Goal: Task Accomplishment & Management: Use online tool/utility

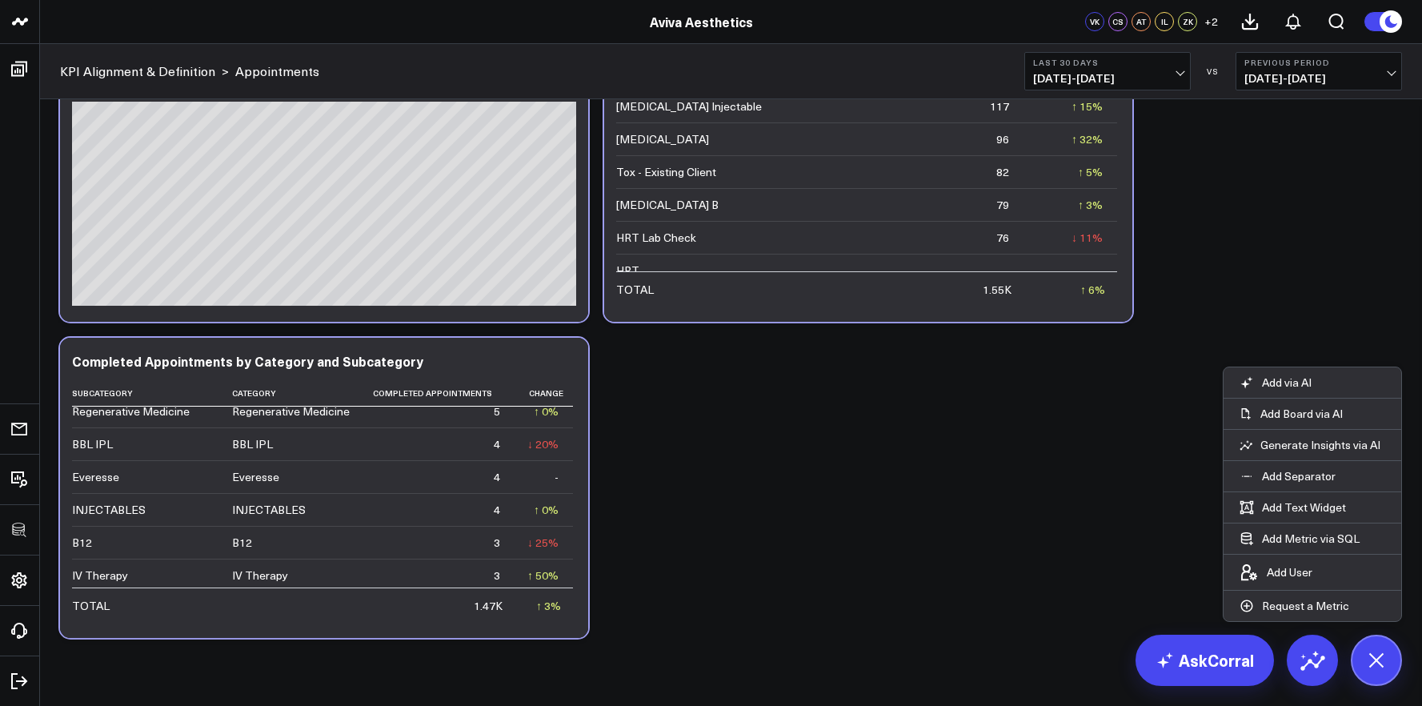
scroll to position [3873, 0]
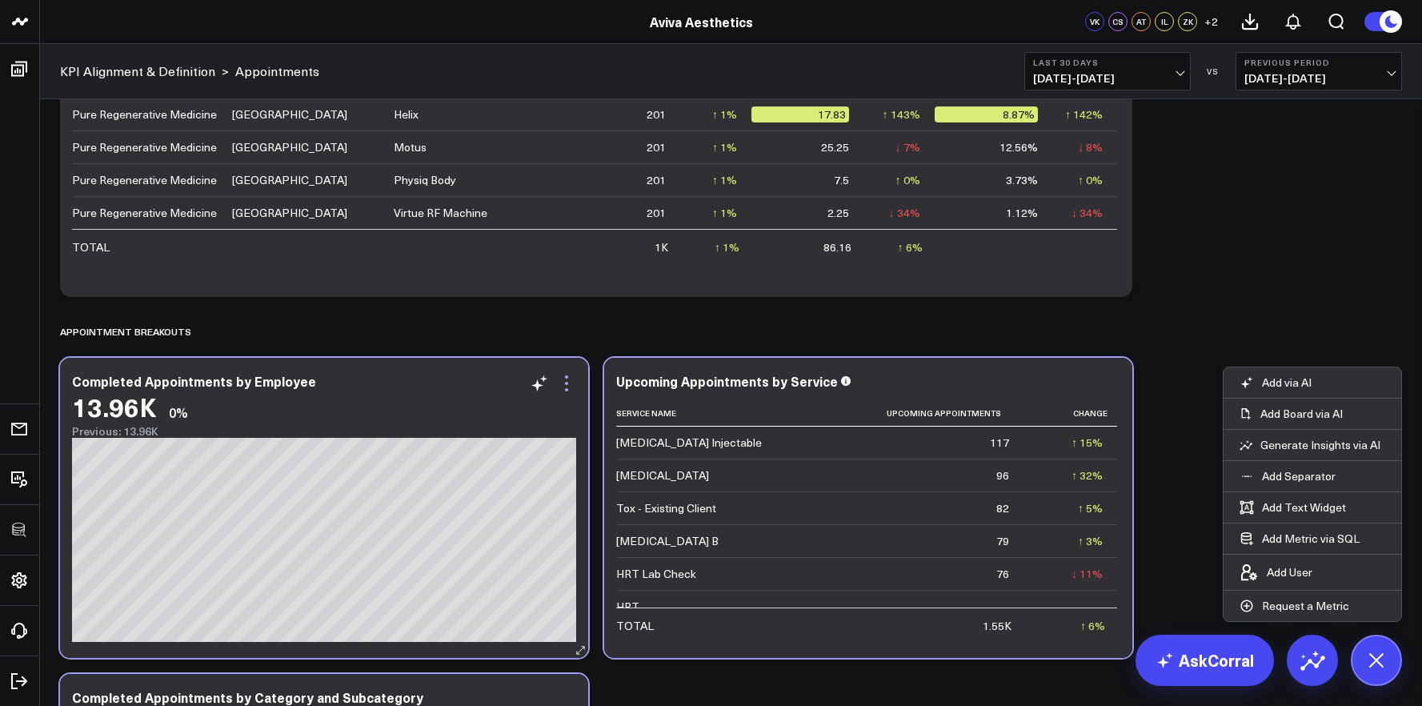
click at [567, 379] on icon at bounding box center [566, 383] width 19 height 19
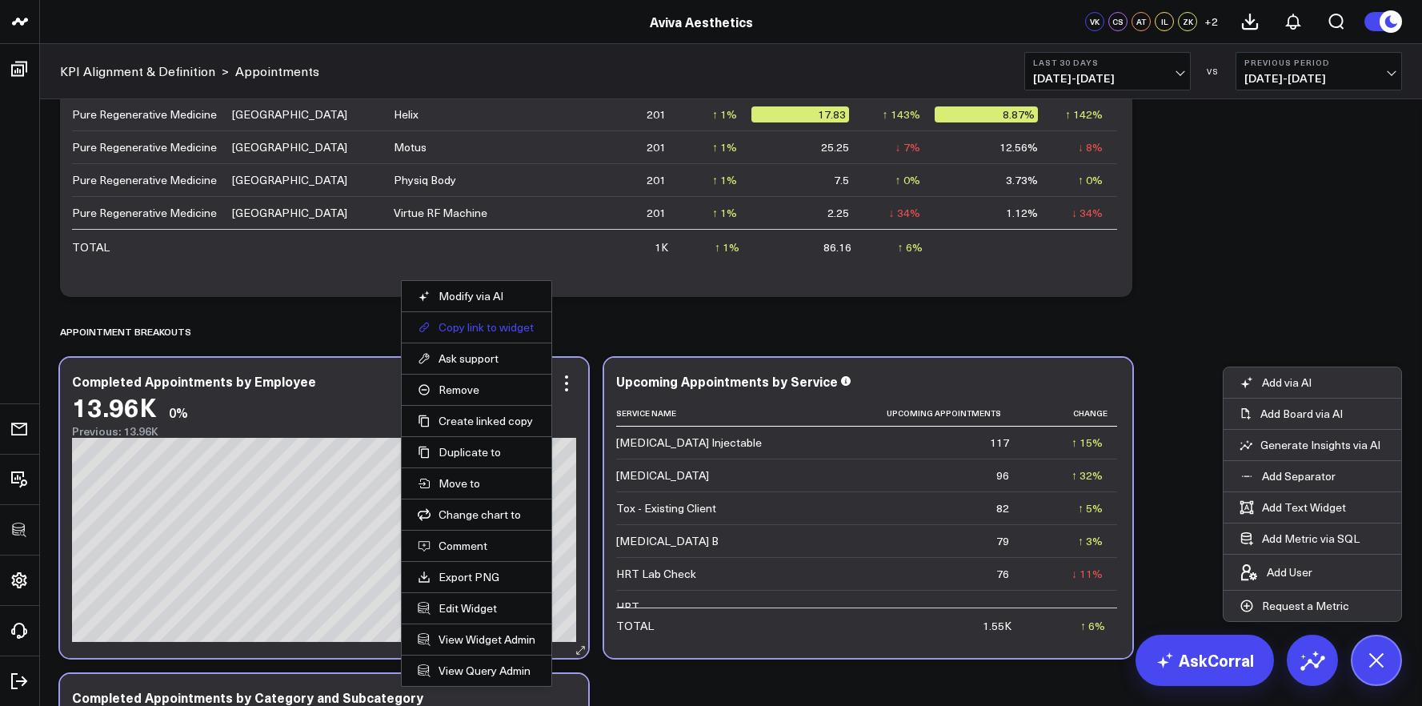
click at [492, 328] on button "Copy link to widget" at bounding box center [477, 327] width 118 height 14
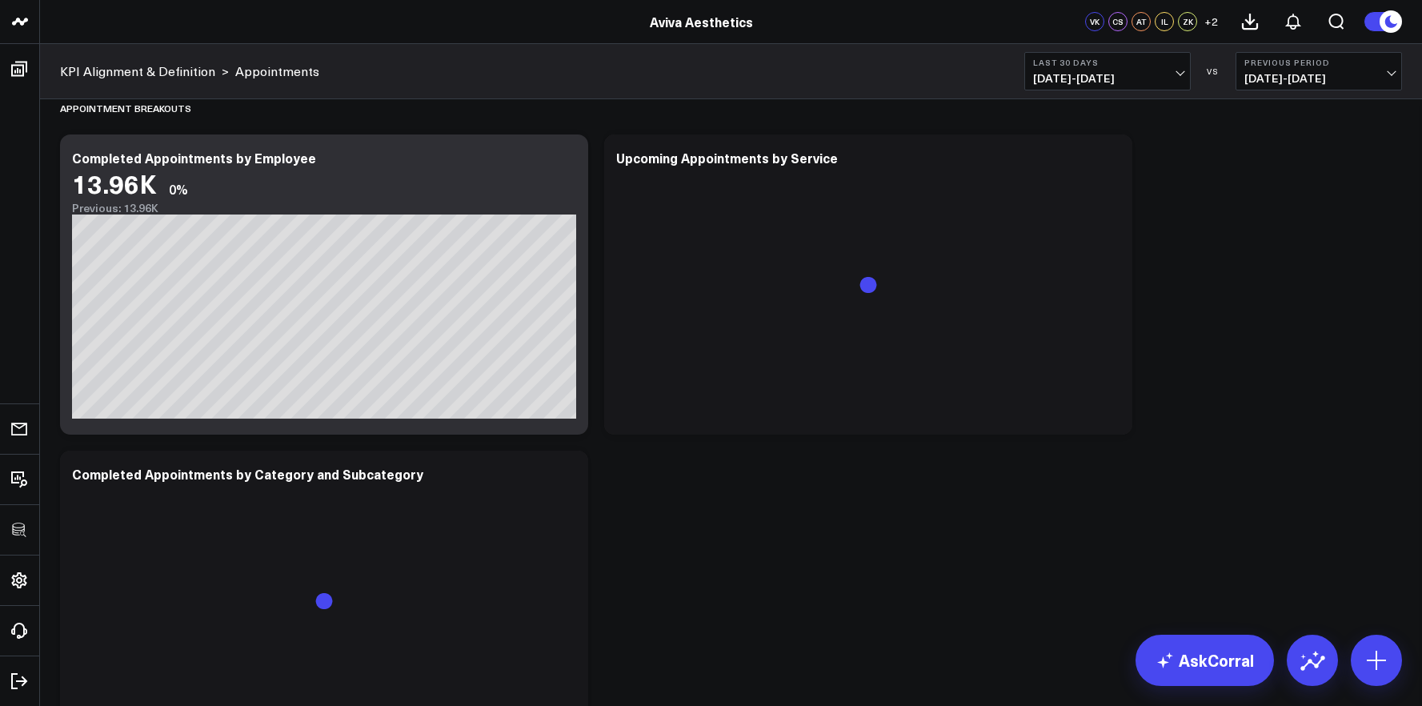
scroll to position [4095, 0]
click at [565, 155] on icon at bounding box center [566, 160] width 19 height 19
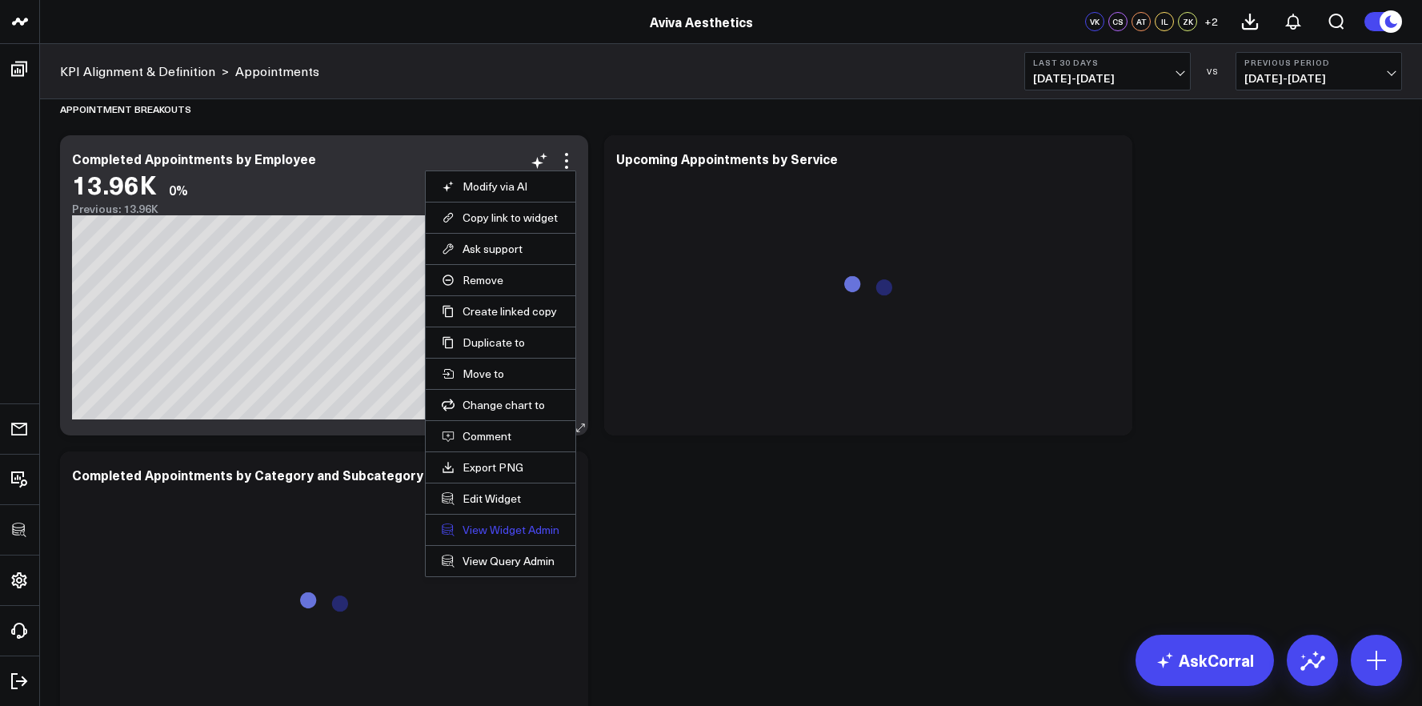
click at [506, 528] on link "View Widget Admin" at bounding box center [501, 530] width 118 height 14
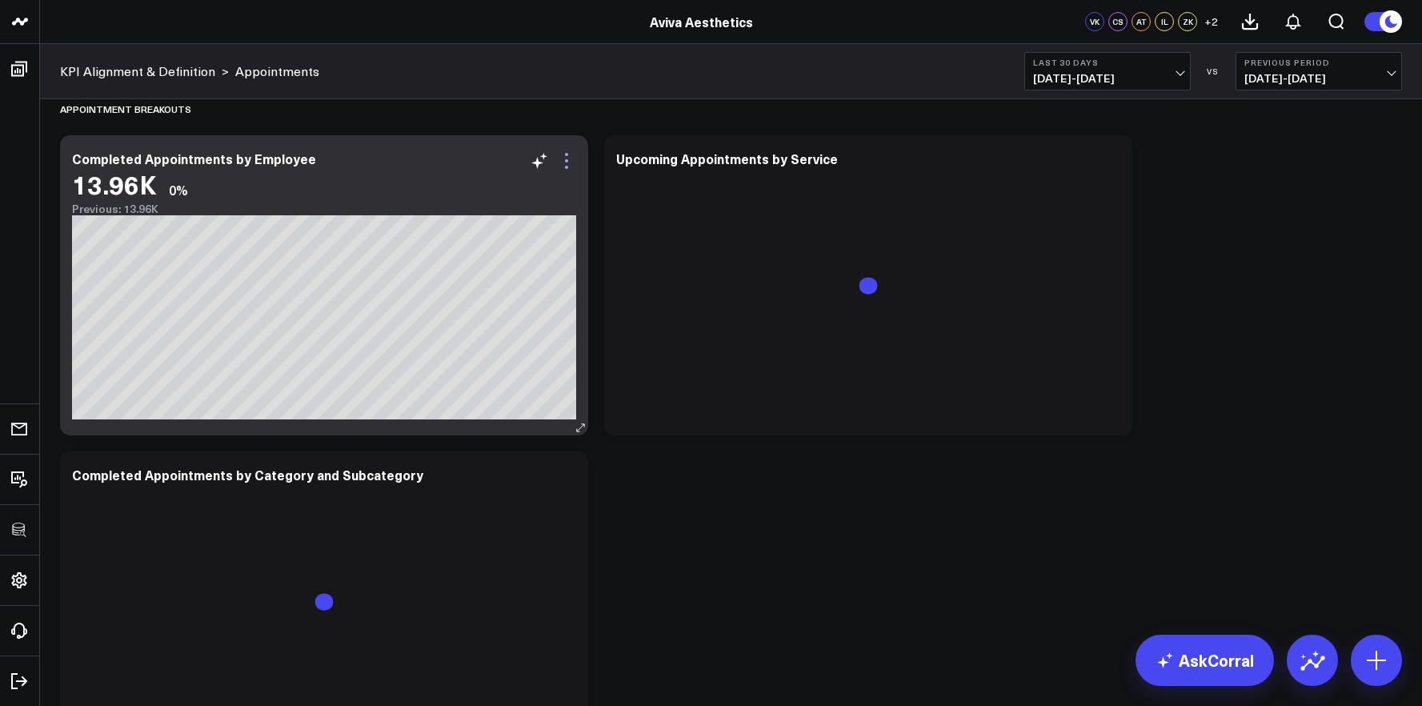
click at [565, 168] on icon at bounding box center [566, 160] width 19 height 19
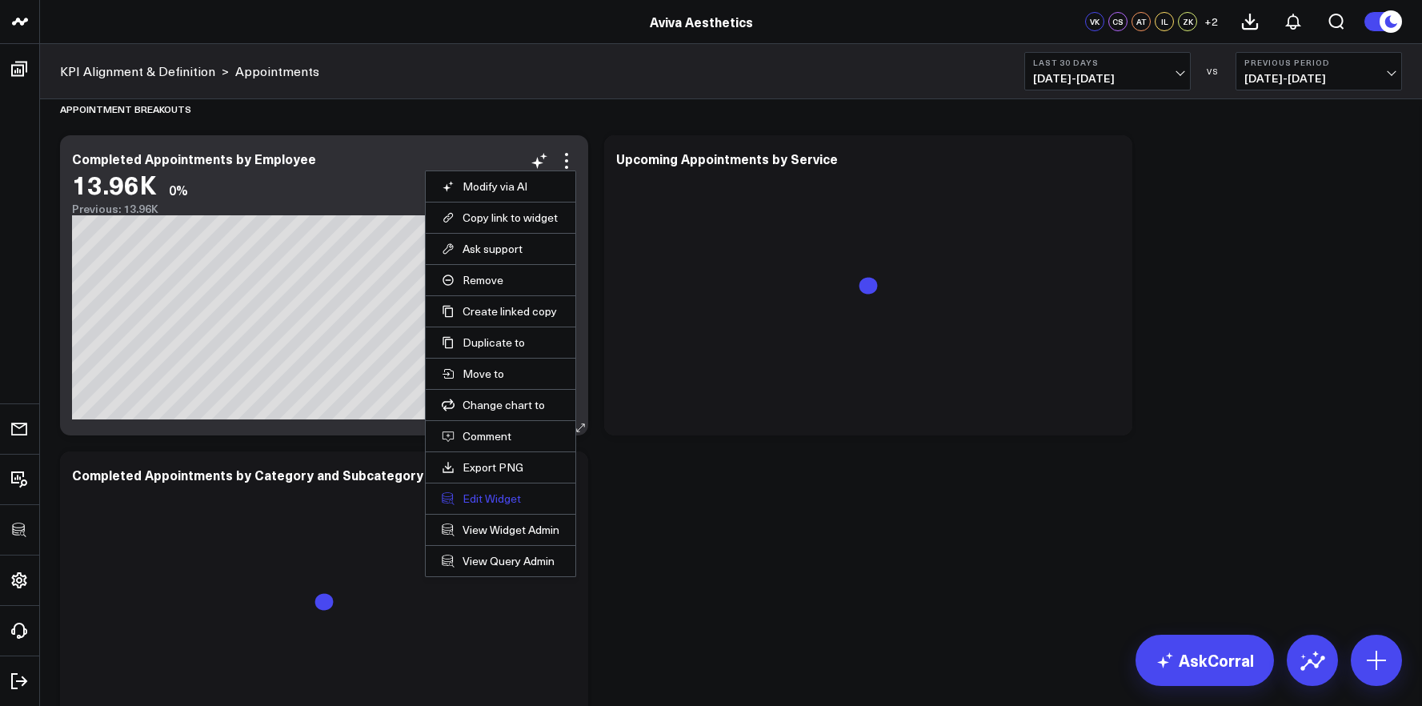
click at [499, 499] on button "Edit Widget" at bounding box center [501, 498] width 118 height 14
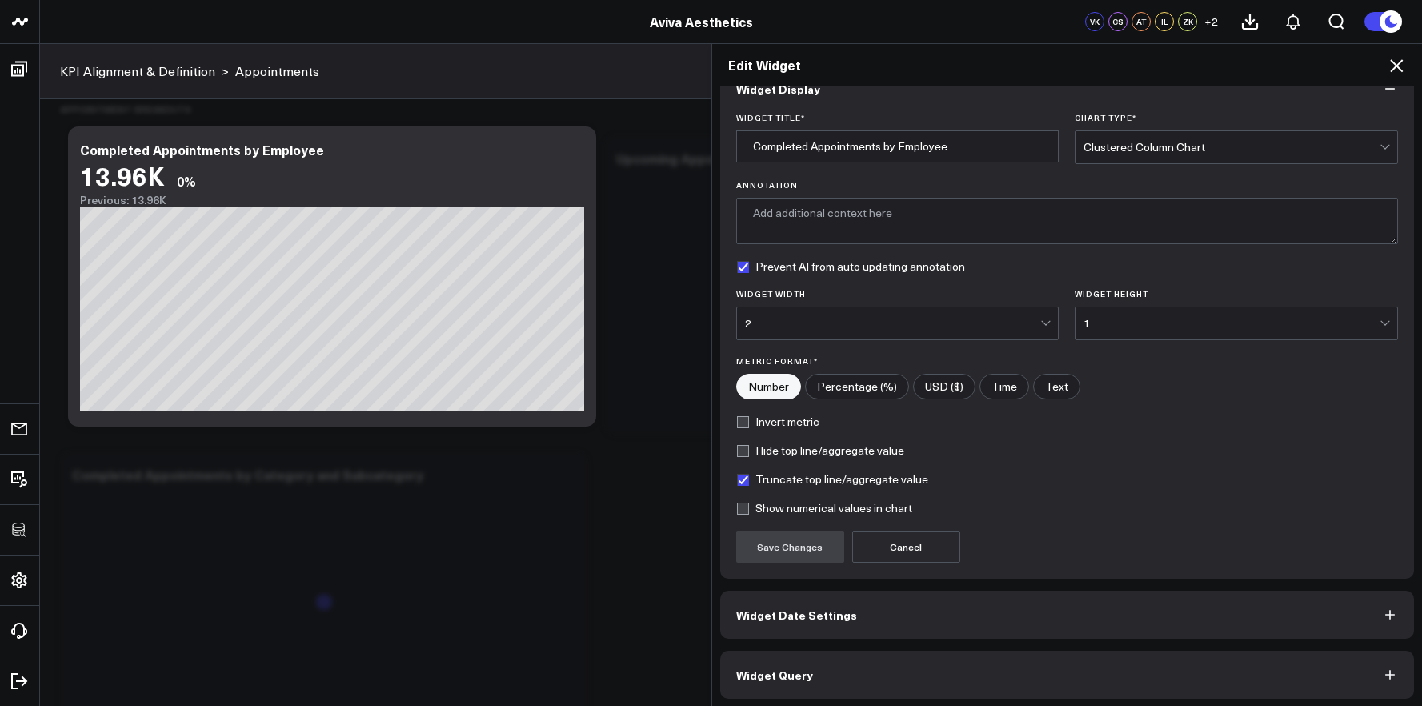
scroll to position [38, 0]
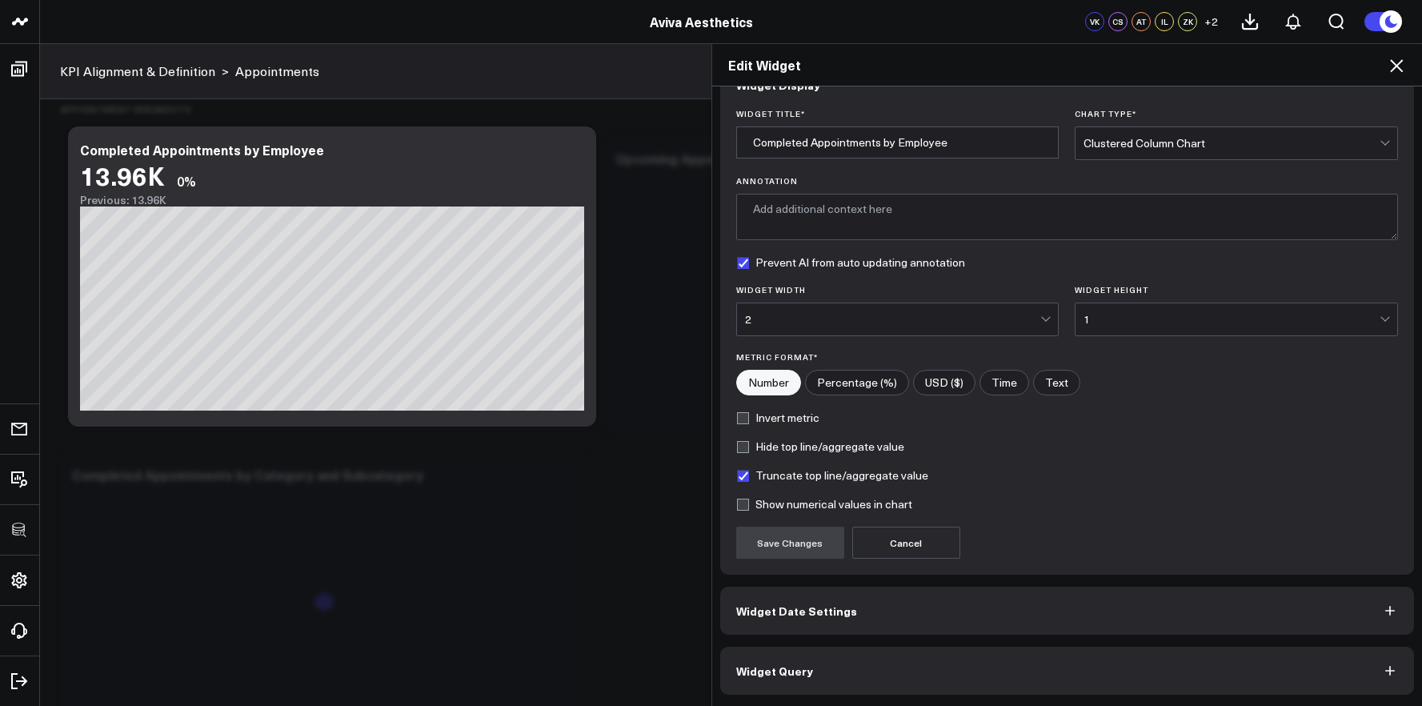
click at [972, 679] on button "Widget Query" at bounding box center [1067, 671] width 695 height 48
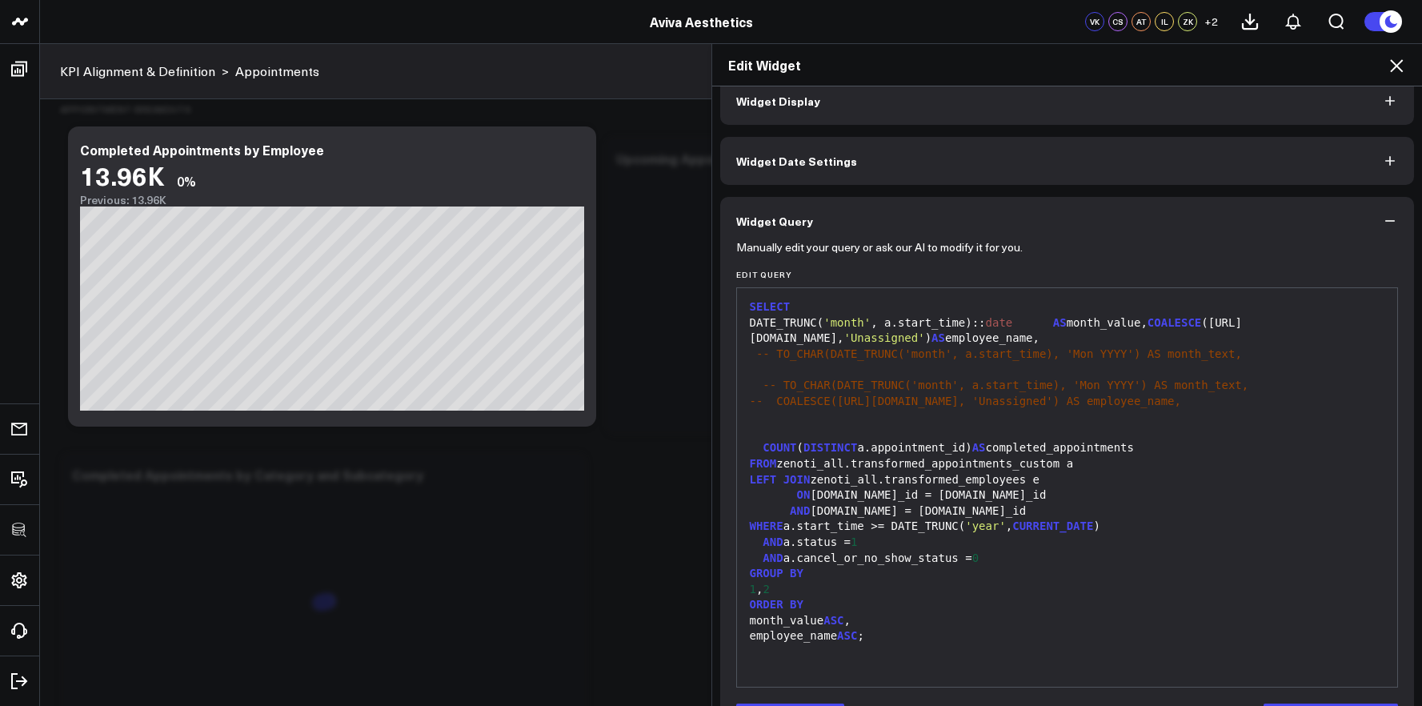
scroll to position [24, 0]
click at [993, 368] on div at bounding box center [1067, 367] width 645 height 16
click at [966, 363] on div at bounding box center [1067, 367] width 645 height 16
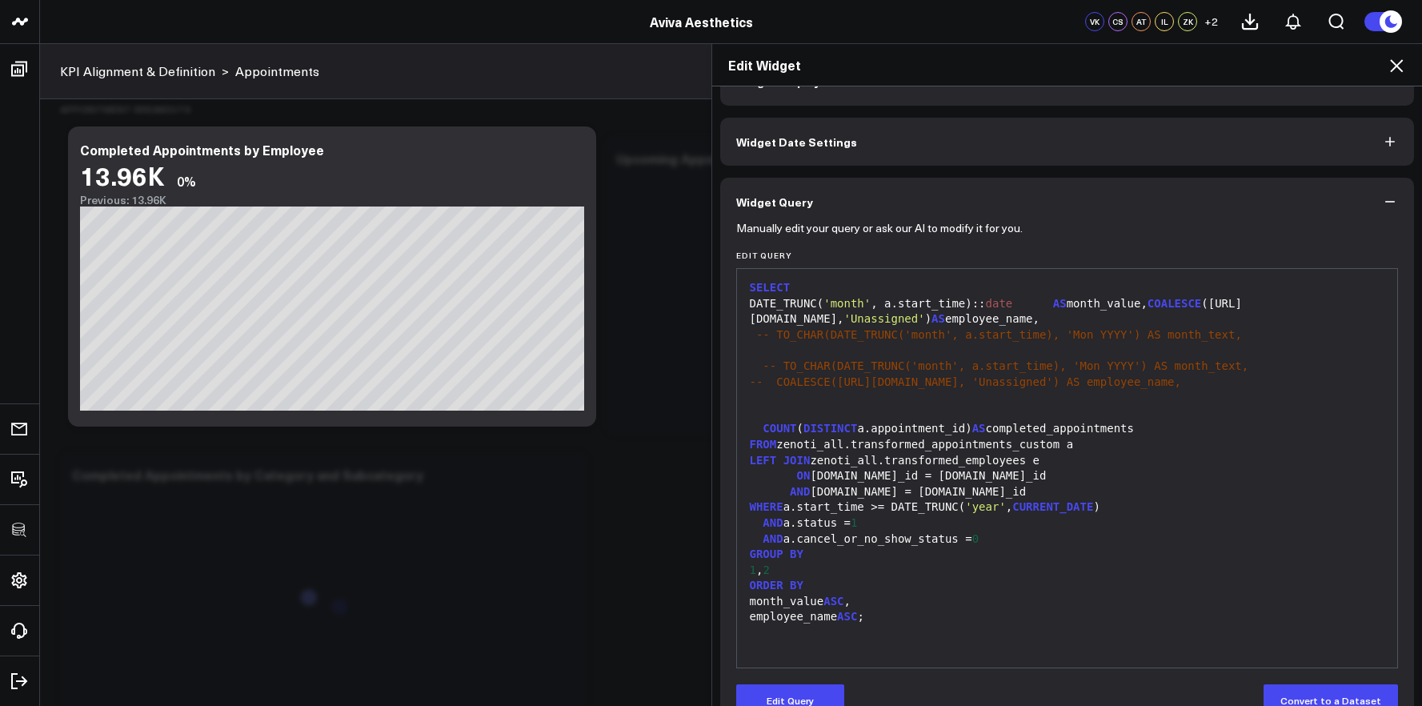
scroll to position [46, 0]
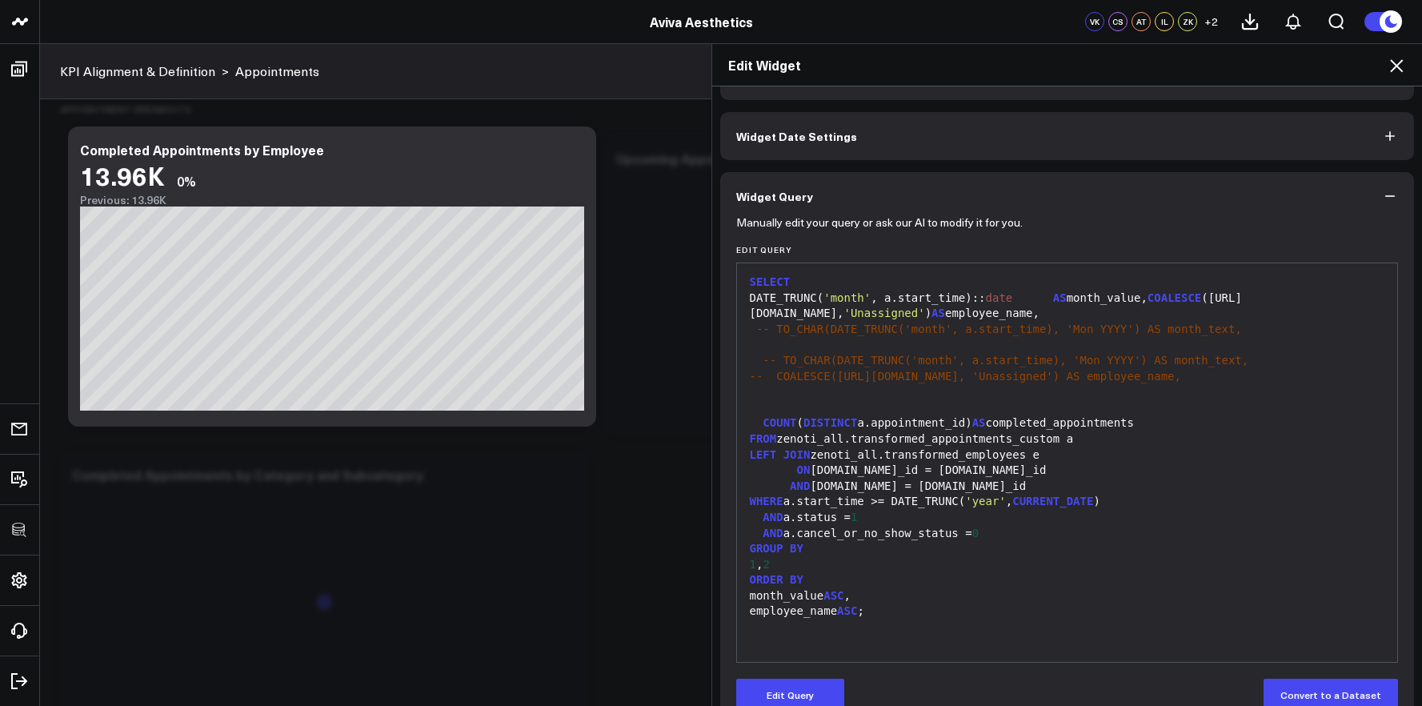
click at [1048, 424] on div "COUNT ( DISTINCT a.appointment_id) AS completed_appointments" at bounding box center [1067, 423] width 645 height 16
click at [986, 423] on span "AS" at bounding box center [980, 422] width 14 height 13
click at [791, 679] on button "Edit Query" at bounding box center [790, 695] width 108 height 32
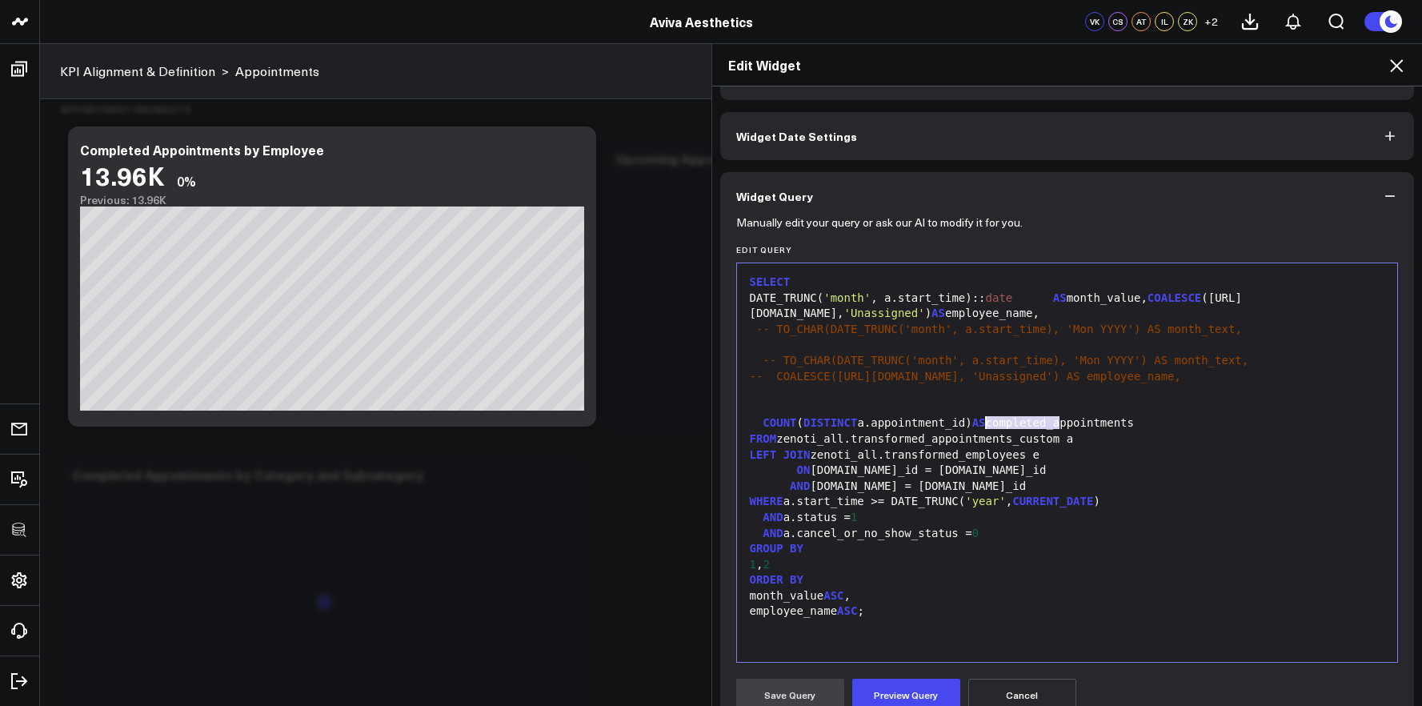
drag, startPoint x: 1052, startPoint y: 422, endPoint x: 980, endPoint y: 419, distance: 72.1
click at [980, 419] on div "COUNT ( DISTINCT a.appointment_id) AS completed_appointments" at bounding box center [1067, 423] width 645 height 16
click at [1029, 593] on div "month_value ASC ," at bounding box center [1067, 596] width 645 height 16
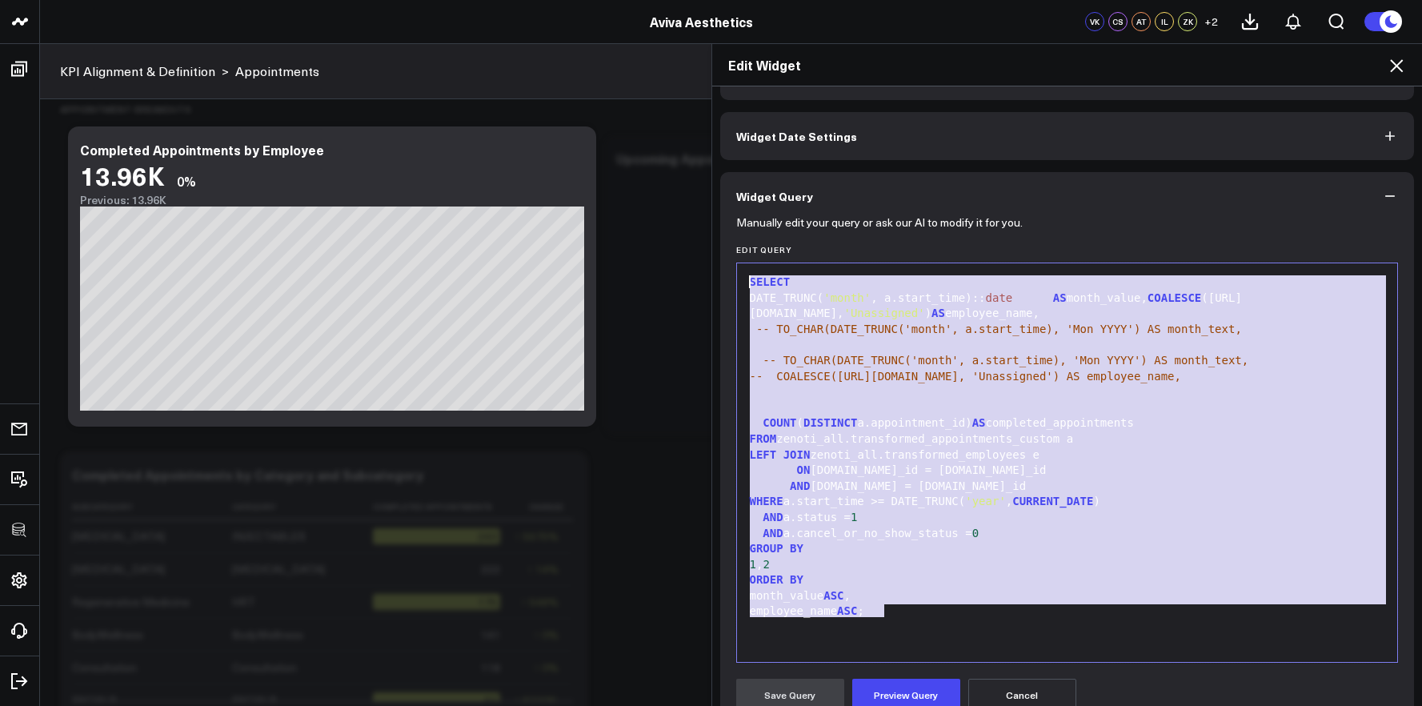
drag, startPoint x: 915, startPoint y: 618, endPoint x: 707, endPoint y: 276, distance: 400.2
click at [712, 276] on div "Widget Display Widget Date Settings Widget Query Manually edit your query or as…" at bounding box center [1067, 396] width 711 height 620
copy div "SELECT DATE_TRUNC( 'month' , a.start_time):: date AS month_value, COALESCE ([UR…"
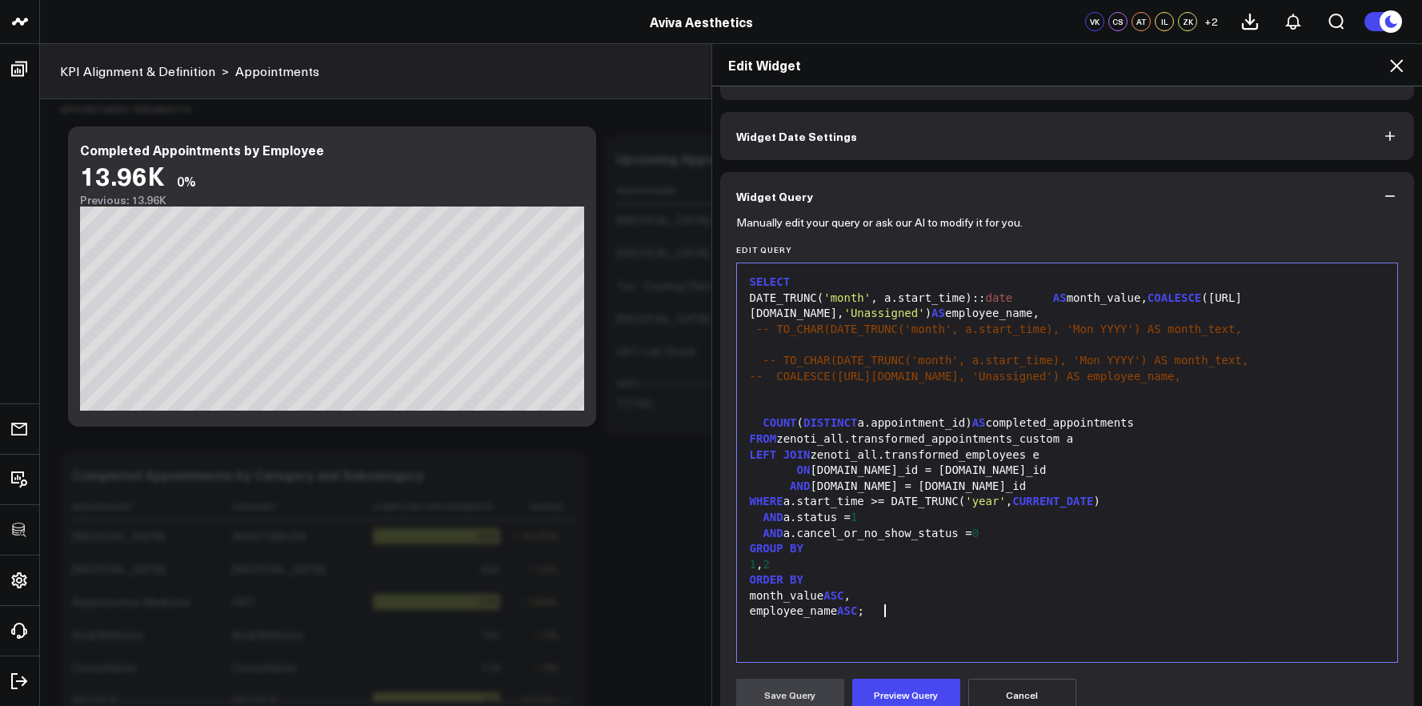
click at [883, 614] on div "employee_name ASC ;" at bounding box center [1067, 612] width 645 height 16
click at [900, 618] on div "employee_name ASC ;" at bounding box center [1067, 612] width 645 height 16
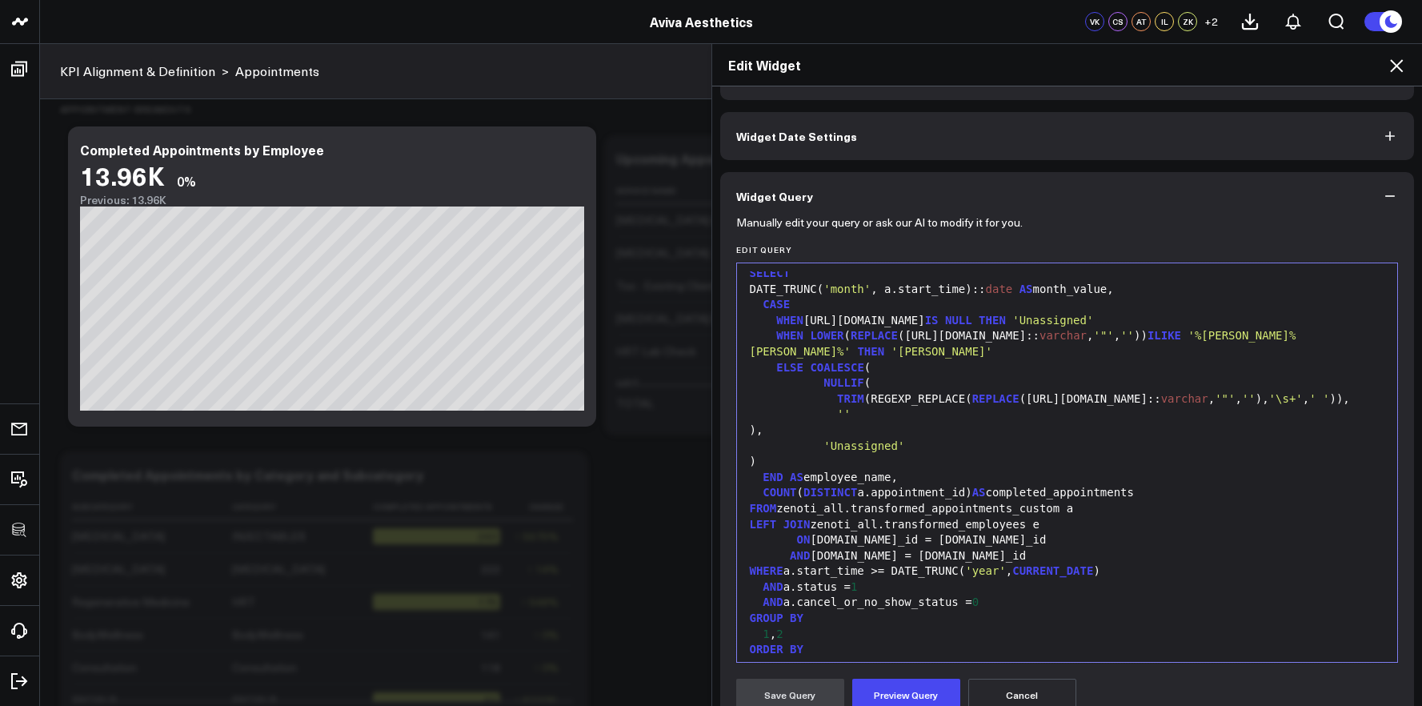
scroll to position [0, 0]
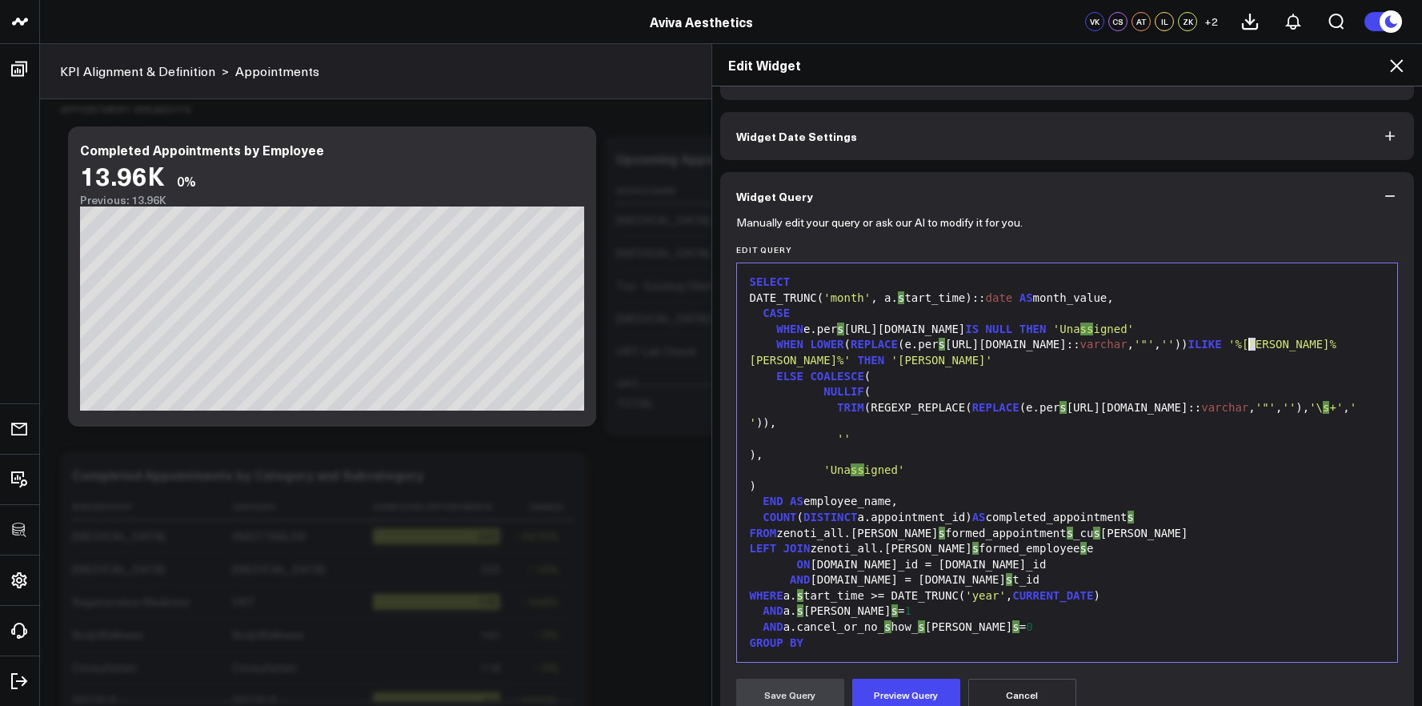
click at [1245, 346] on span "'%[PERSON_NAME]%[PERSON_NAME]%'" at bounding box center [1043, 352] width 587 height 29
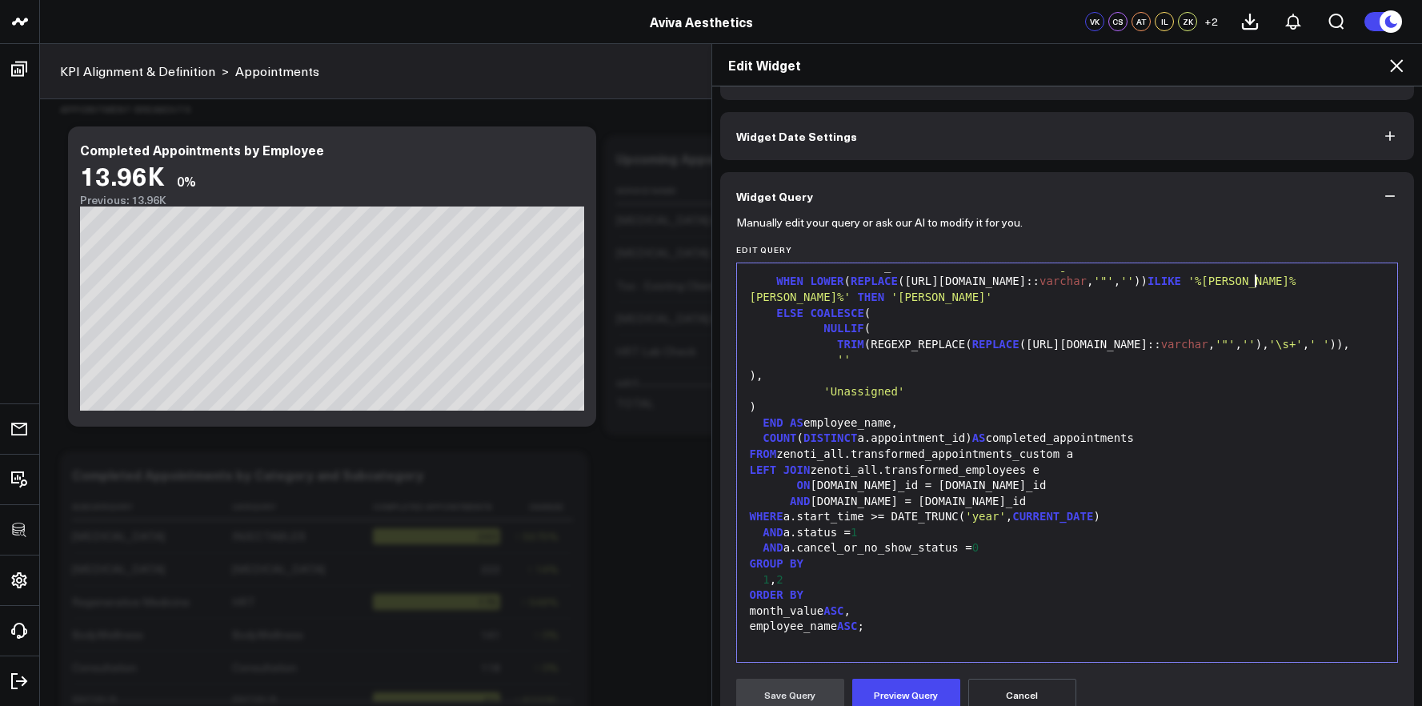
scroll to position [78, 0]
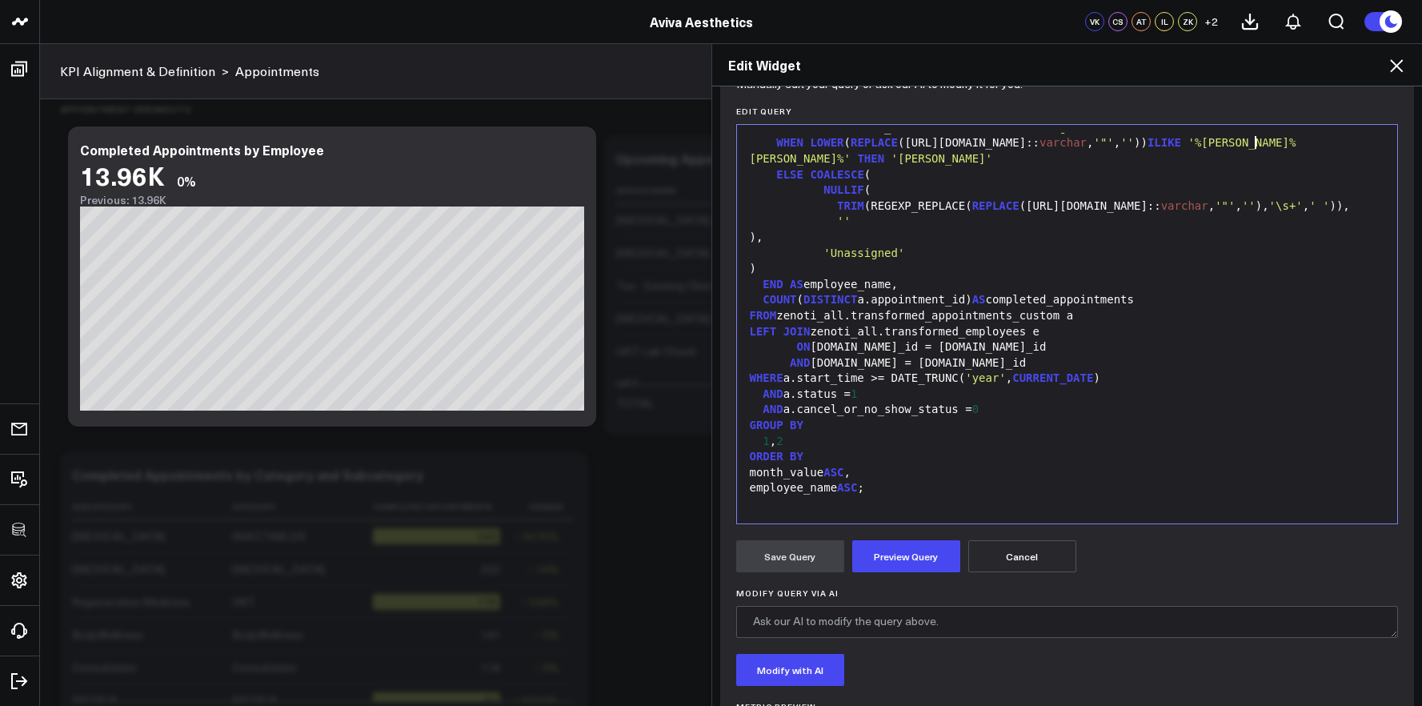
click at [902, 582] on form "Manually edit your query or ask our AI to modify it for you. Edit Query Selecti…" at bounding box center [1067, 426] width 663 height 689
click at [902, 572] on button "Preview Query" at bounding box center [906, 556] width 108 height 32
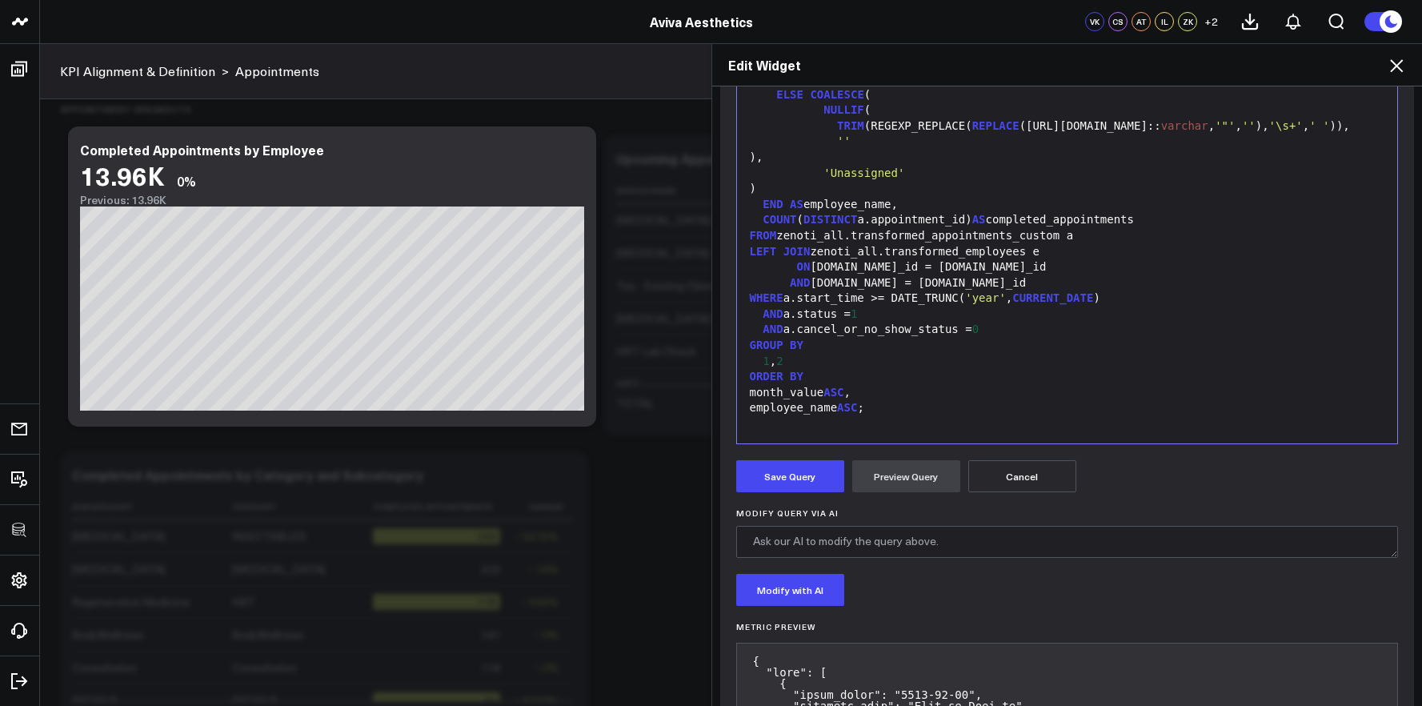
scroll to position [17, 0]
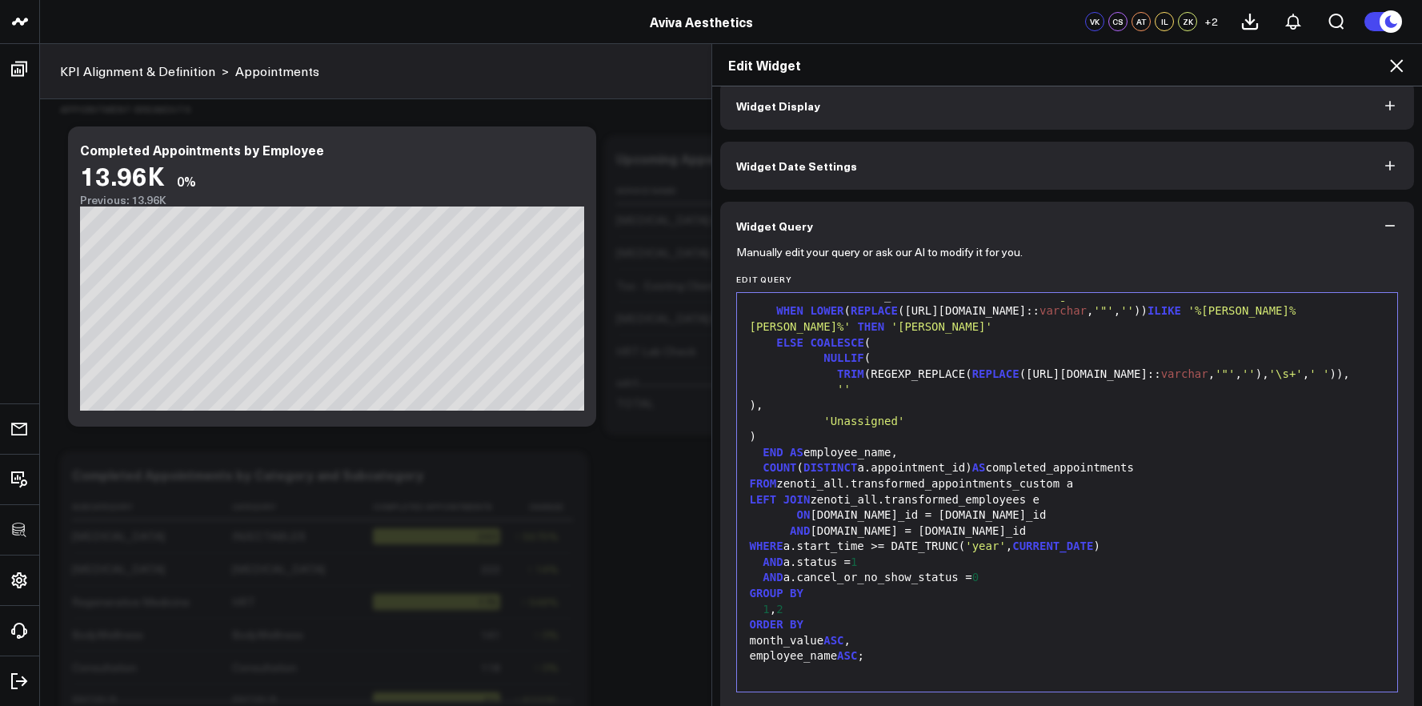
click at [1203, 376] on div "TRIM (REGEXP_REPLACE( REPLACE ([URL][DOMAIN_NAME]:: [PERSON_NAME] , '"' , '' ),…" at bounding box center [1067, 375] width 645 height 16
click at [1235, 367] on span "'"'" at bounding box center [1225, 373] width 20 height 13
click at [1256, 367] on span "''" at bounding box center [1249, 373] width 14 height 13
click at [1279, 367] on div "TRIM (REGEXP_REPLACE( REPLACE ([URL][DOMAIN_NAME]:: [PERSON_NAME] , '"' , '' ),…" at bounding box center [1067, 375] width 645 height 16
drag, startPoint x: 1266, startPoint y: 373, endPoint x: 1183, endPoint y: 376, distance: 82.5
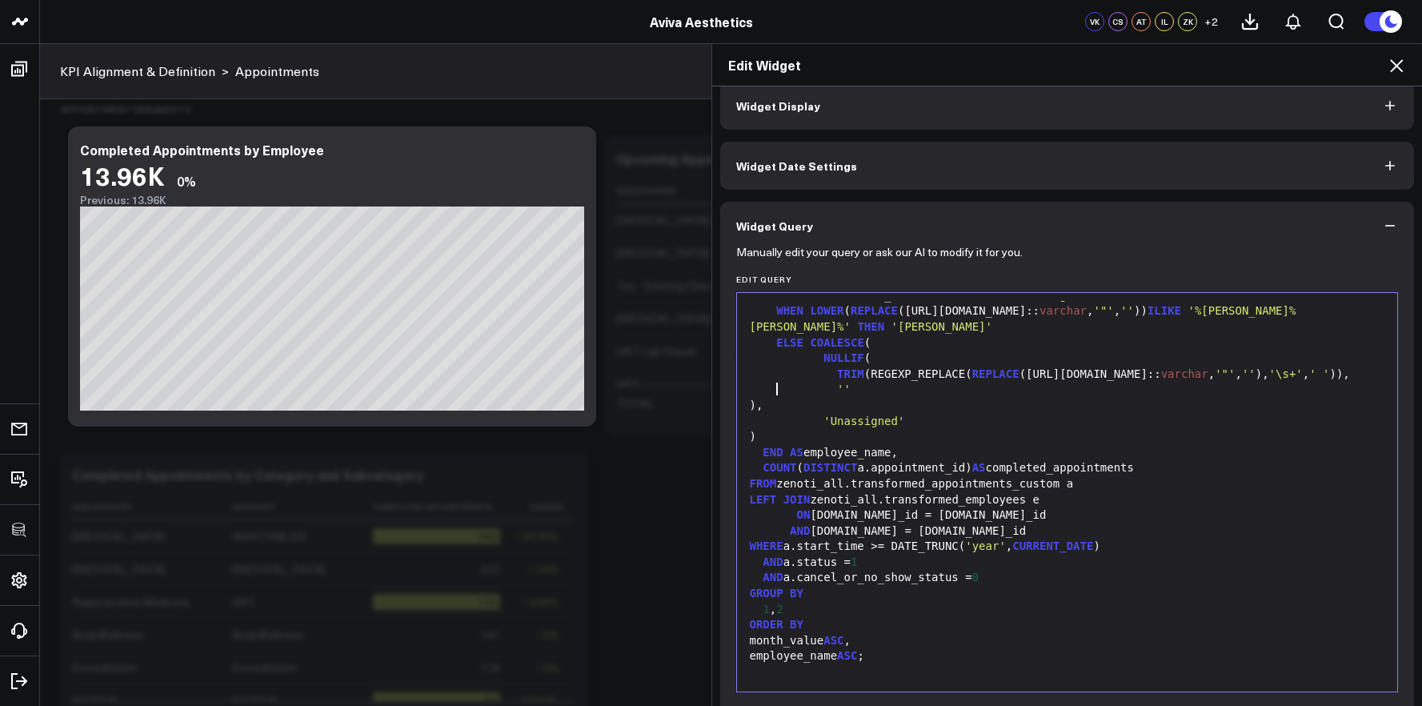
click at [1266, 373] on div "TRIM (REGEXP_REPLACE( REPLACE ([URL][DOMAIN_NAME]:: [PERSON_NAME] , '"' , '' ),…" at bounding box center [1067, 375] width 645 height 16
click at [1111, 391] on div "''" at bounding box center [1067, 390] width 645 height 16
click at [1089, 384] on div "''" at bounding box center [1067, 390] width 645 height 16
click at [1082, 403] on div ")," at bounding box center [1067, 406] width 645 height 16
click at [1085, 424] on div "'Unassigned'" at bounding box center [1067, 422] width 645 height 16
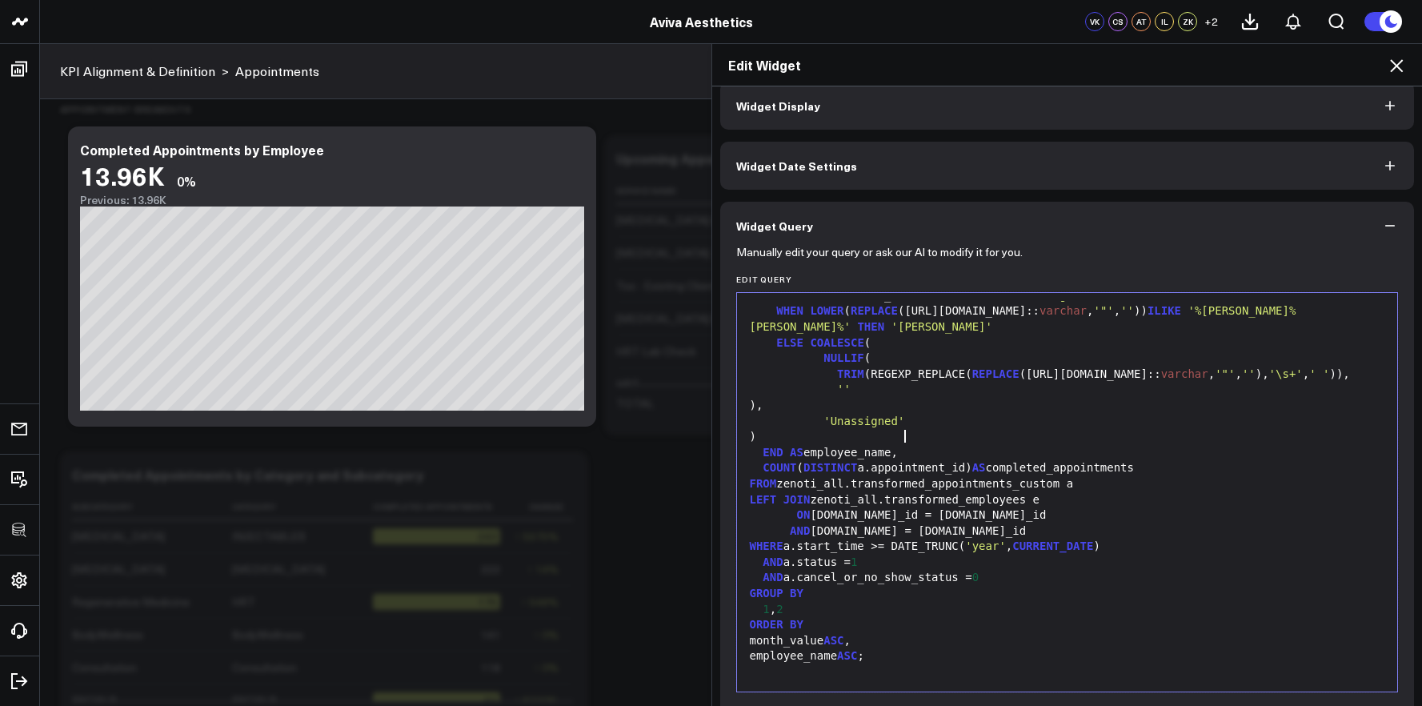
click at [1090, 439] on div ")" at bounding box center [1067, 437] width 645 height 16
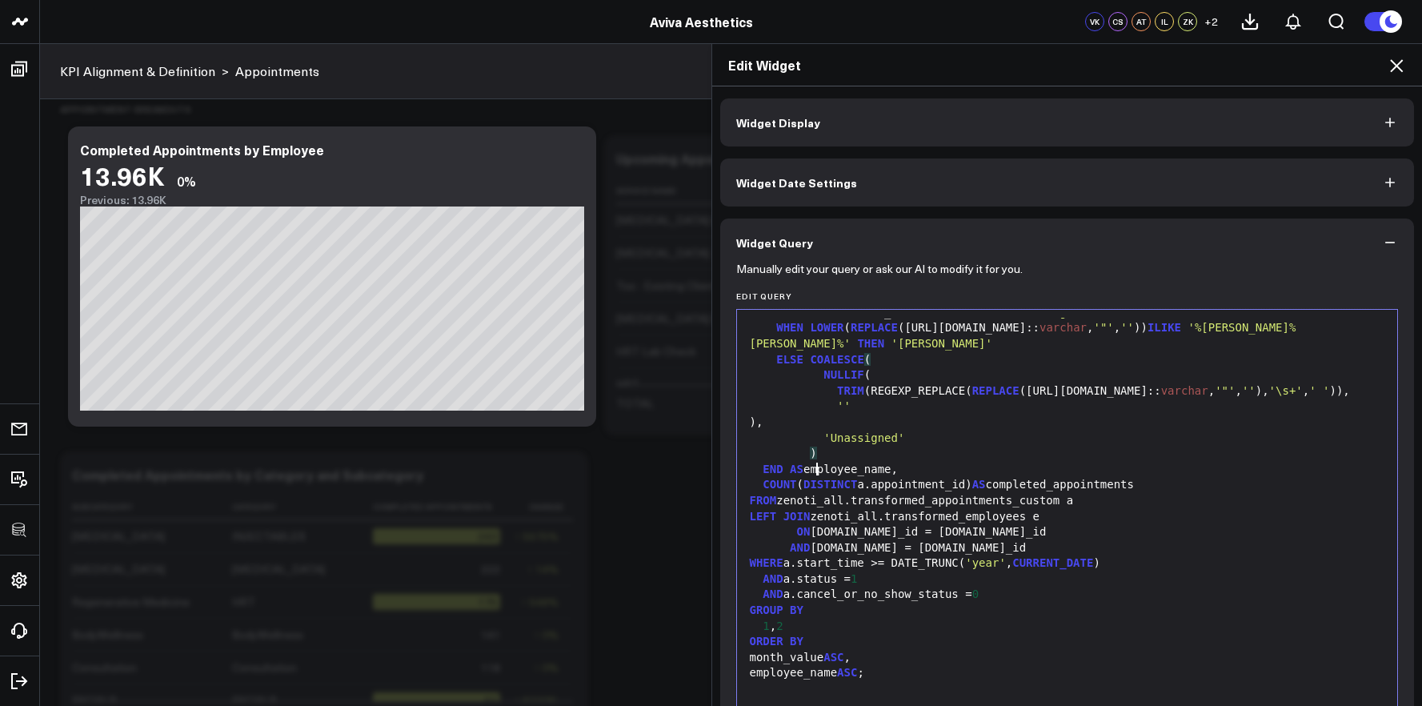
scroll to position [577, 0]
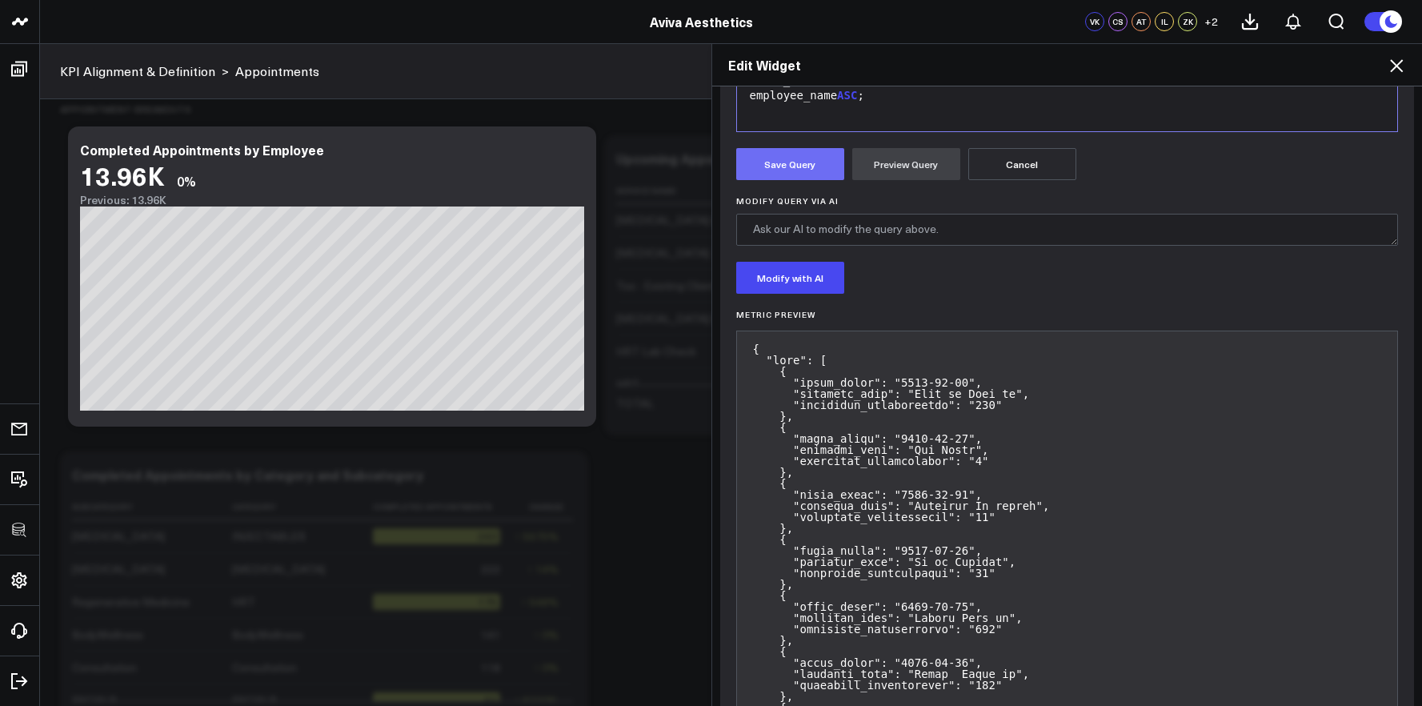
click at [797, 168] on button "Save Query" at bounding box center [790, 164] width 108 height 32
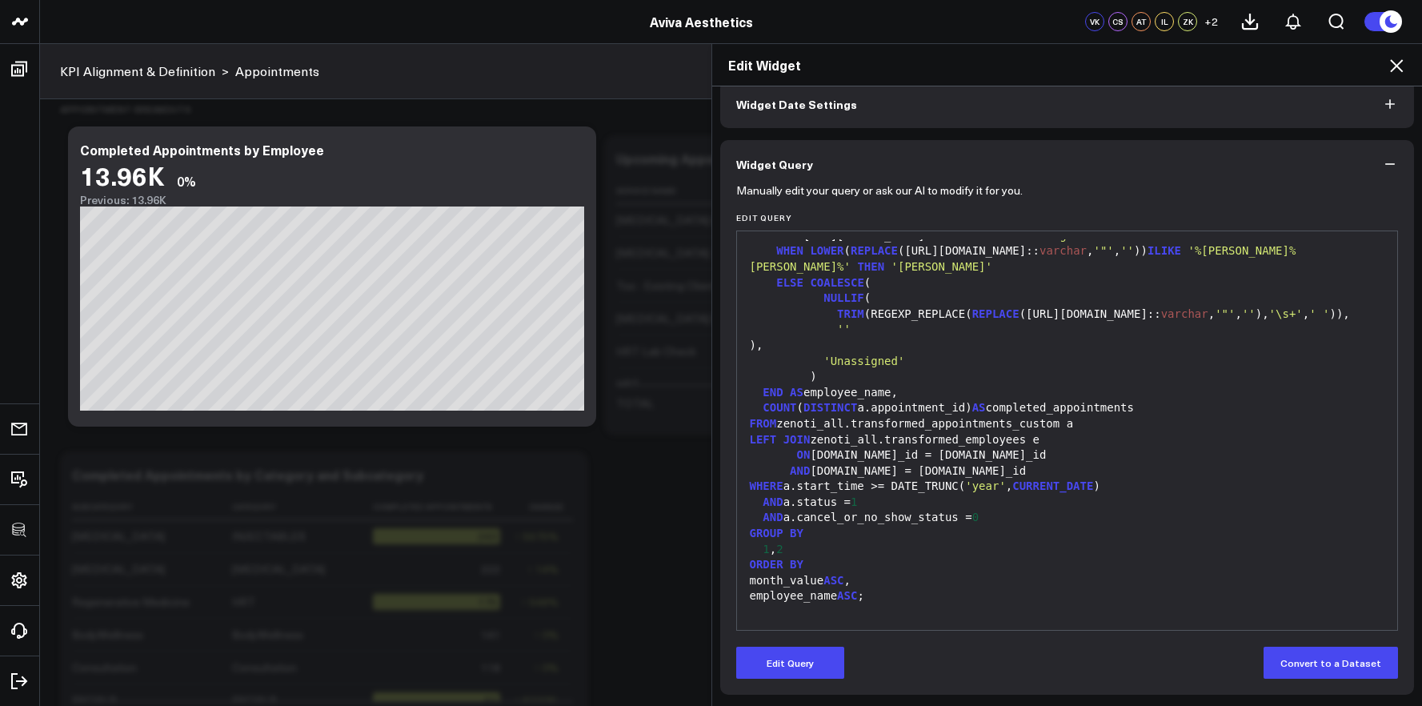
scroll to position [55, 0]
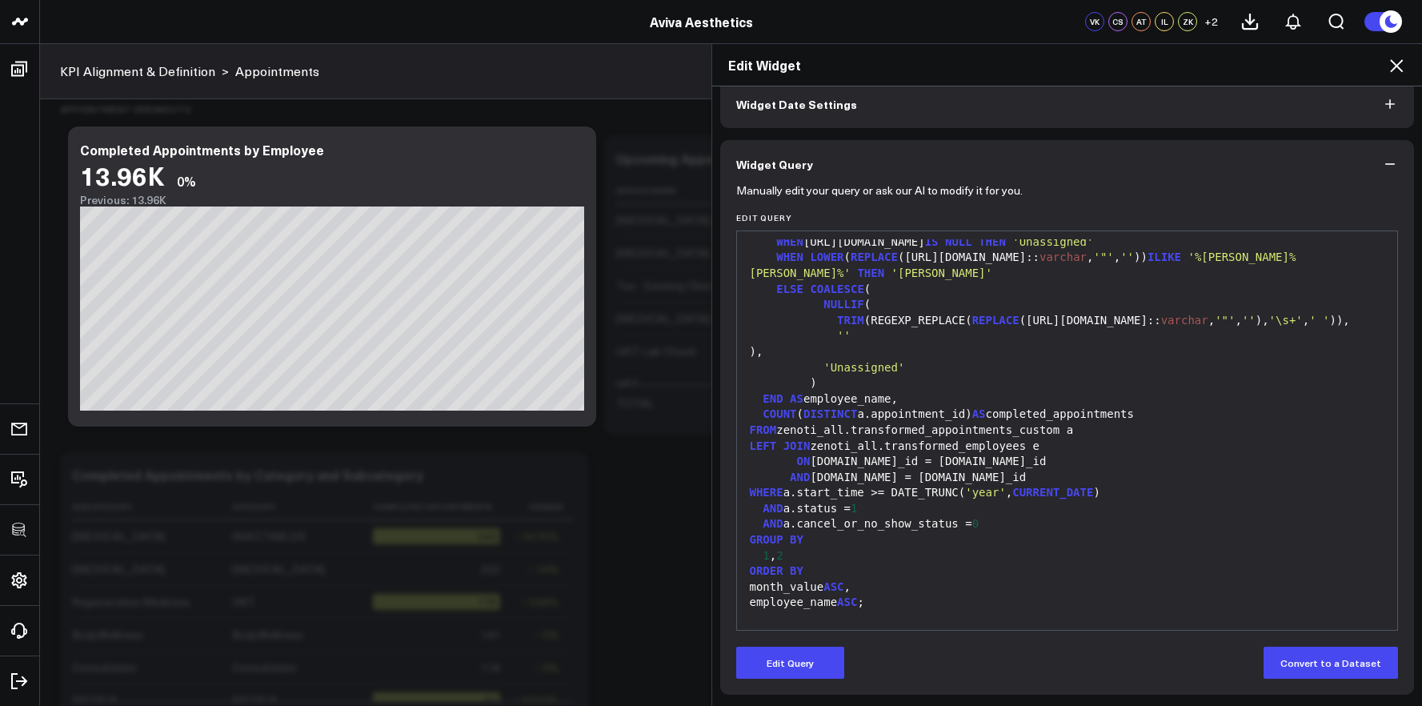
click at [1009, 344] on div "''" at bounding box center [1067, 336] width 645 height 16
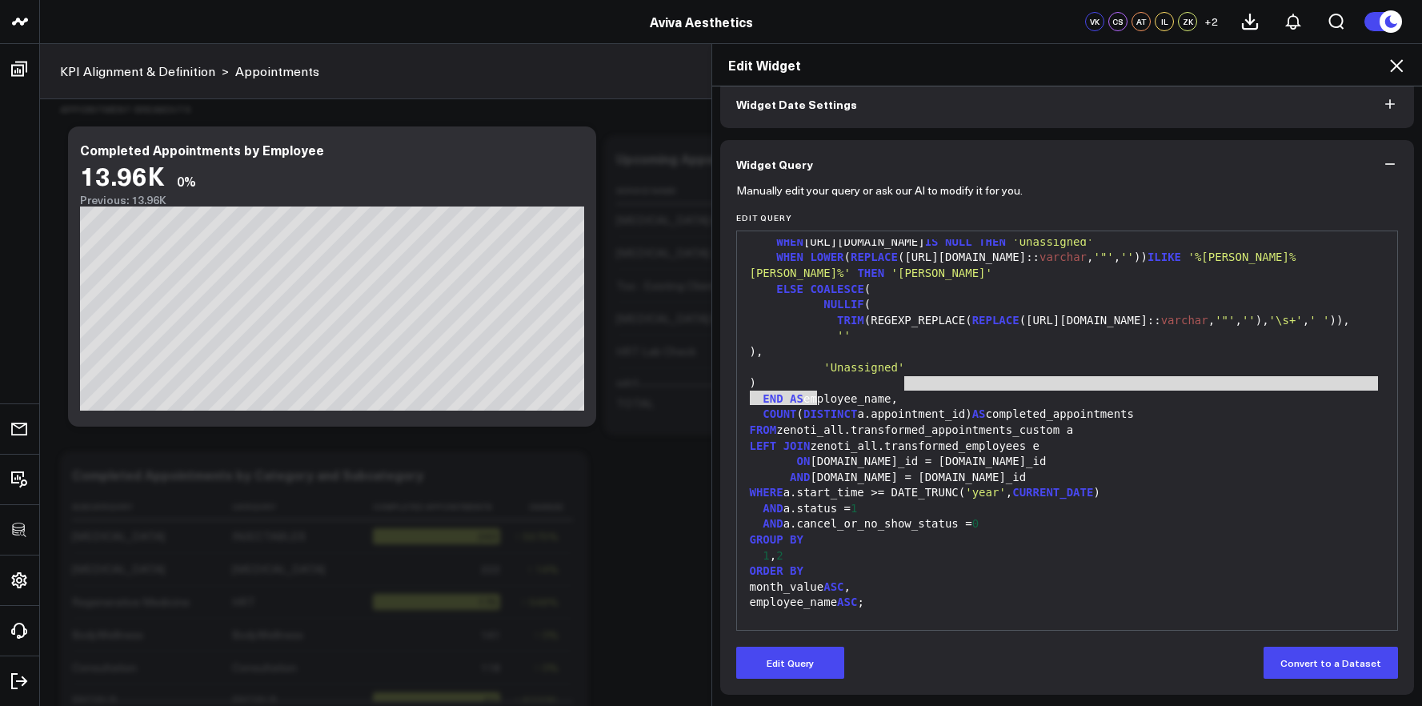
click at [974, 392] on div "SELECT DATE_TRUNC( 'month' , a.start_time):: date AS month_value, CASE WHEN [UR…" at bounding box center [1067, 407] width 645 height 446
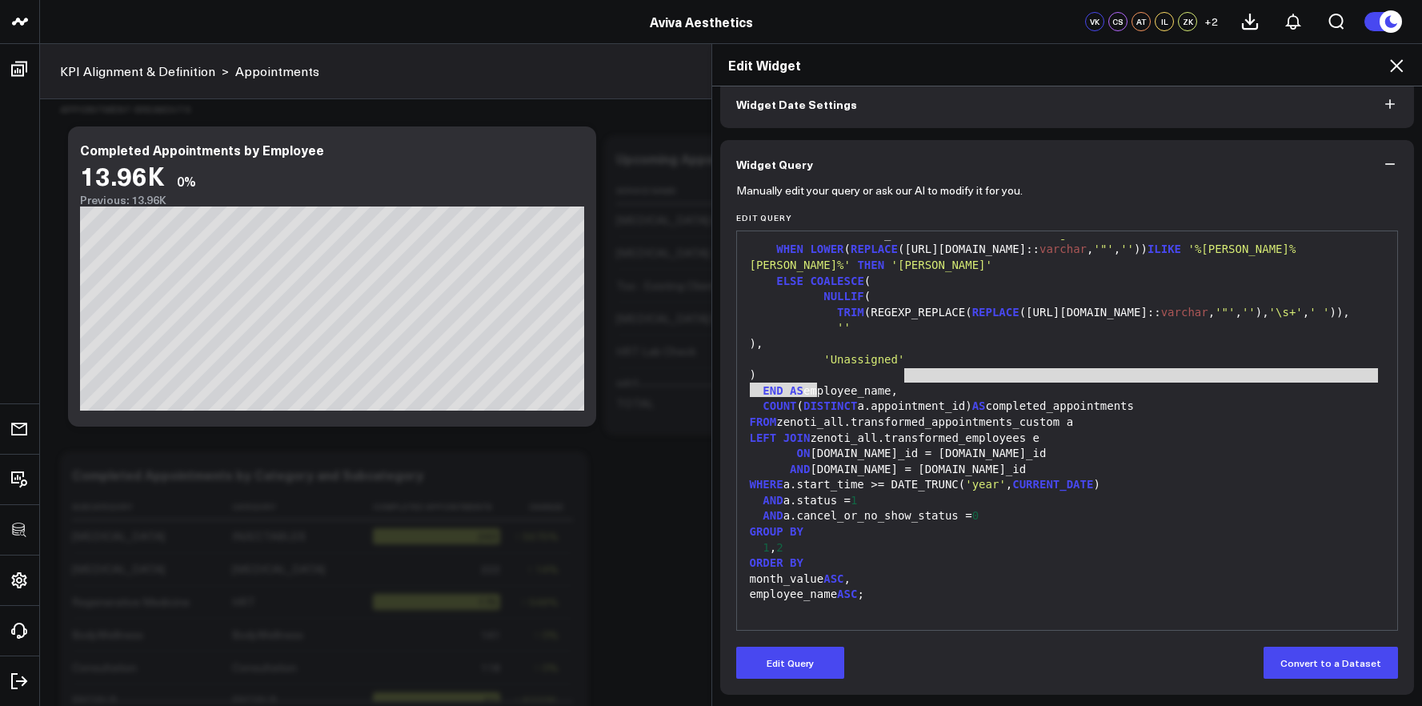
scroll to position [78, 0]
click at [804, 658] on button "Edit Query" at bounding box center [790, 663] width 108 height 32
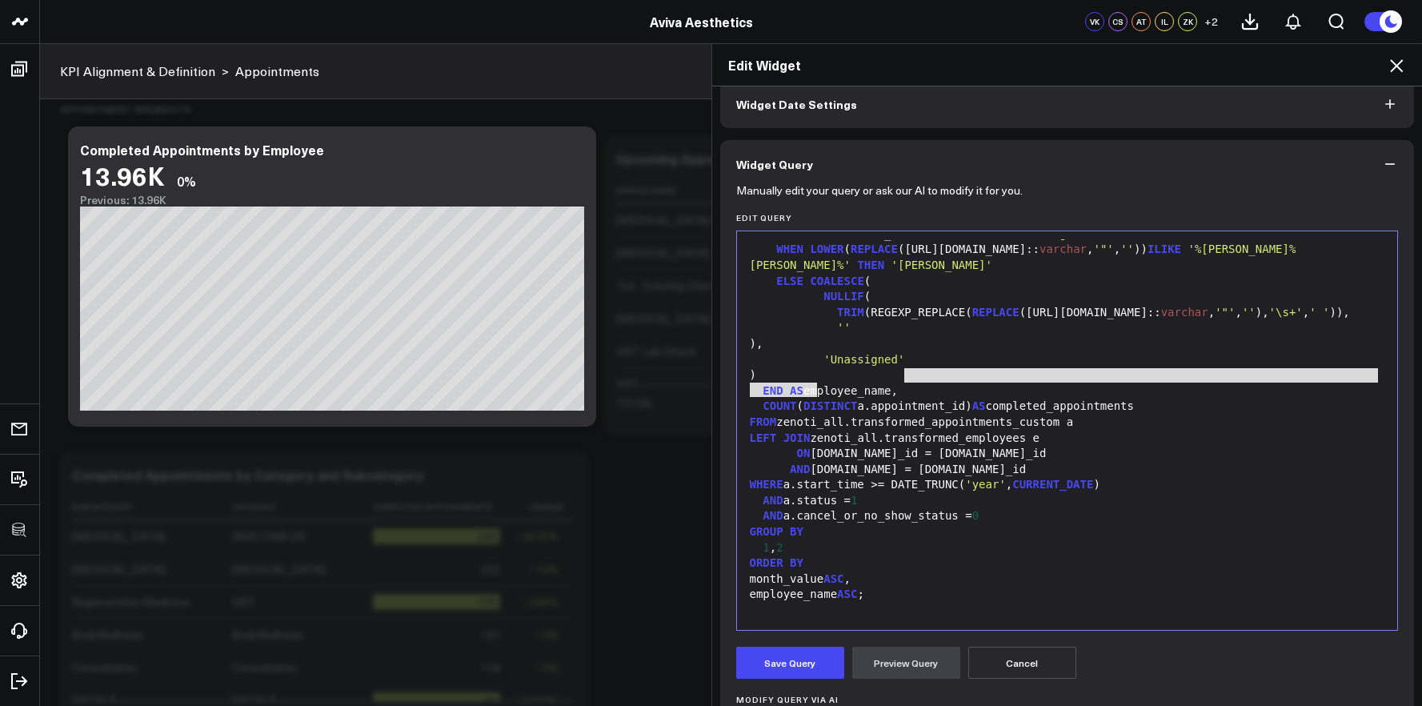
click at [878, 589] on div "employee_name ASC ;" at bounding box center [1067, 595] width 645 height 16
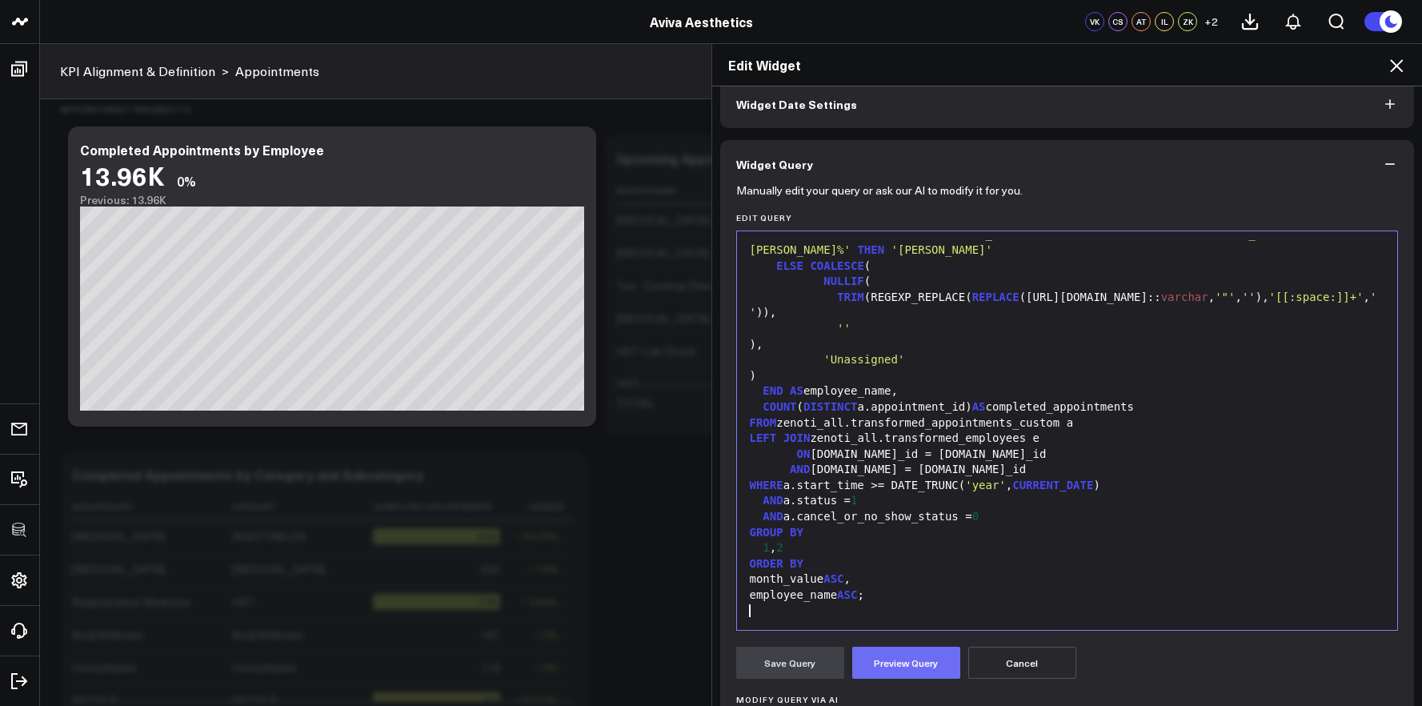
click at [873, 649] on button "Preview Query" at bounding box center [906, 663] width 108 height 32
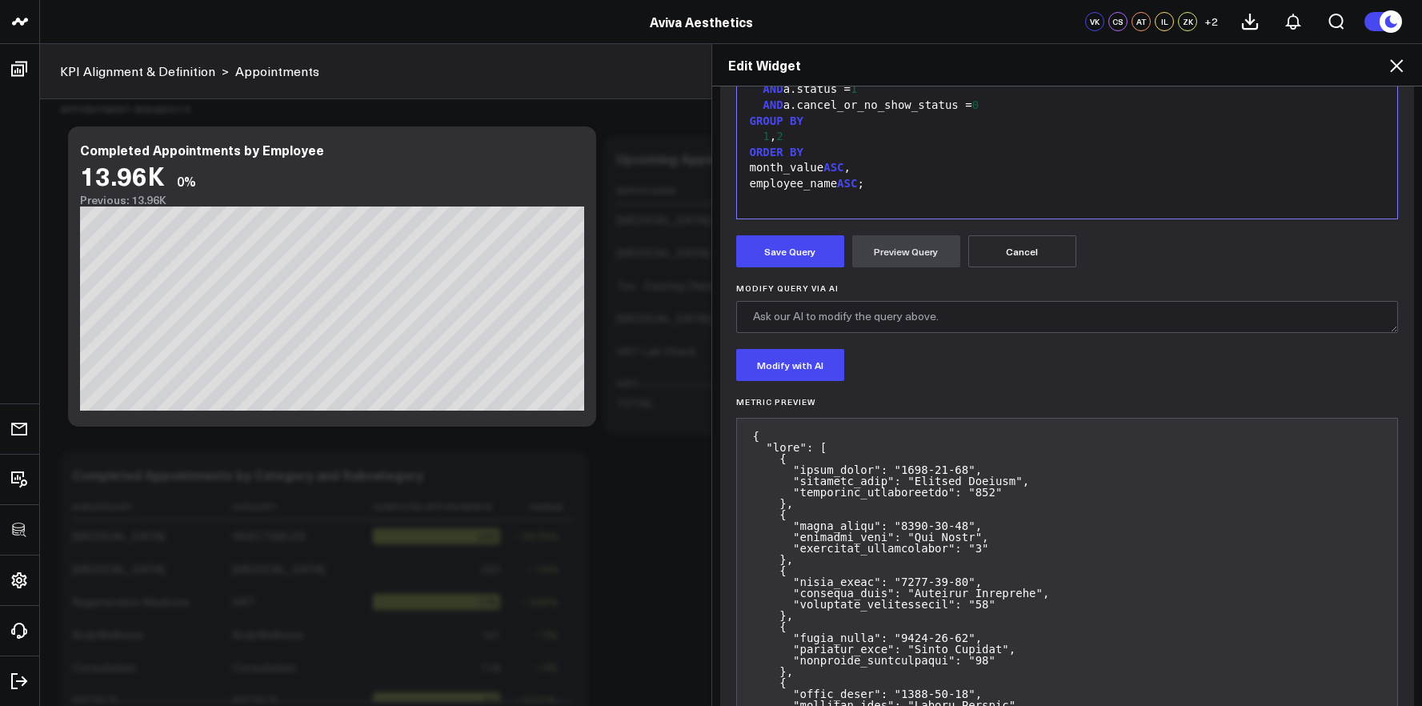
scroll to position [218, 0]
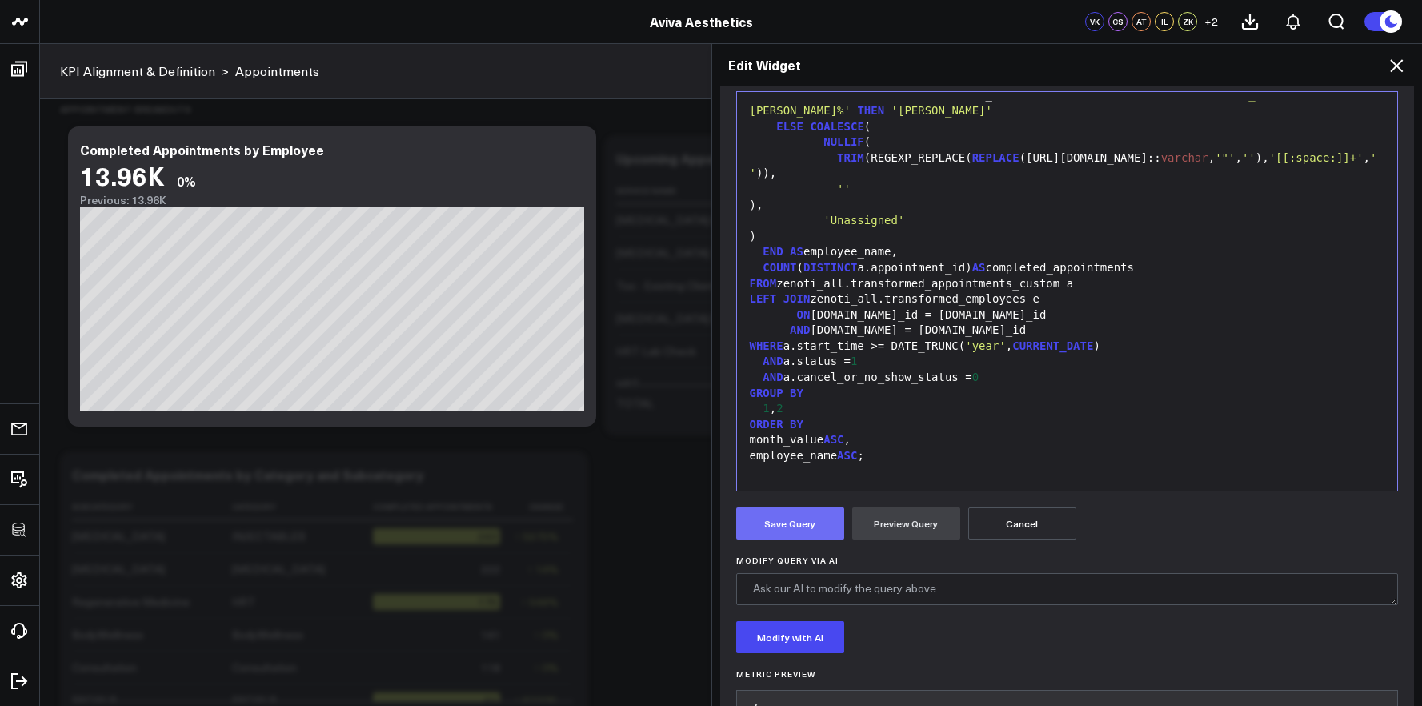
click at [812, 514] on button "Save Query" at bounding box center [790, 523] width 108 height 32
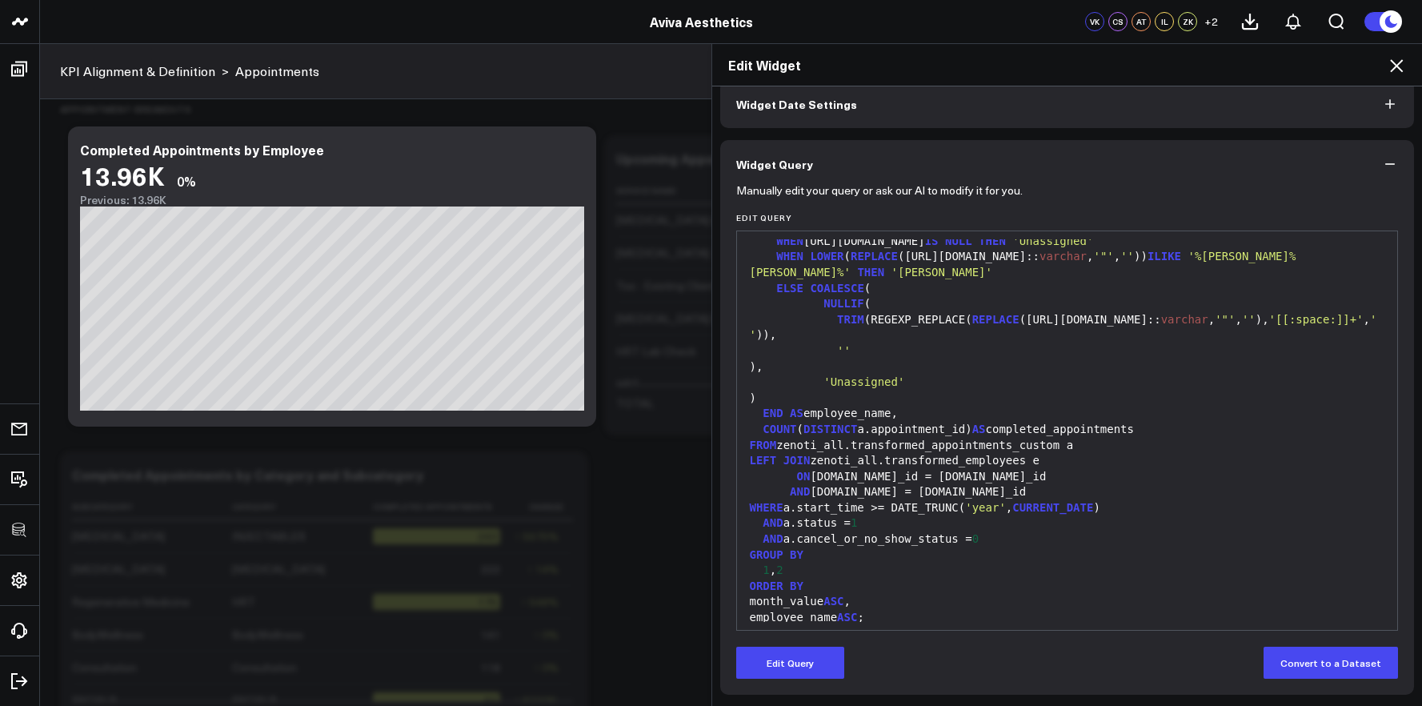
scroll to position [0, 0]
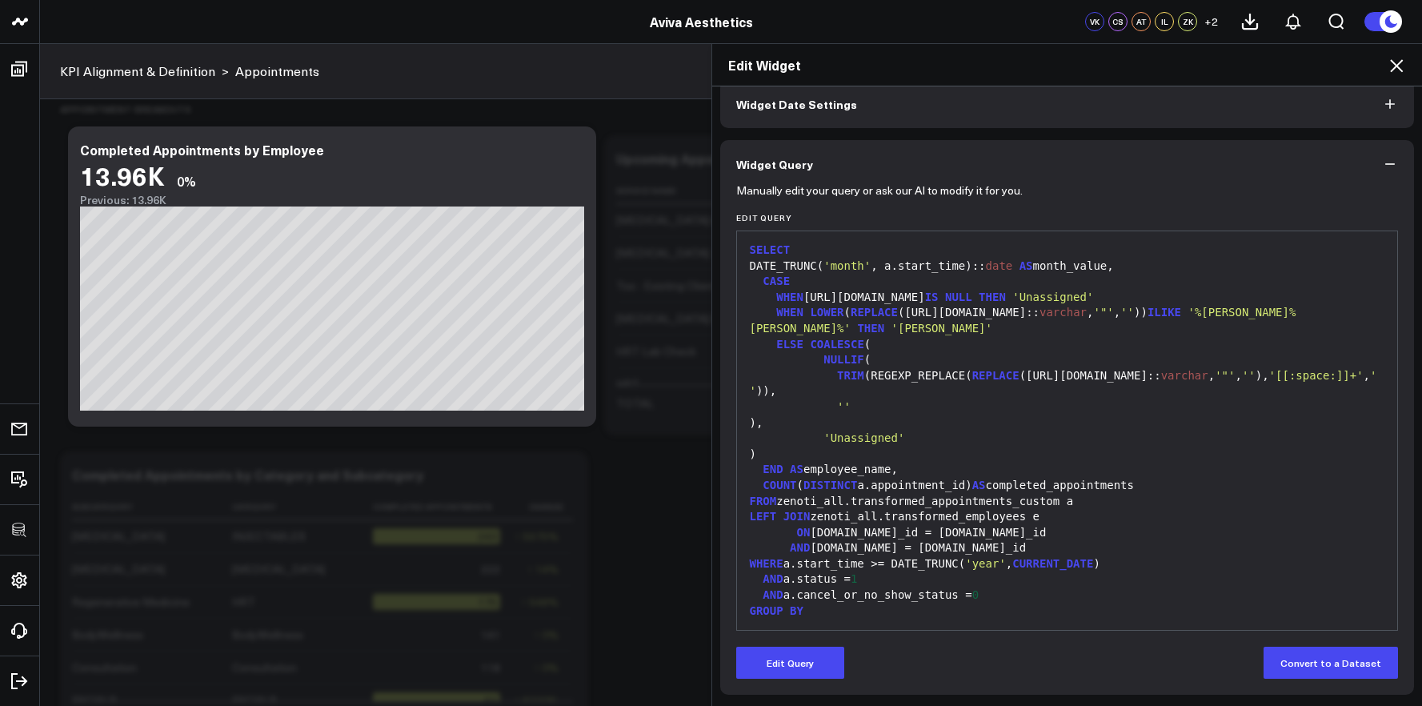
click at [1259, 318] on span "'%[PERSON_NAME]%[PERSON_NAME]%'" at bounding box center [1023, 320] width 547 height 29
click at [1247, 315] on span "'%[PERSON_NAME]%[PERSON_NAME]%'" at bounding box center [1023, 320] width 547 height 29
click at [804, 668] on button "Edit Query" at bounding box center [790, 663] width 108 height 32
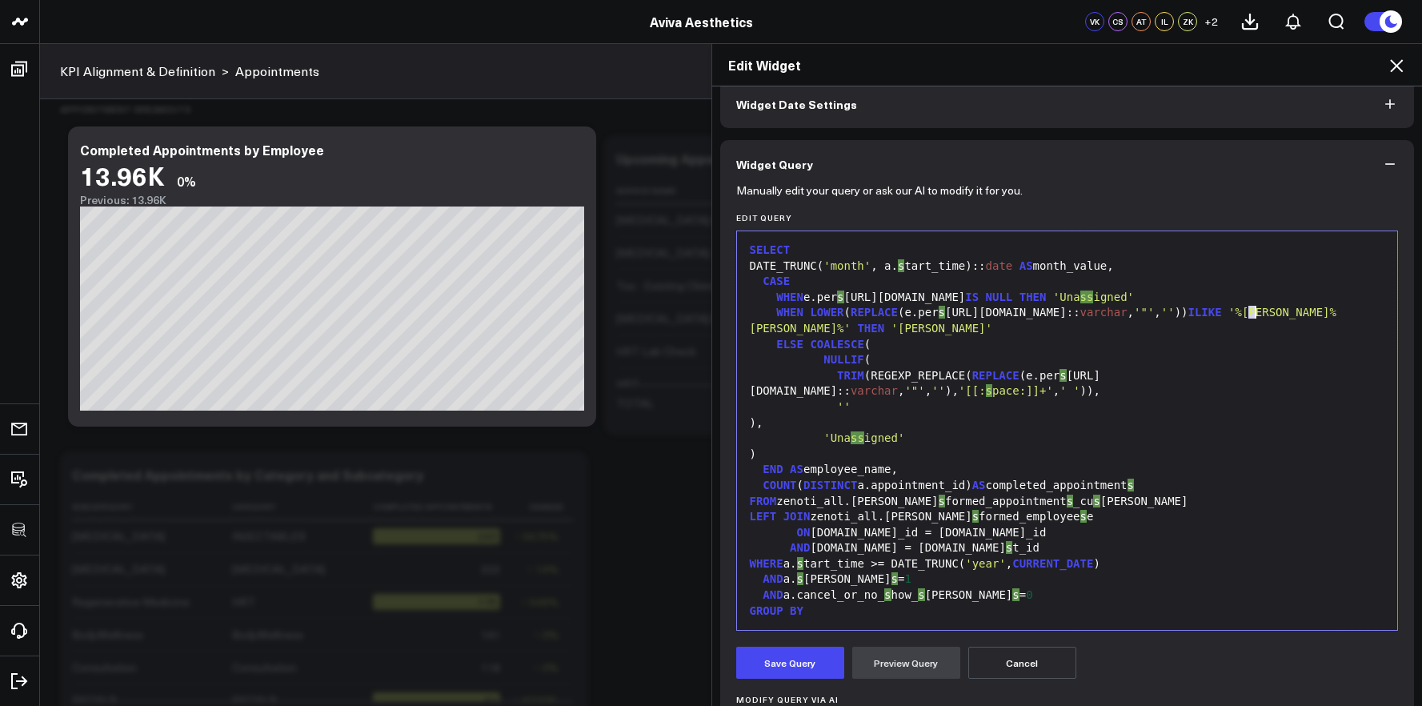
click at [1249, 315] on span "'%[PERSON_NAME]%[PERSON_NAME]%'" at bounding box center [1043, 320] width 587 height 29
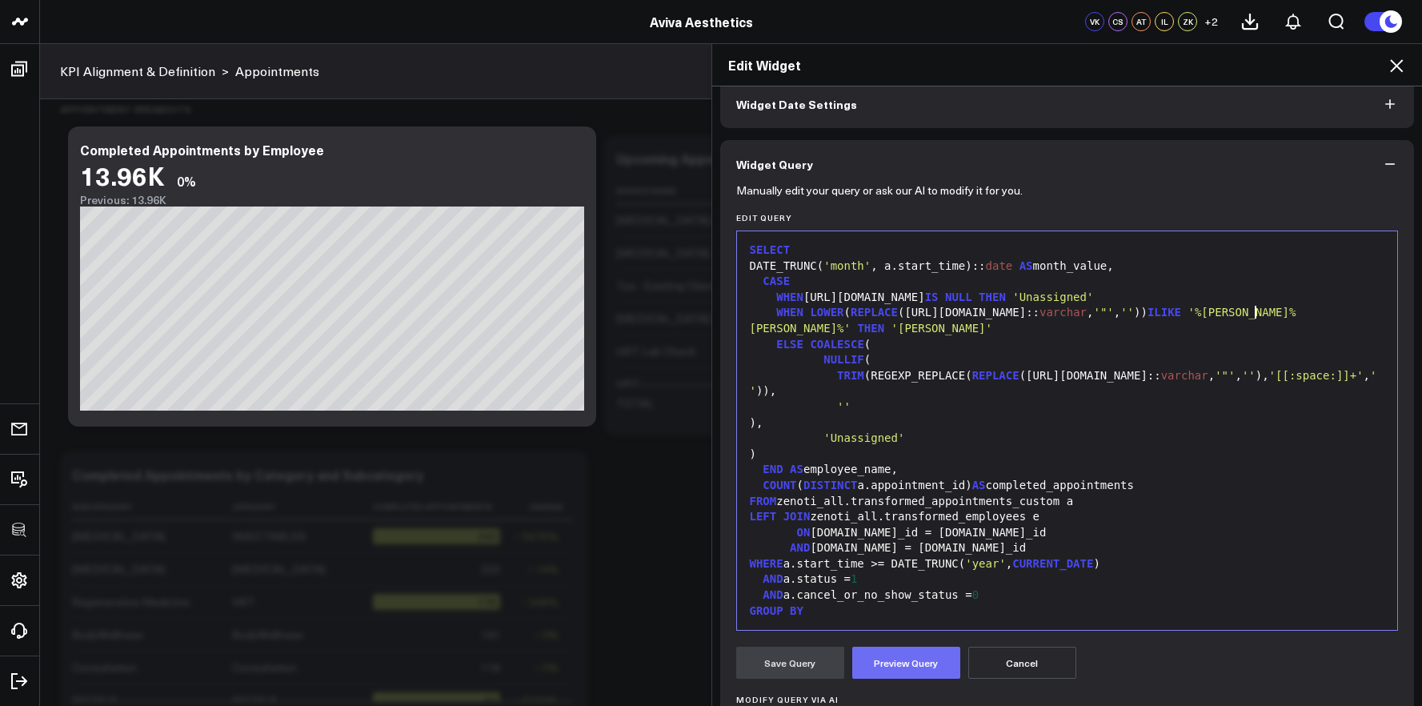
click at [892, 672] on button "Preview Query" at bounding box center [906, 663] width 108 height 32
click at [795, 666] on button "Save Query" at bounding box center [790, 663] width 108 height 32
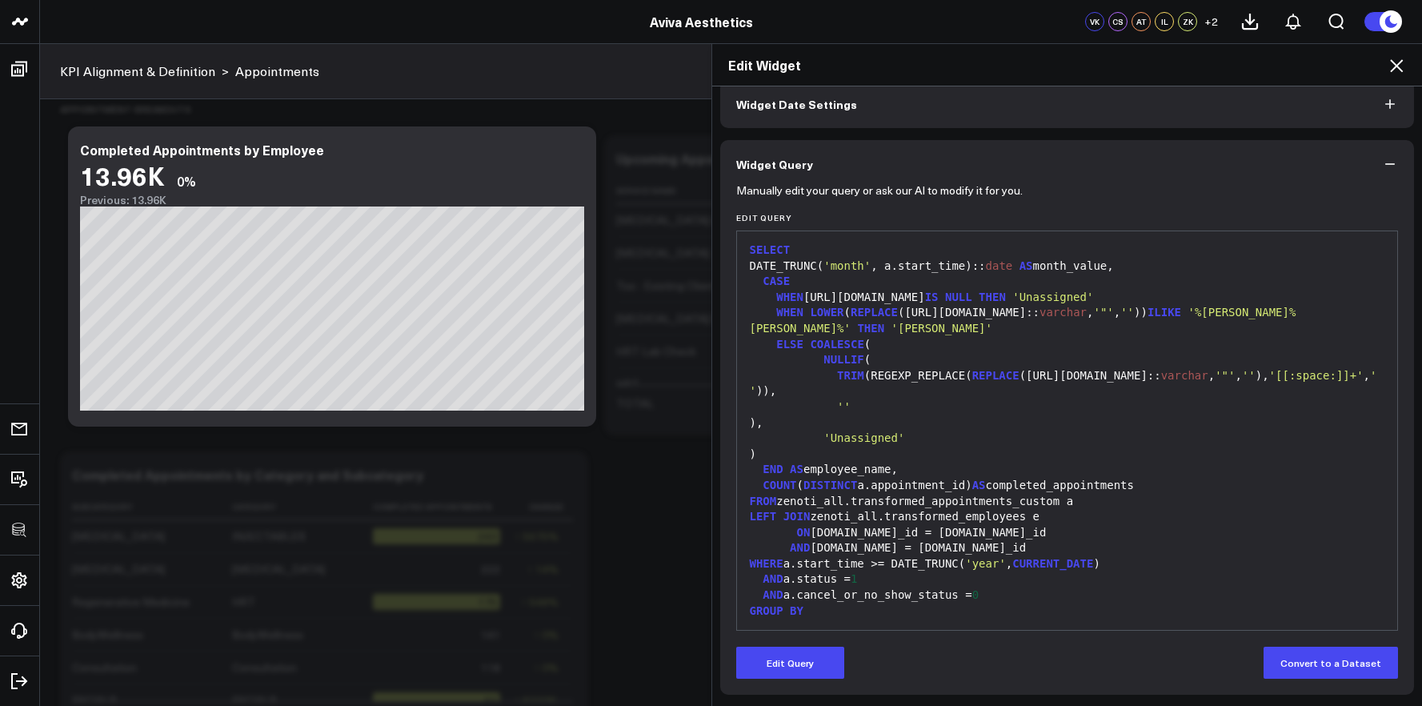
click at [1398, 68] on icon at bounding box center [1396, 65] width 13 height 13
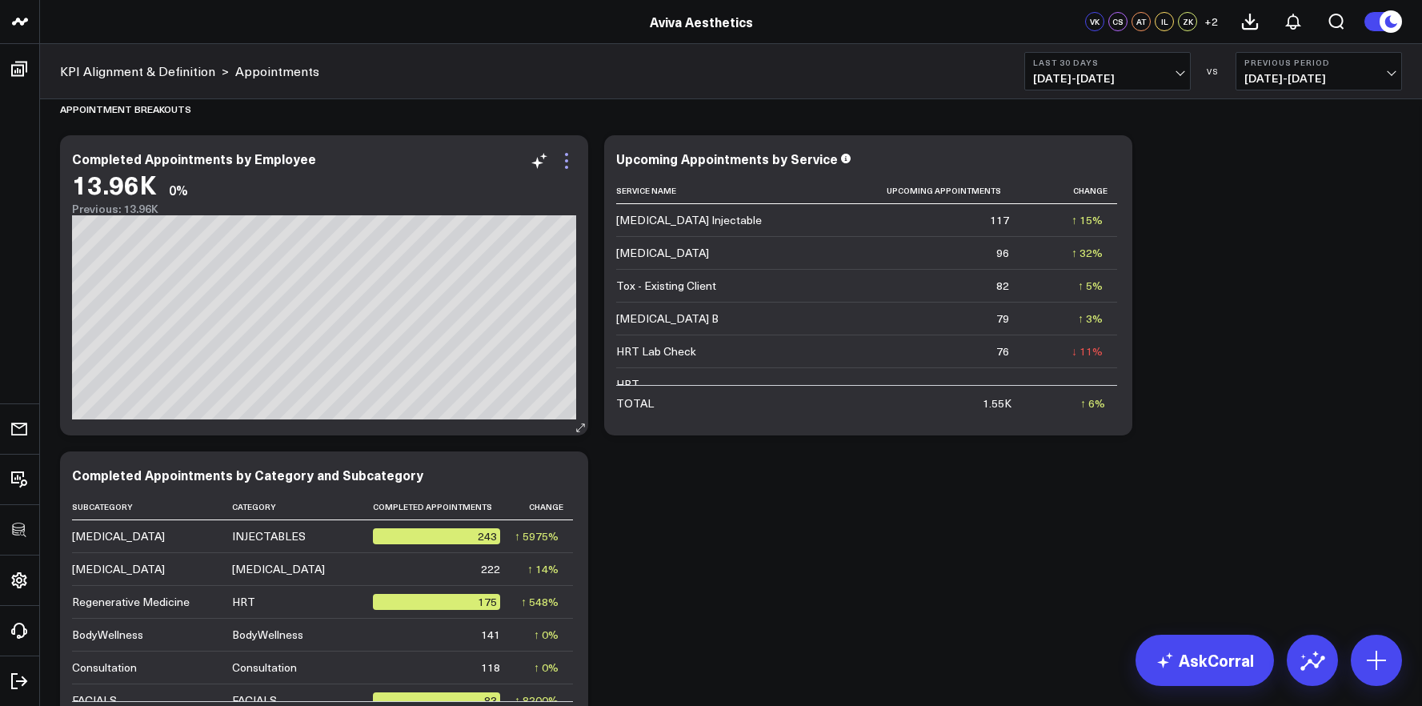
click at [575, 160] on icon at bounding box center [566, 160] width 19 height 19
click at [0, 0] on li "Edit Widget" at bounding box center [0, 0] width 0 height 0
click at [517, 506] on th "Change" at bounding box center [544, 507] width 58 height 26
click at [573, 154] on icon at bounding box center [566, 160] width 19 height 19
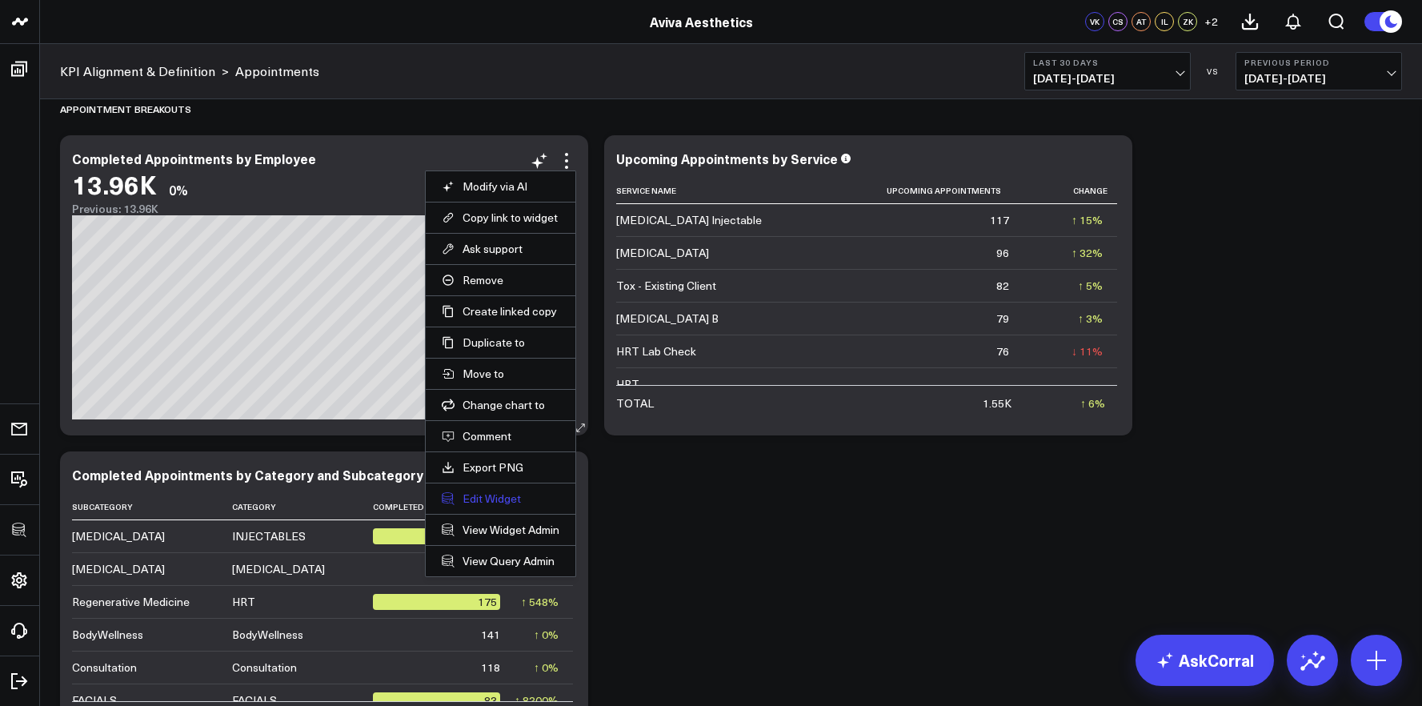
click at [495, 492] on button "Edit Widget" at bounding box center [501, 498] width 118 height 14
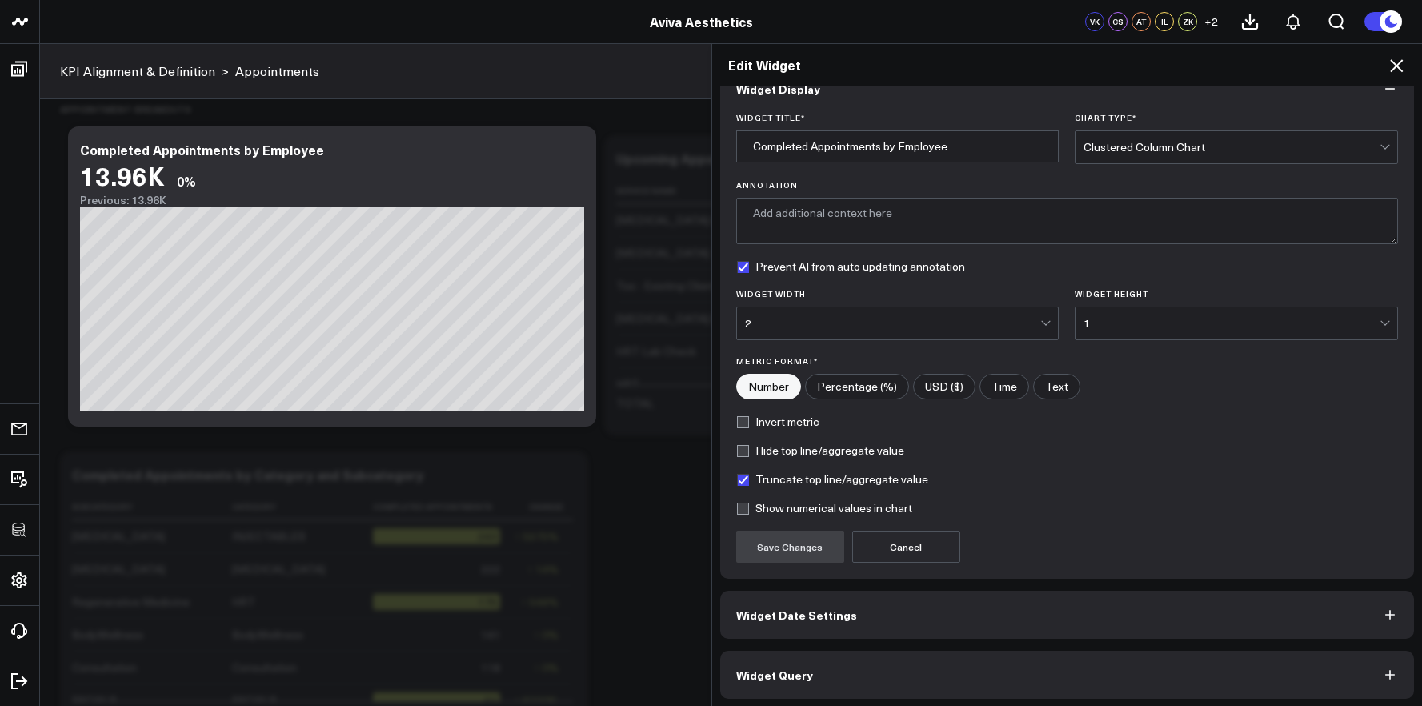
scroll to position [38, 0]
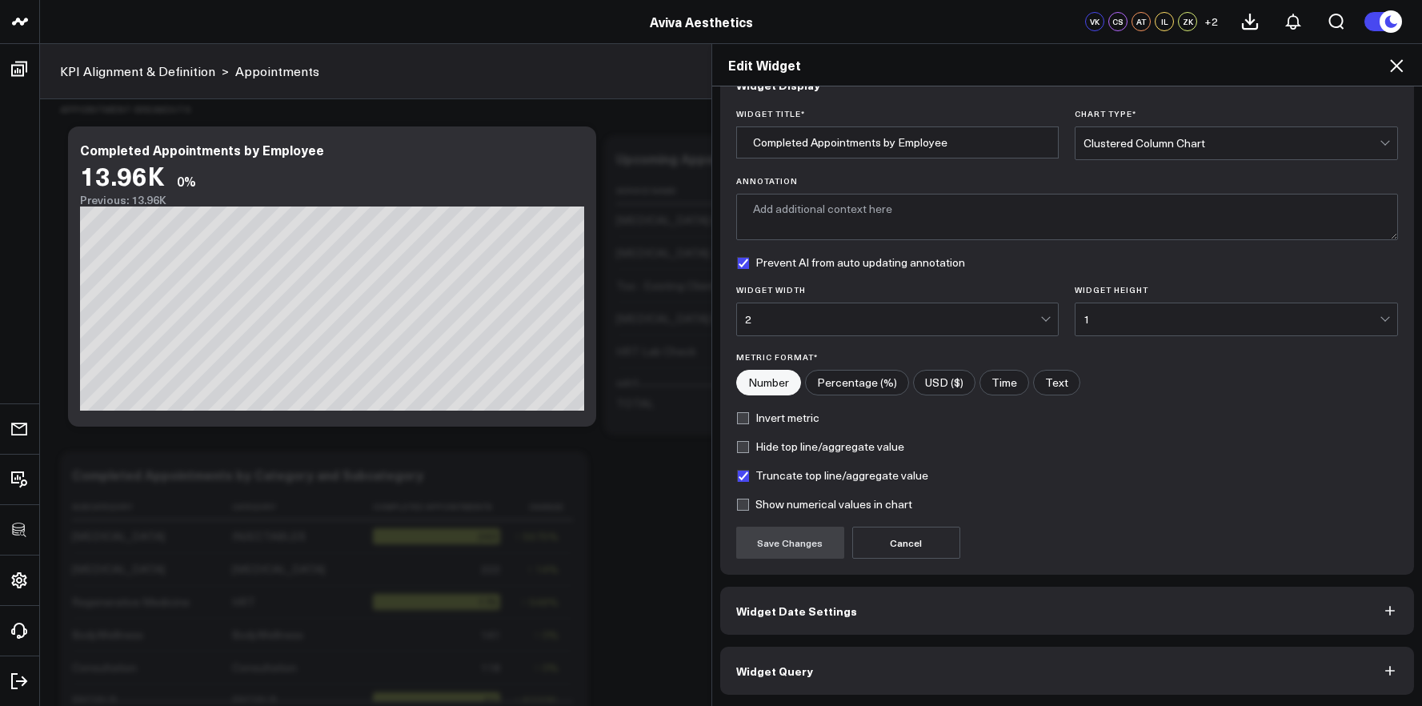
drag, startPoint x: 913, startPoint y: 639, endPoint x: 922, endPoint y: 656, distance: 20.1
click at [913, 639] on div "Widget Display Widget Title * Completed Appointments by Employee Chart Type * C…" at bounding box center [1067, 378] width 695 height 634
click at [922, 656] on button "Widget Query" at bounding box center [1067, 671] width 695 height 48
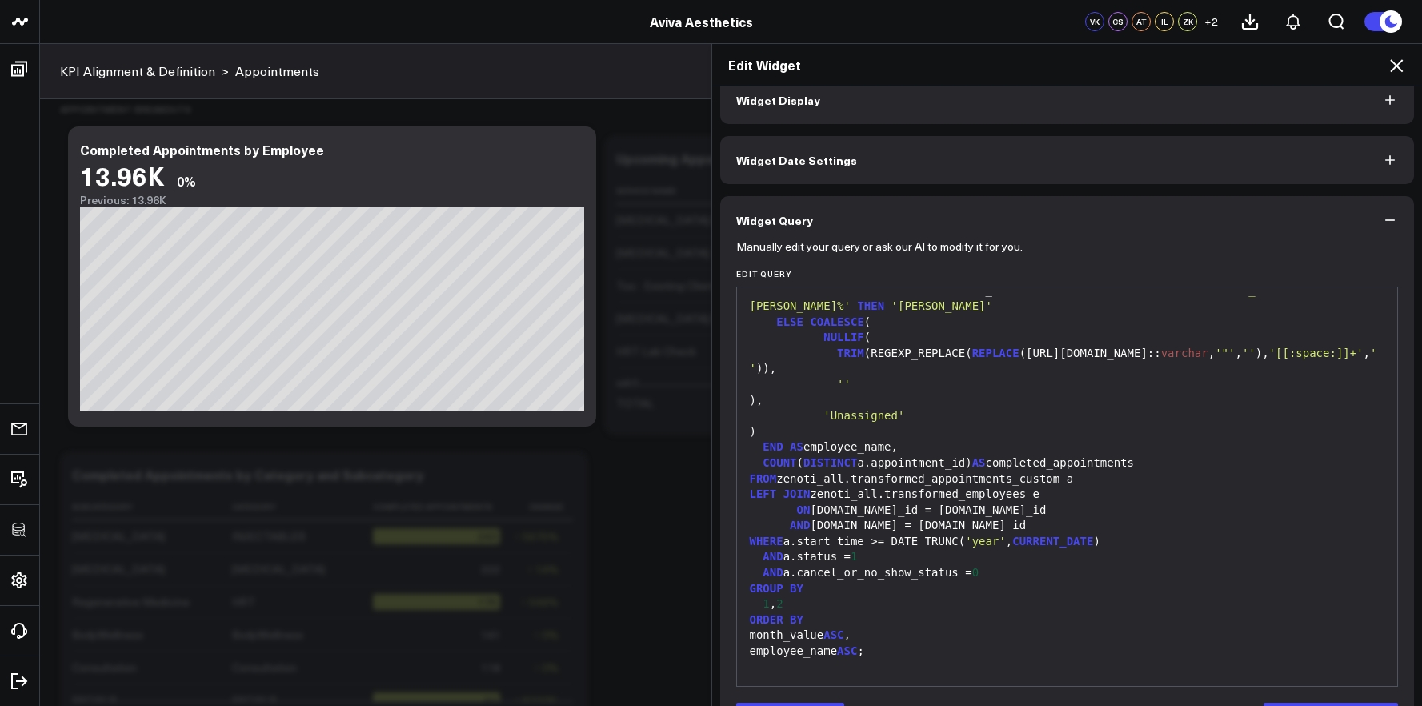
scroll to position [78, 0]
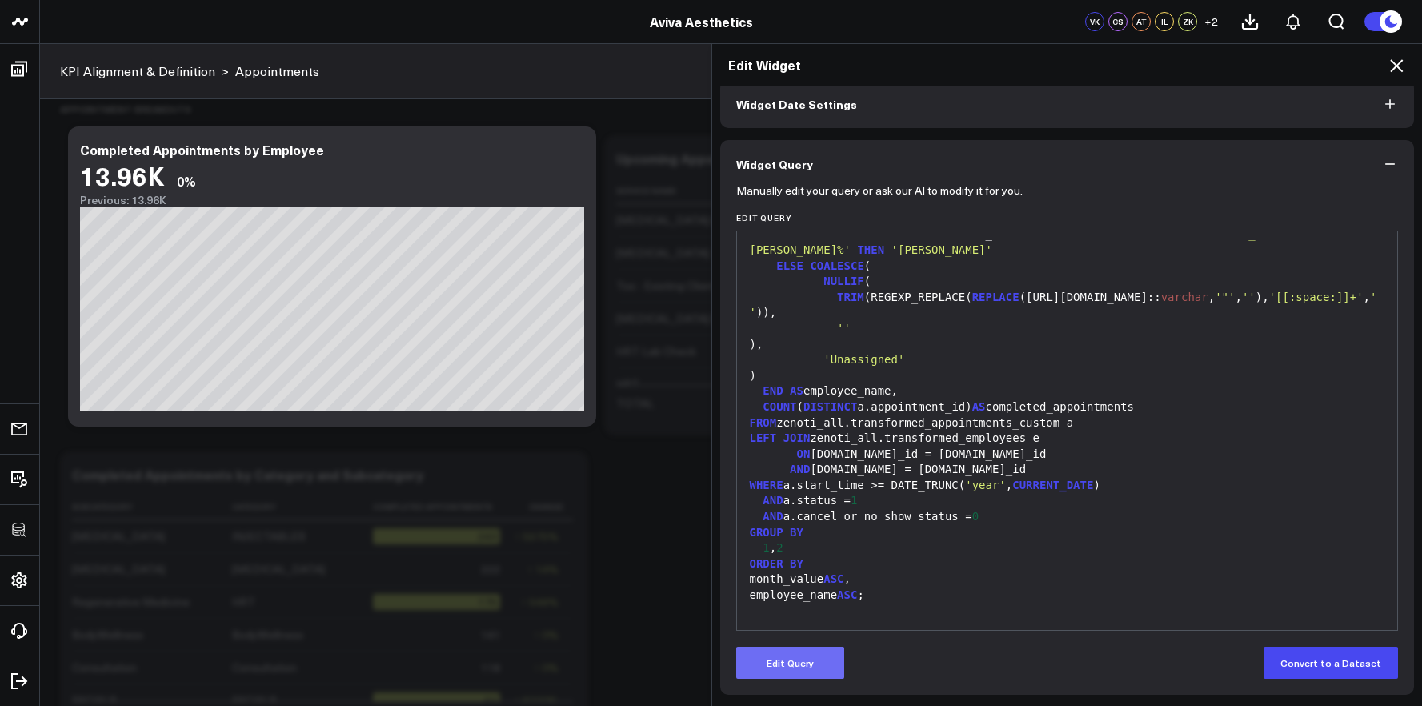
click at [816, 652] on button "Edit Query" at bounding box center [790, 663] width 108 height 32
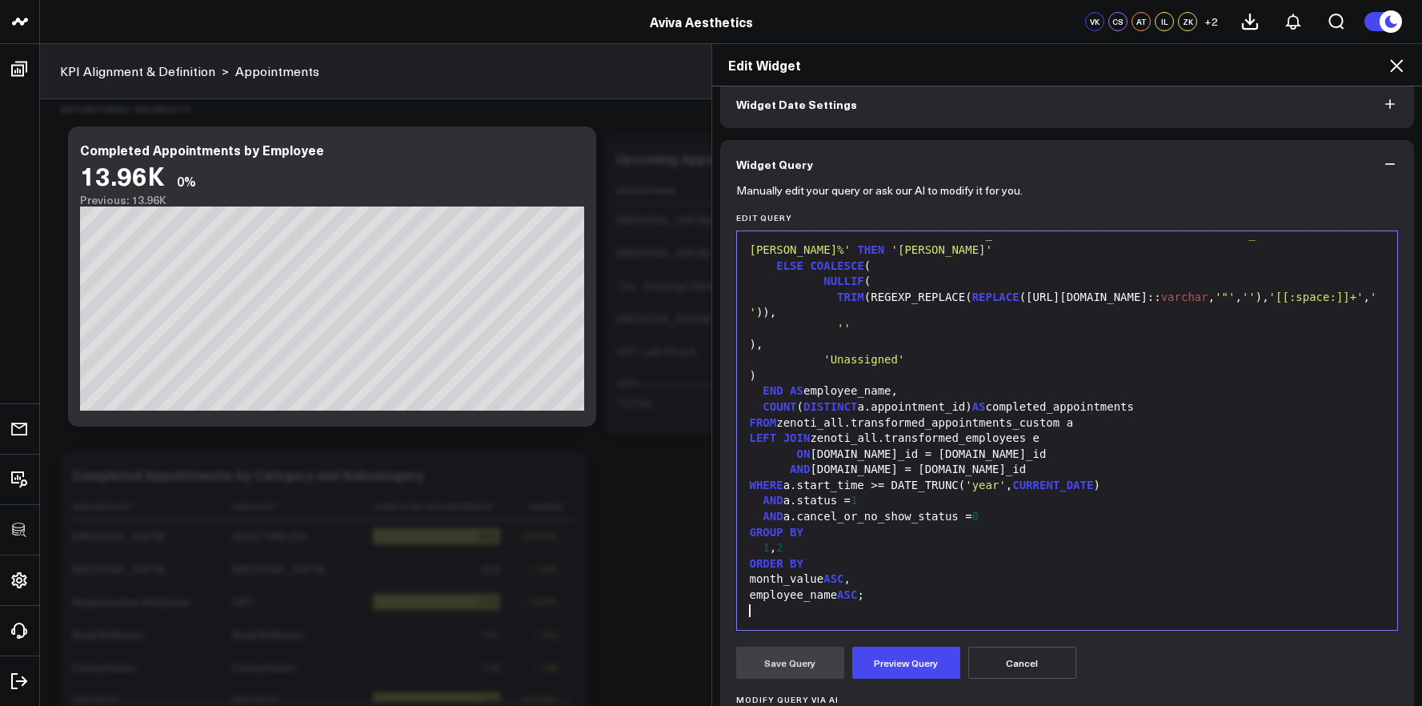
click at [906, 604] on div at bounding box center [1067, 612] width 645 height 16
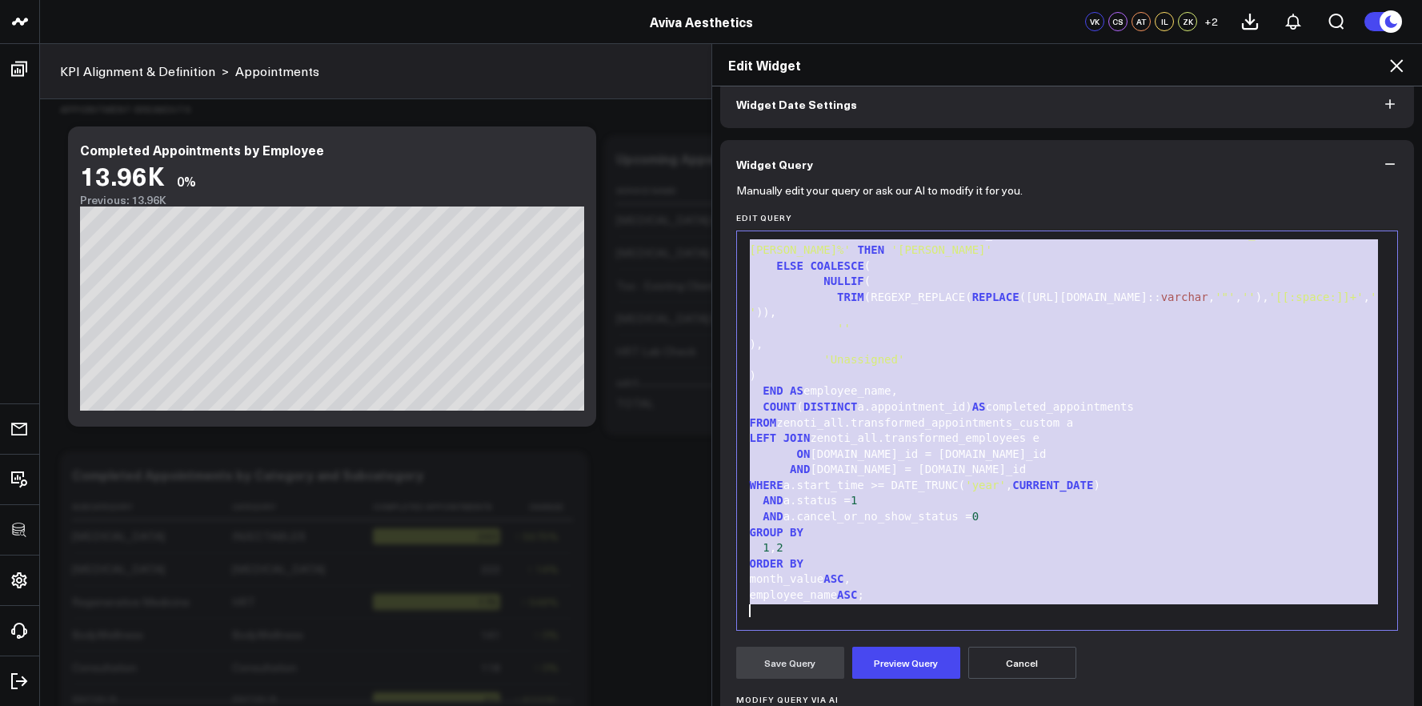
copy div "SELECT DATE_TRUNC( 'month' , a.start_time):: date AS month_value, CASE WHEN [UR…"
click at [892, 331] on div "''" at bounding box center [1067, 329] width 645 height 16
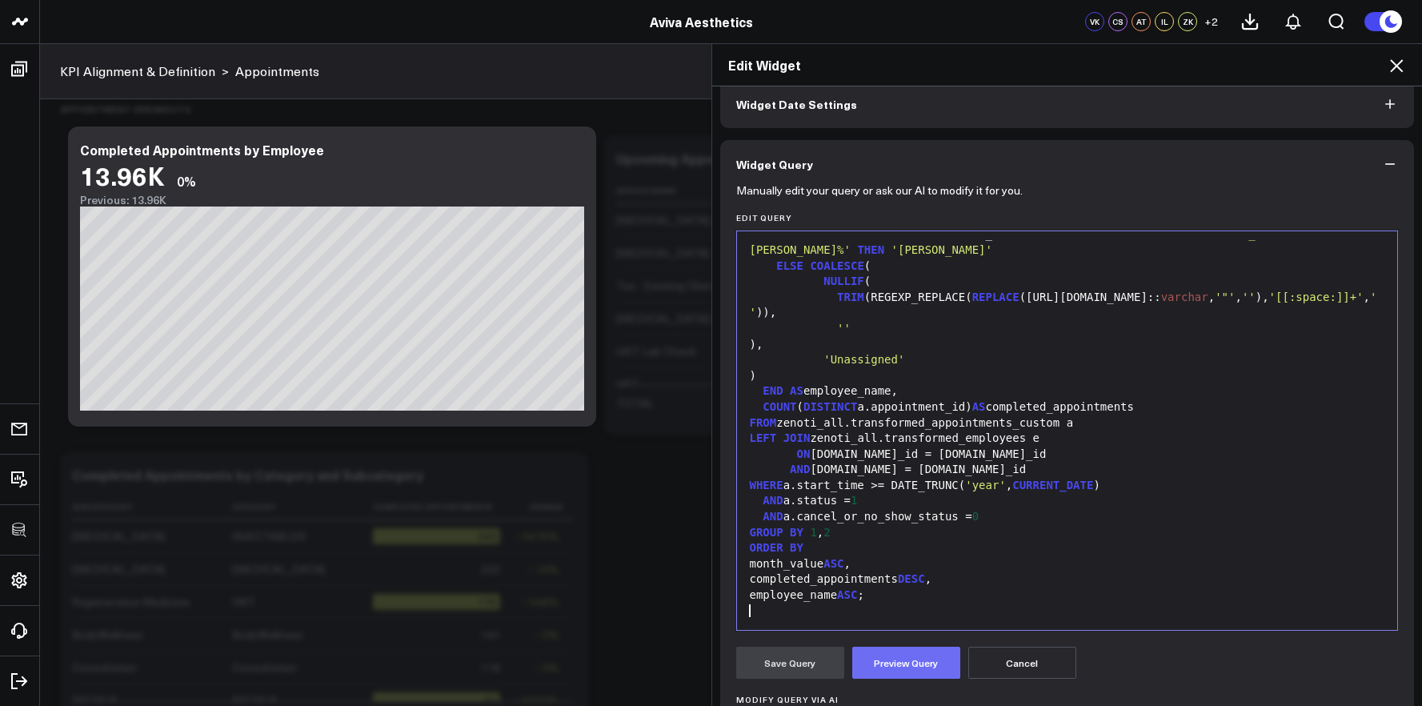
click at [892, 660] on button "Preview Query" at bounding box center [906, 663] width 108 height 32
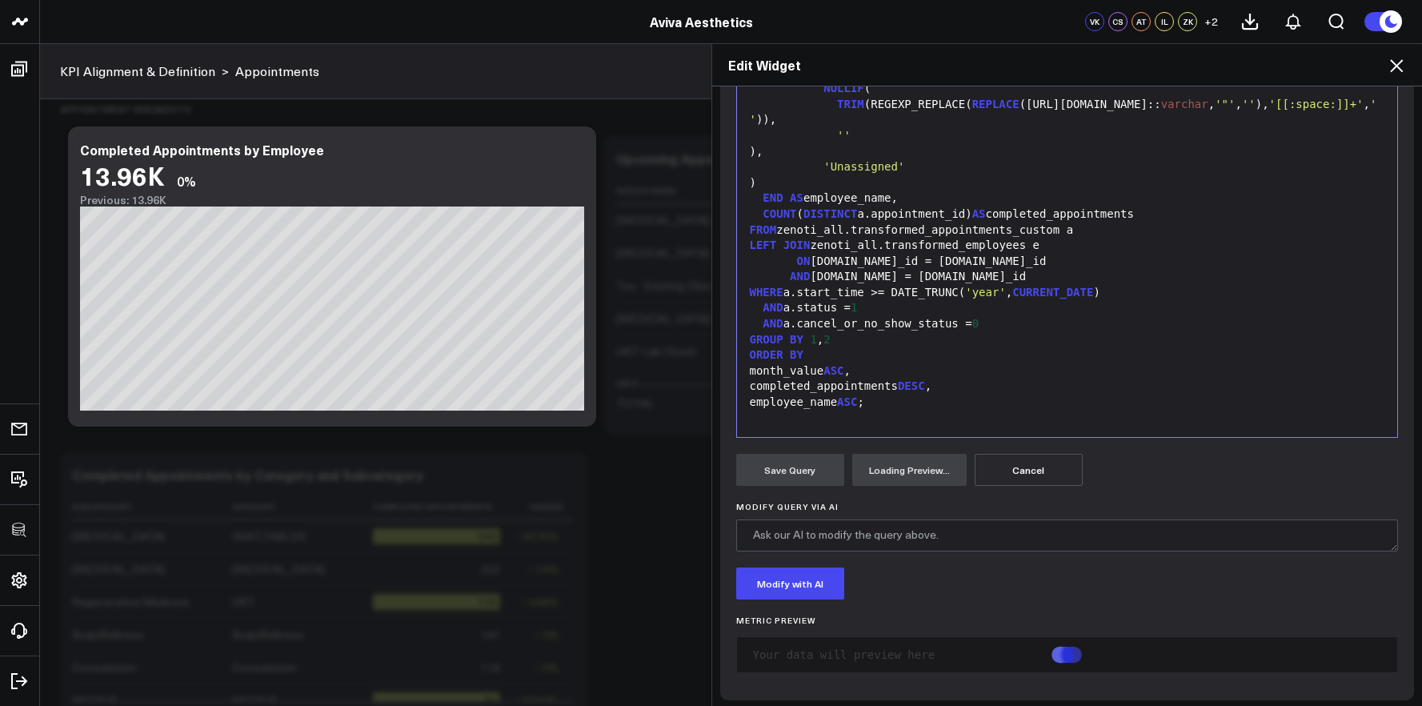
scroll to position [277, 0]
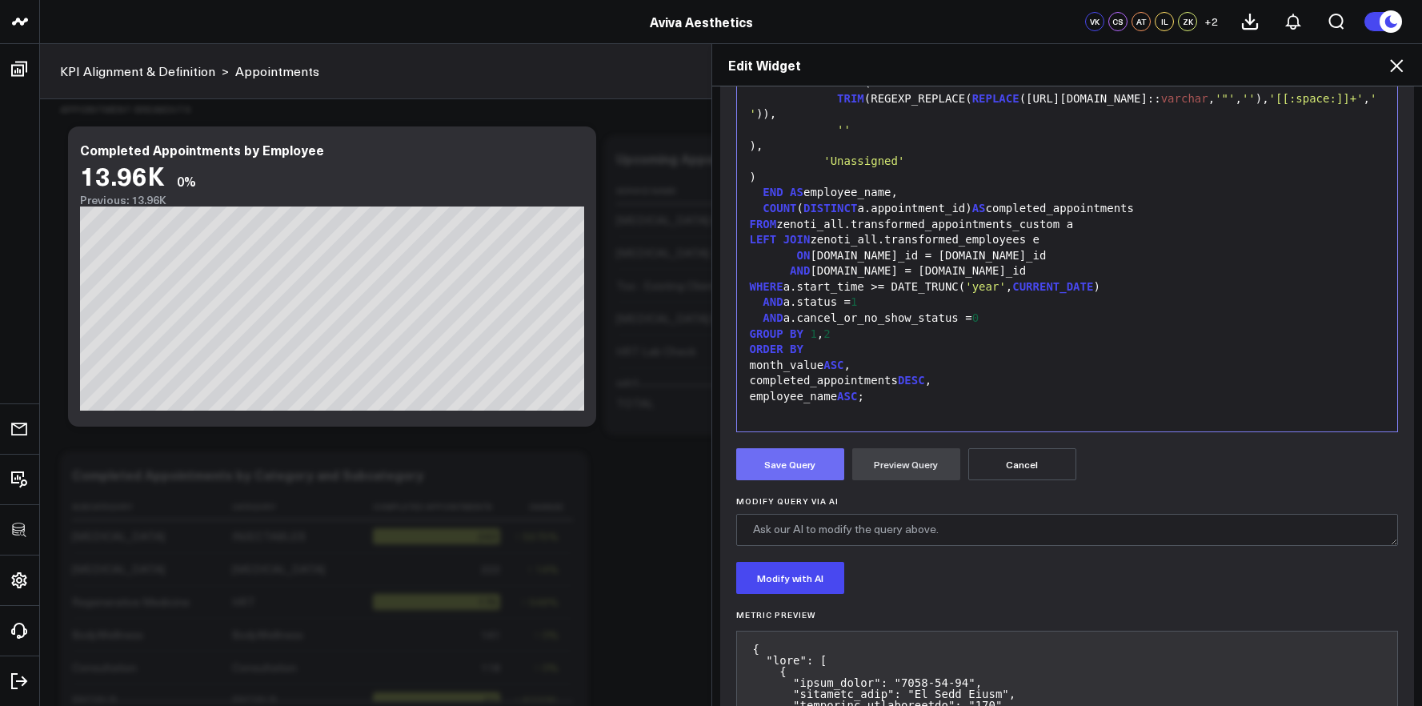
click at [747, 457] on button "Save Query" at bounding box center [790, 464] width 108 height 32
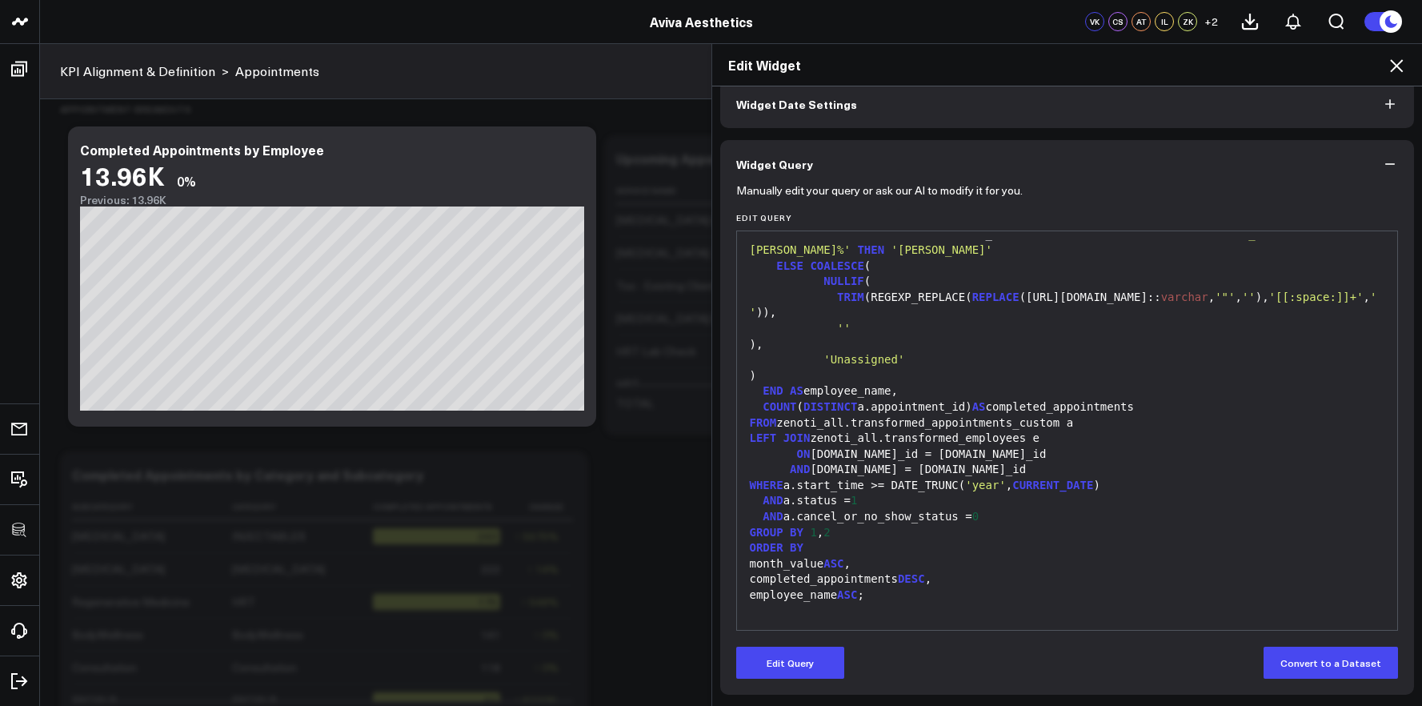
scroll to position [78, 0]
click at [515, 239] on div "Edit Widget Widget Display Widget Date Settings Widget Query Manually edit your…" at bounding box center [711, 374] width 1422 height 663
click at [145, 275] on div "Edit Widget Widget Display Widget Date Settings Widget Query Manually edit your…" at bounding box center [711, 374] width 1422 height 663
click at [1397, 72] on icon at bounding box center [1396, 65] width 19 height 19
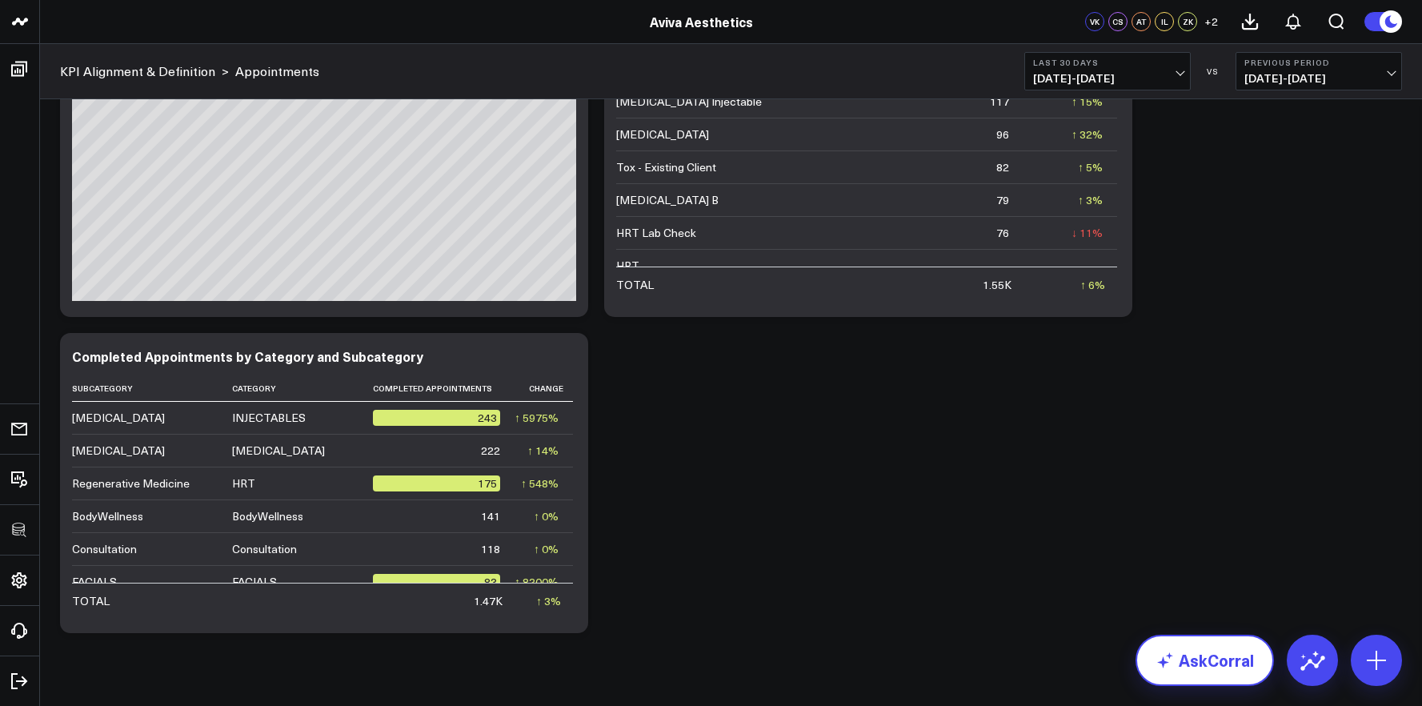
click at [1226, 668] on link "AskCorral" at bounding box center [1205, 660] width 138 height 51
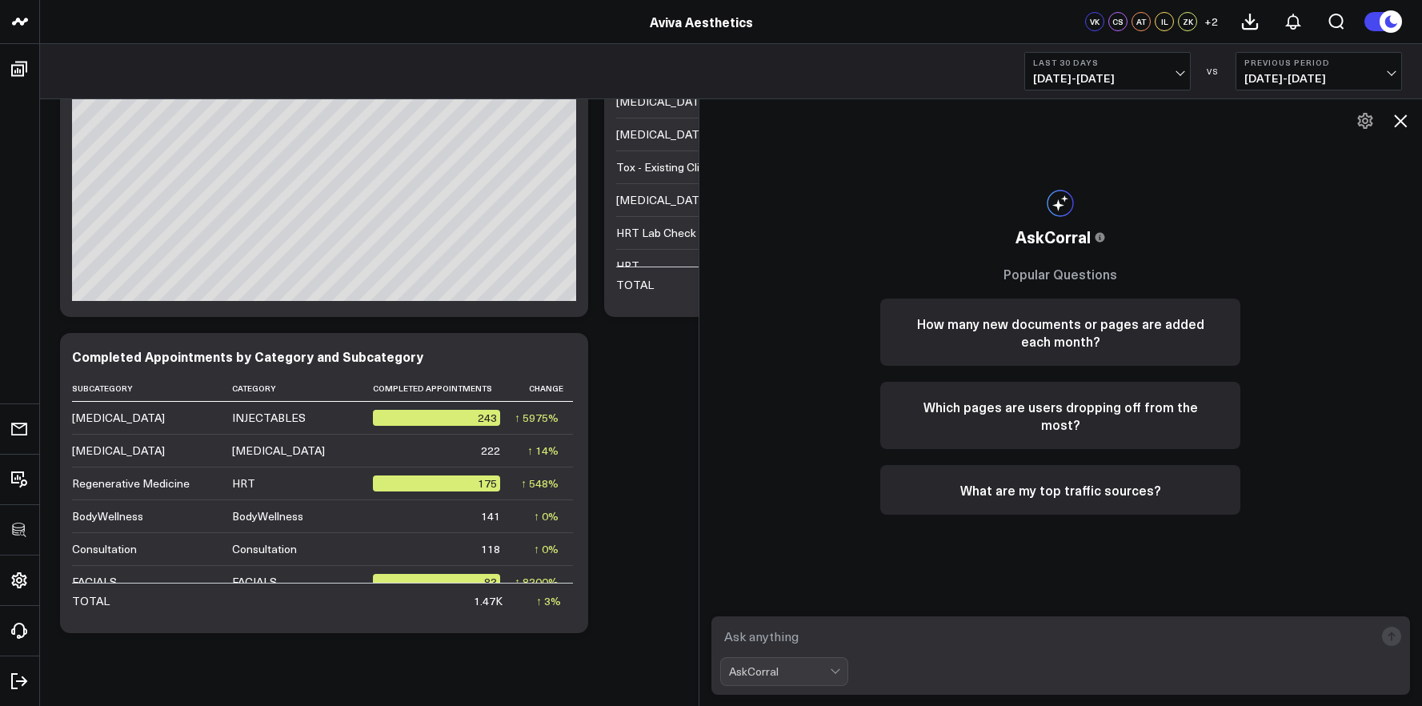
click at [1107, 637] on textarea at bounding box center [1047, 636] width 655 height 29
type textarea "v"
type textarea "t"
type textarea "consultation conversation rate and prebooking rates by employee"
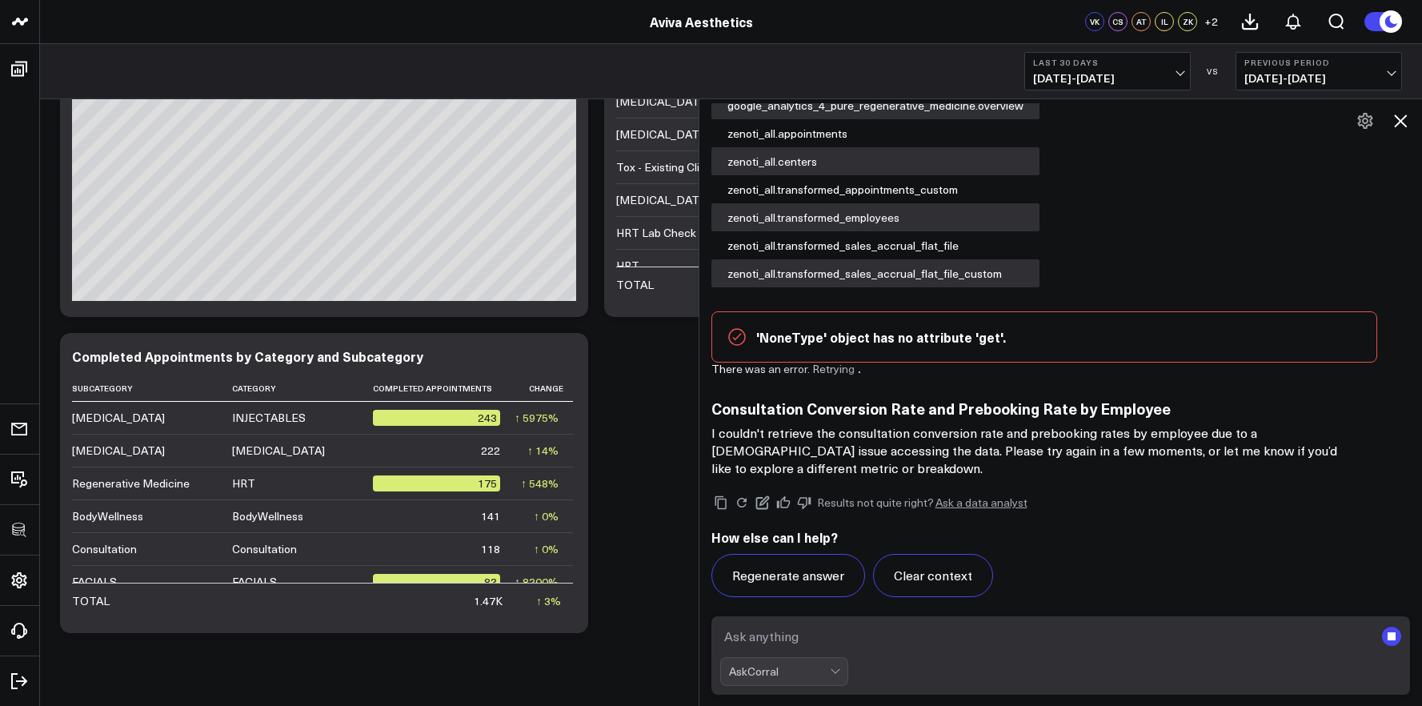
scroll to position [148, 0]
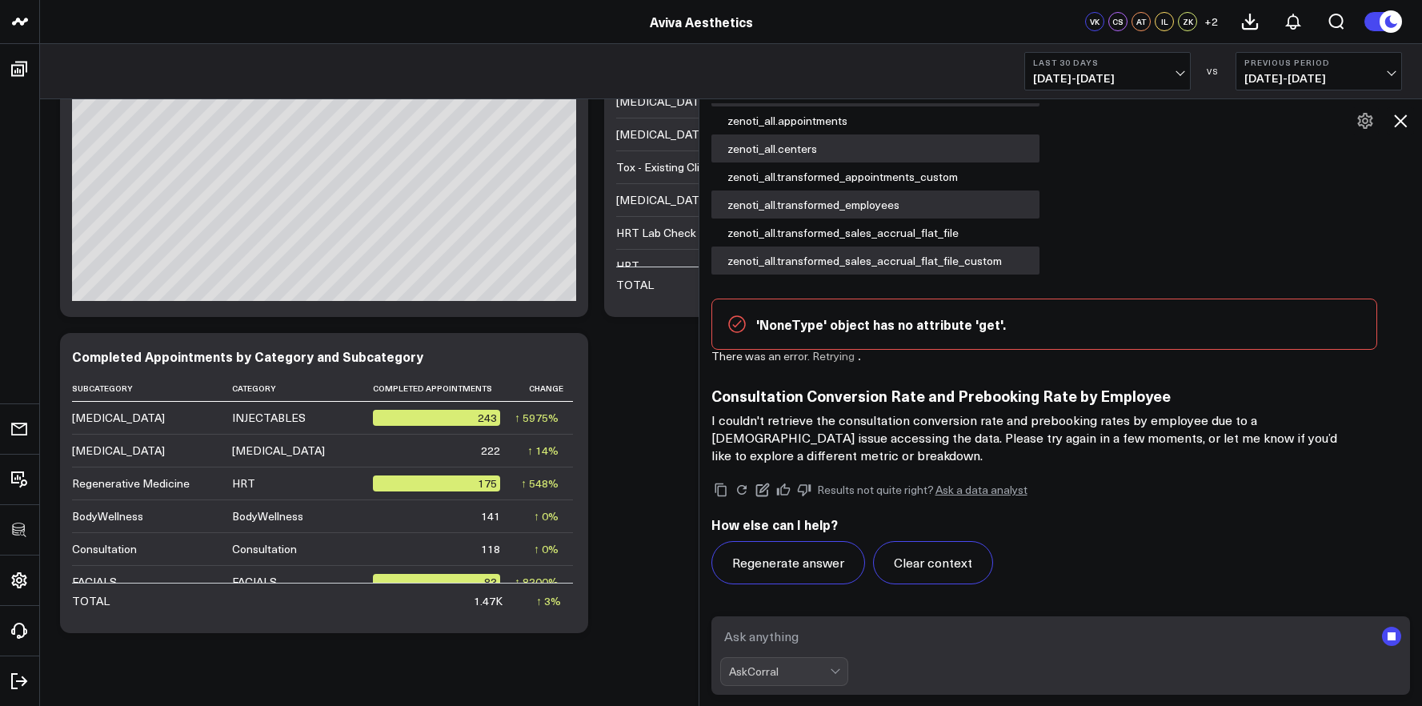
click at [1402, 124] on icon at bounding box center [1400, 120] width 19 height 19
click at [1402, 124] on div "E consultation conversation rate and prebooking rates by employee AskCorral Thi…" at bounding box center [1061, 402] width 724 height 608
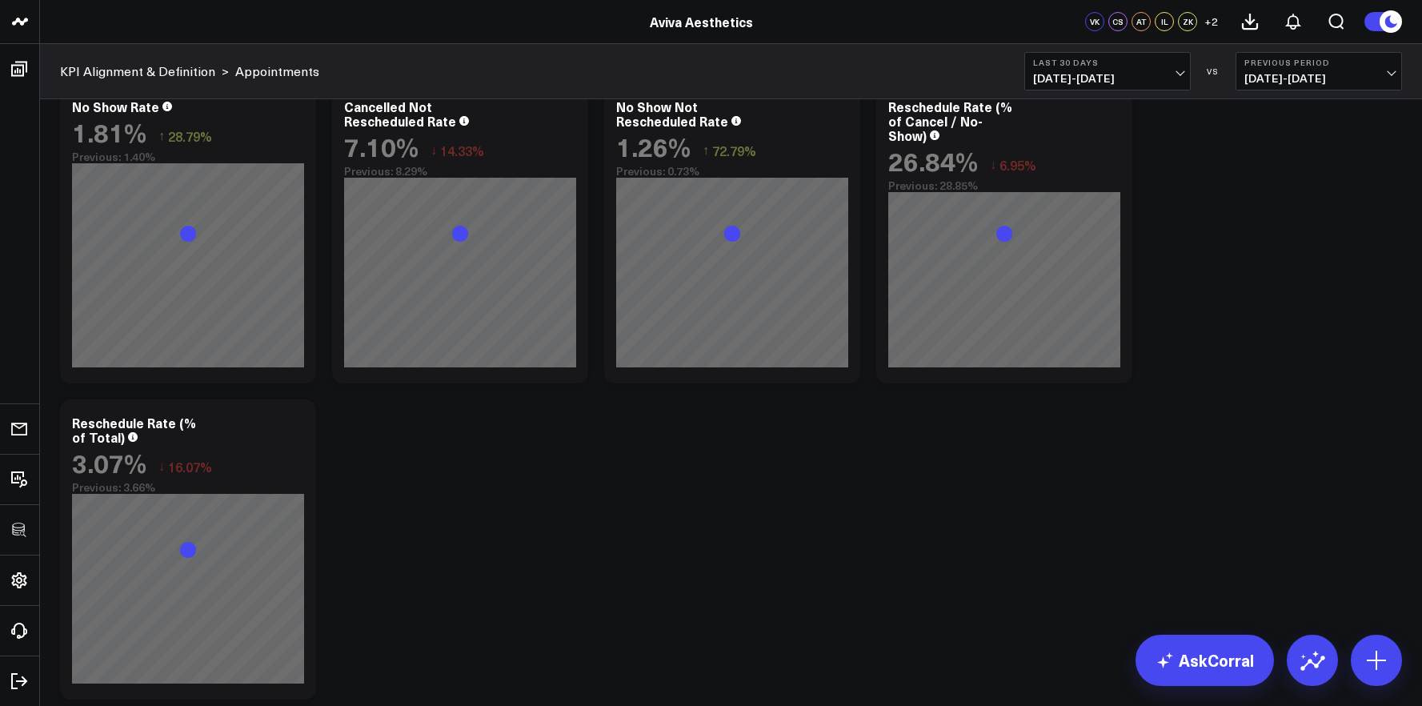
scroll to position [2654, 0]
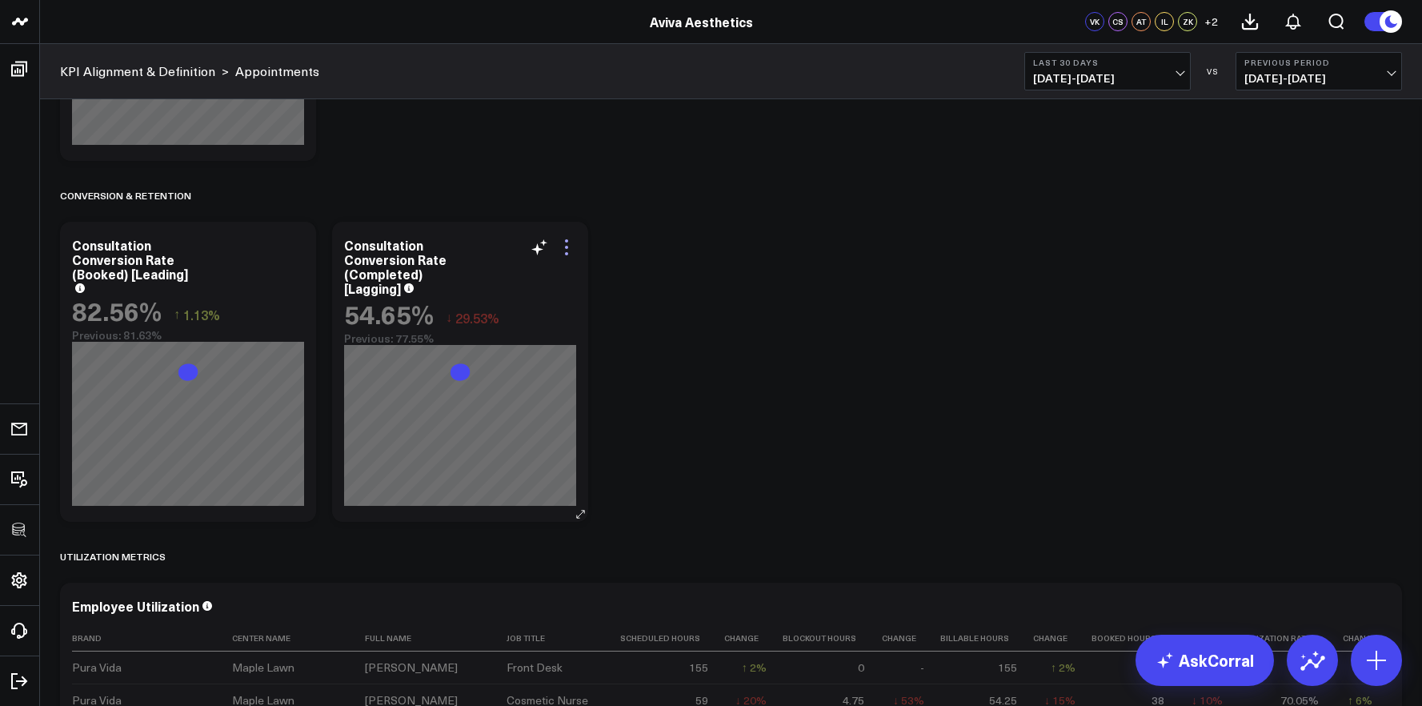
click at [561, 243] on icon at bounding box center [566, 247] width 19 height 19
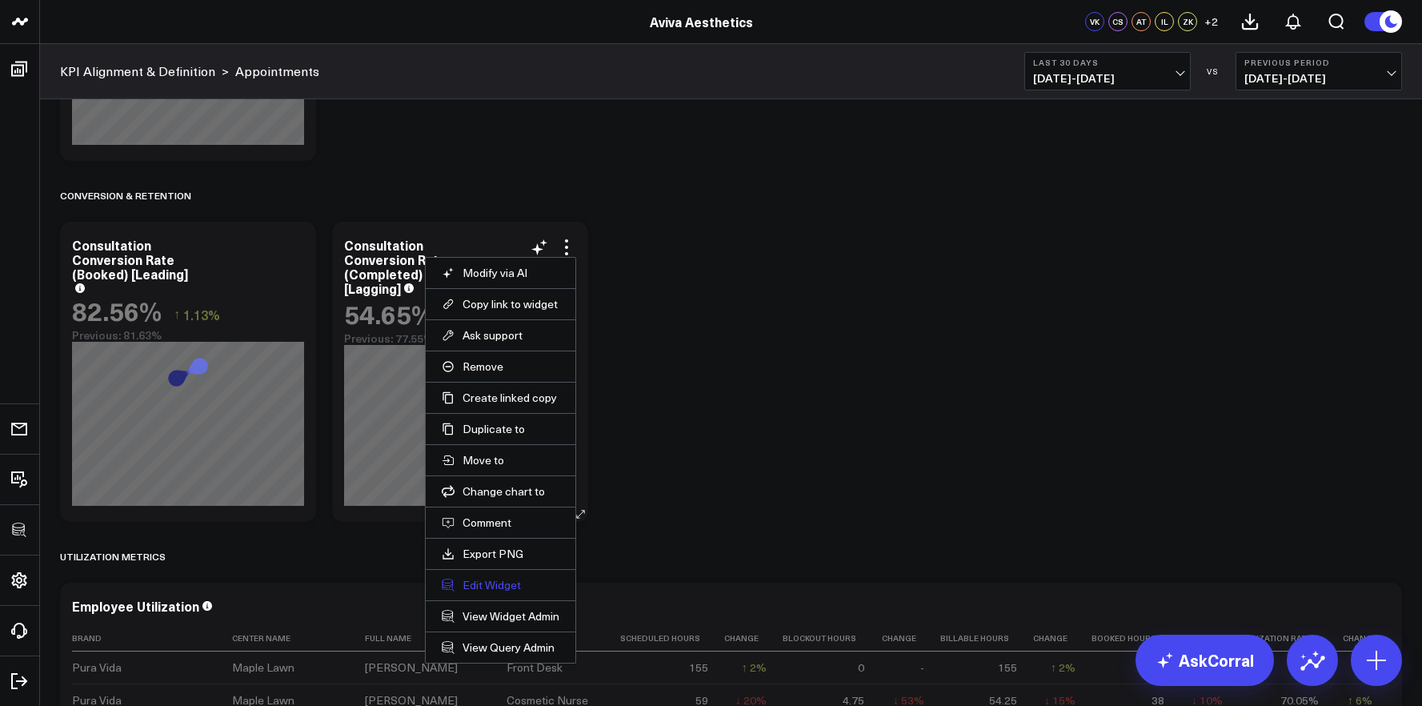
click at [500, 588] on button "Edit Widget" at bounding box center [501, 585] width 118 height 14
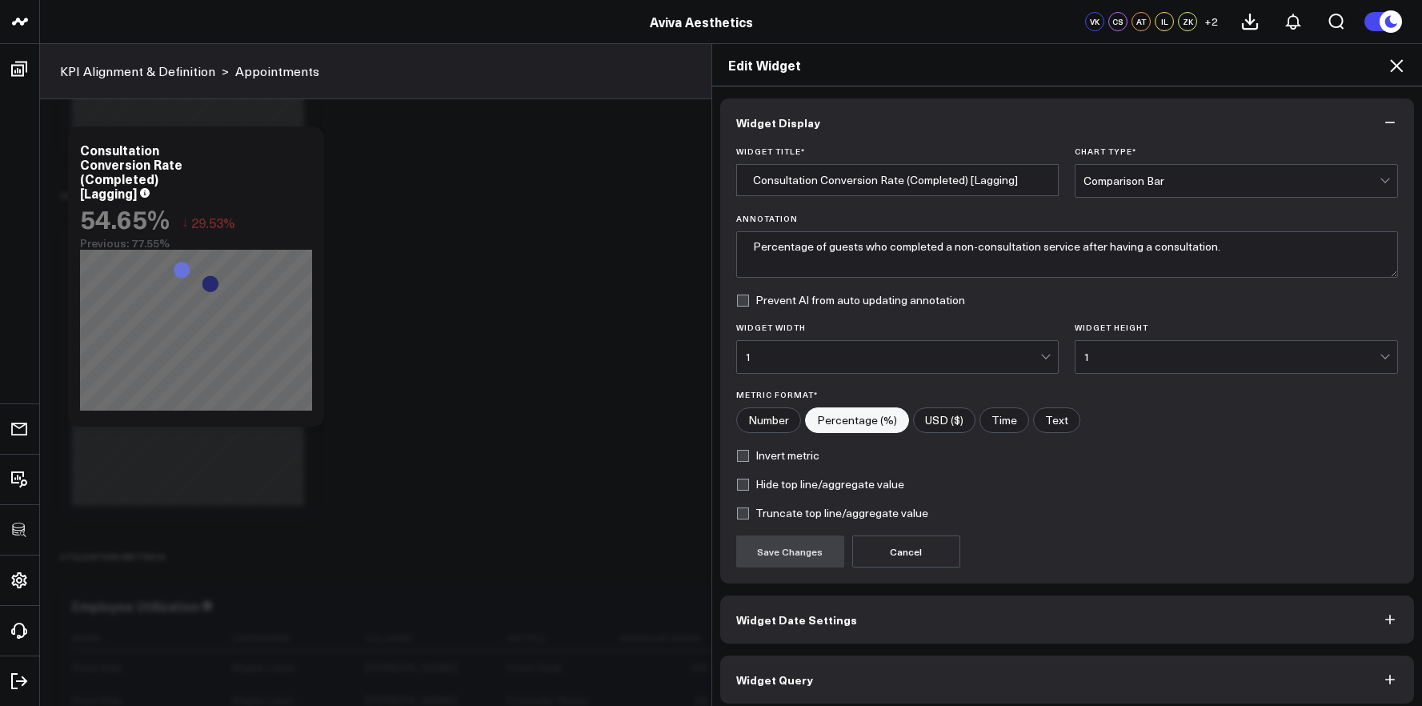
scroll to position [9, 0]
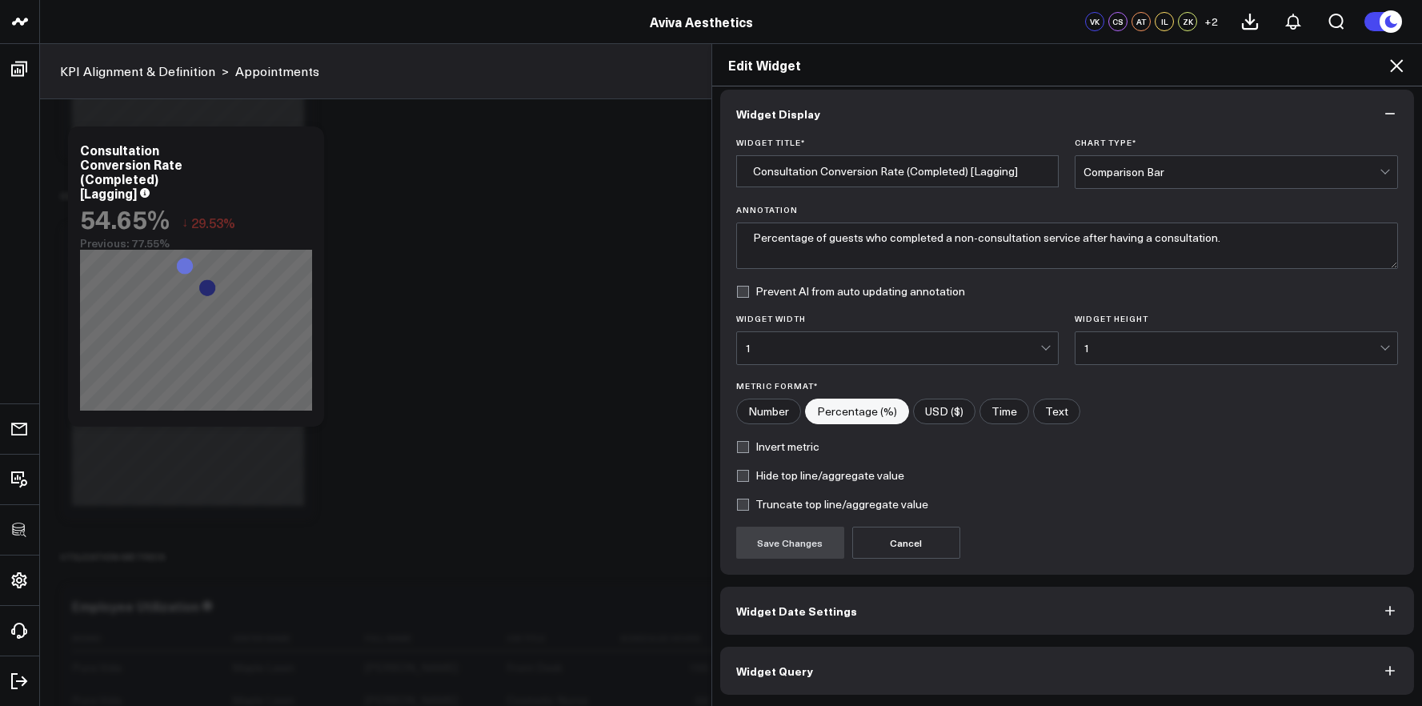
click at [817, 666] on button "Widget Query" at bounding box center [1067, 671] width 695 height 48
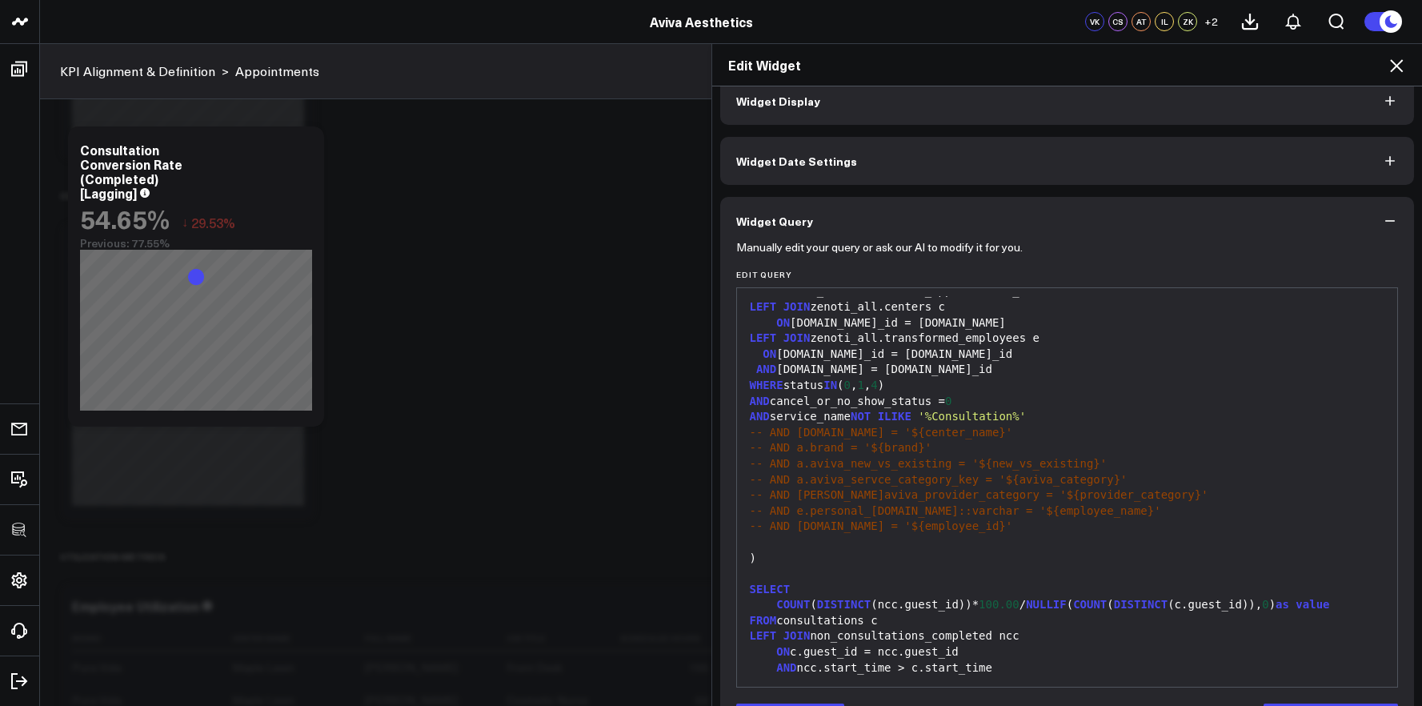
scroll to position [78, 0]
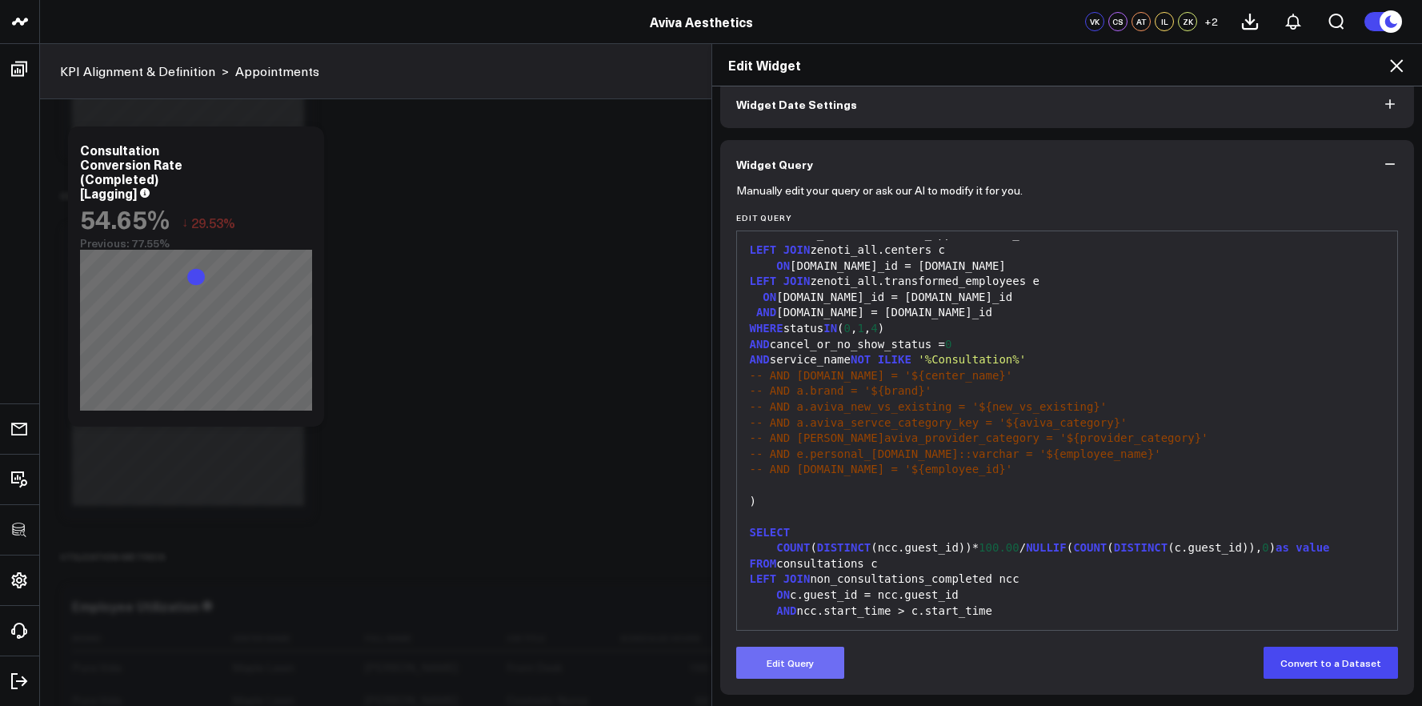
click at [758, 666] on button "Edit Query" at bounding box center [790, 663] width 108 height 32
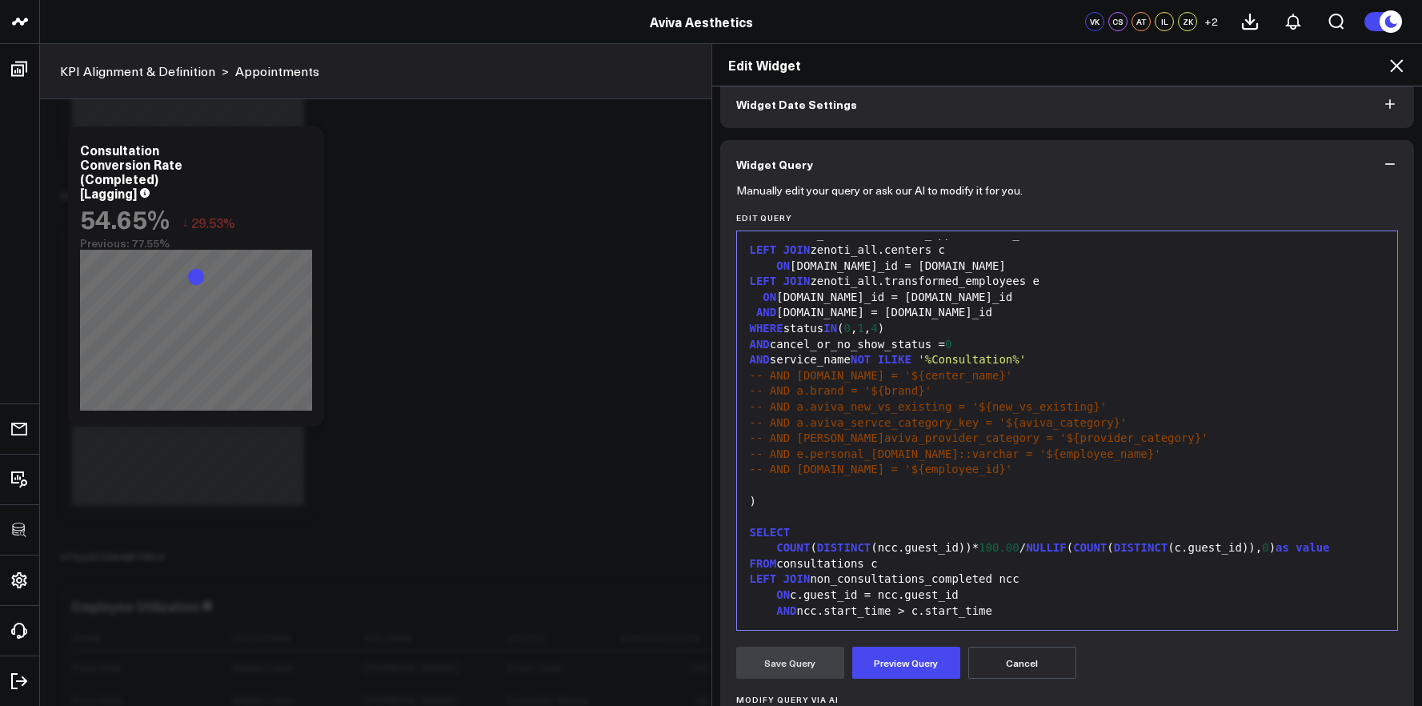
click at [864, 604] on div "AND ncc.start_time > c.start_time" at bounding box center [1067, 612] width 645 height 16
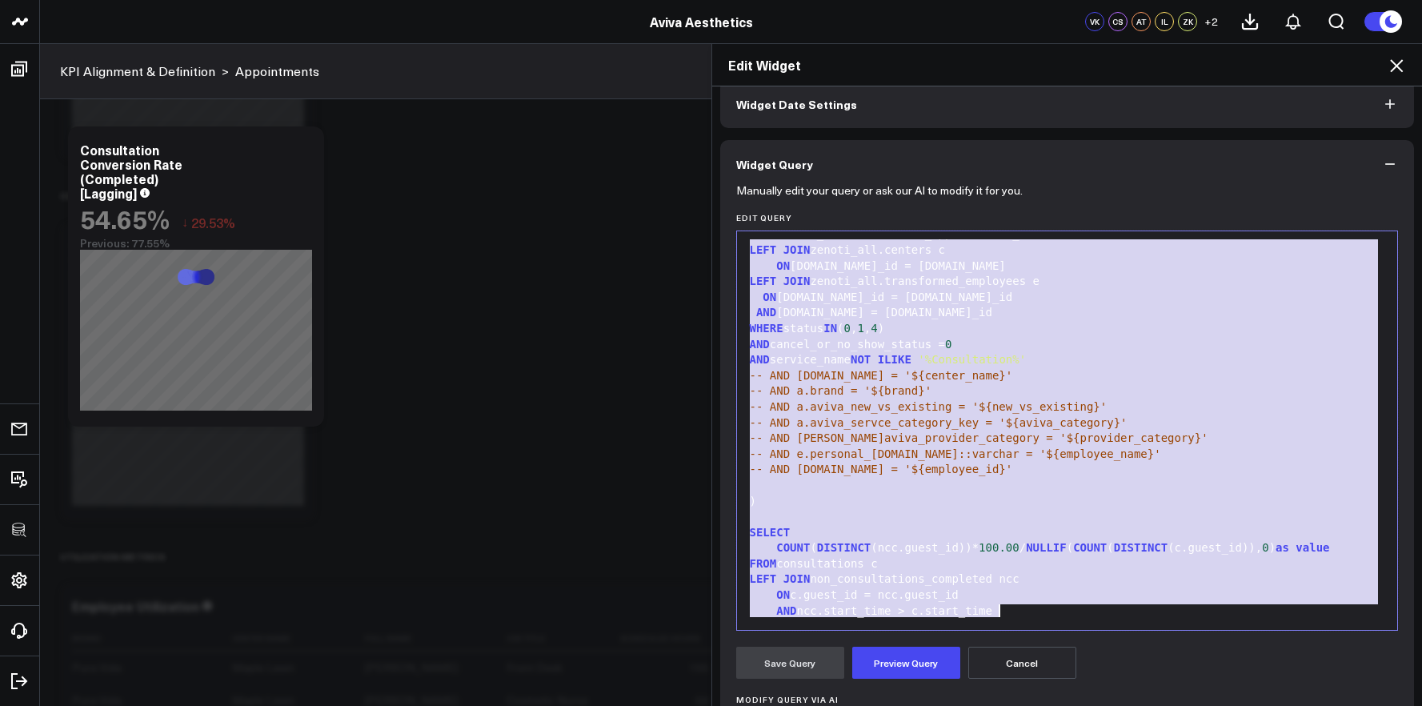
copy div "SELECT start_time::datetime, [DOMAIN_NAME]:: [PERSON_NAME] as guest_id, [DOMAIN…"
click at [1397, 53] on div "Edit Widget" at bounding box center [1067, 65] width 711 height 42
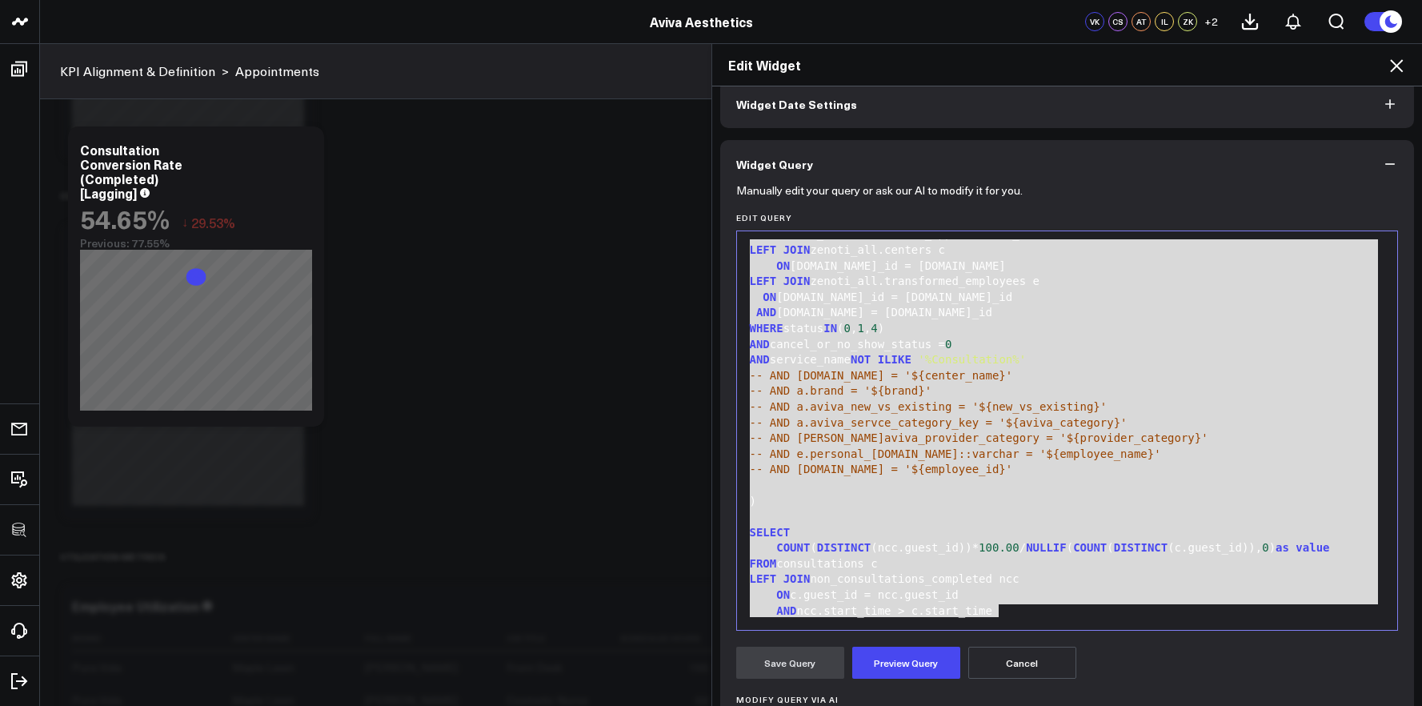
click at [1396, 58] on icon at bounding box center [1396, 65] width 19 height 19
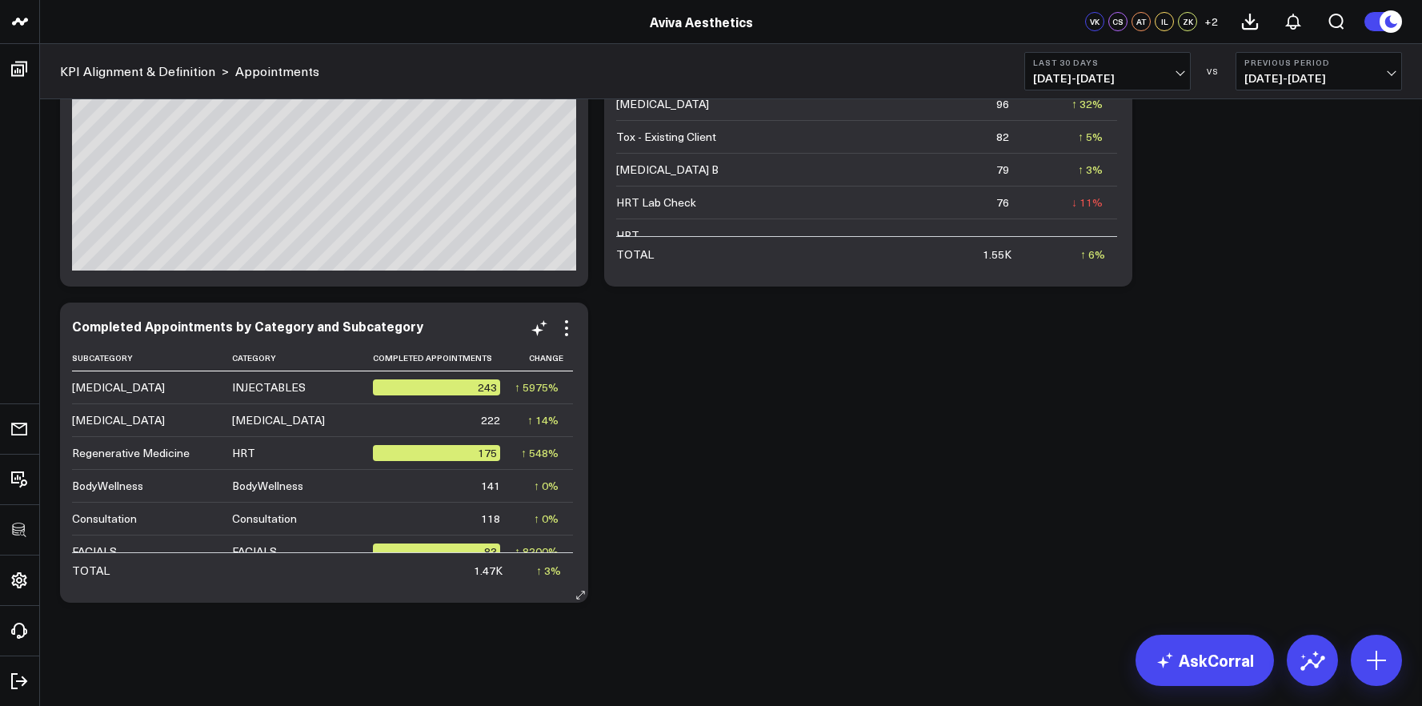
scroll to position [4245, 0]
drag, startPoint x: 1400, startPoint y: 666, endPoint x: 1390, endPoint y: 664, distance: 10.5
click at [1393, 664] on button at bounding box center [1376, 660] width 51 height 51
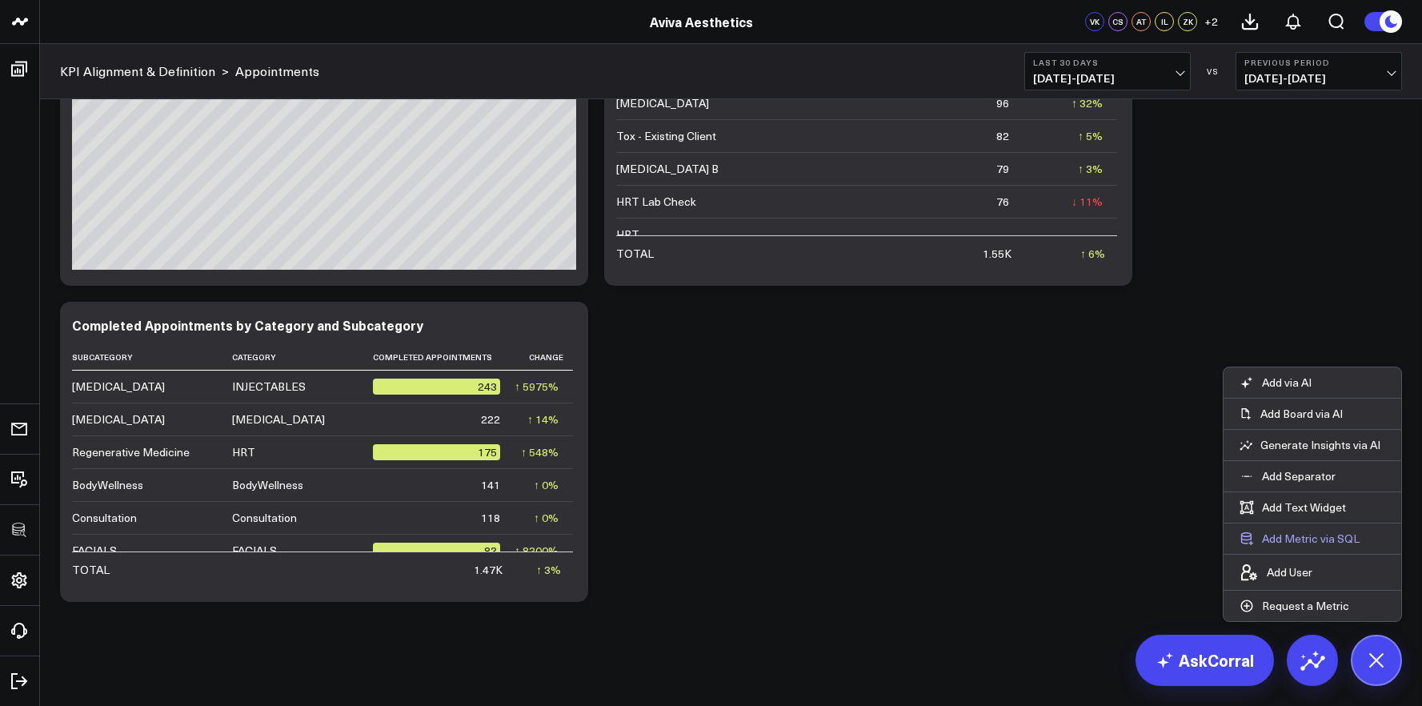
click at [1338, 540] on button "Add Metric via SQL" at bounding box center [1300, 538] width 152 height 30
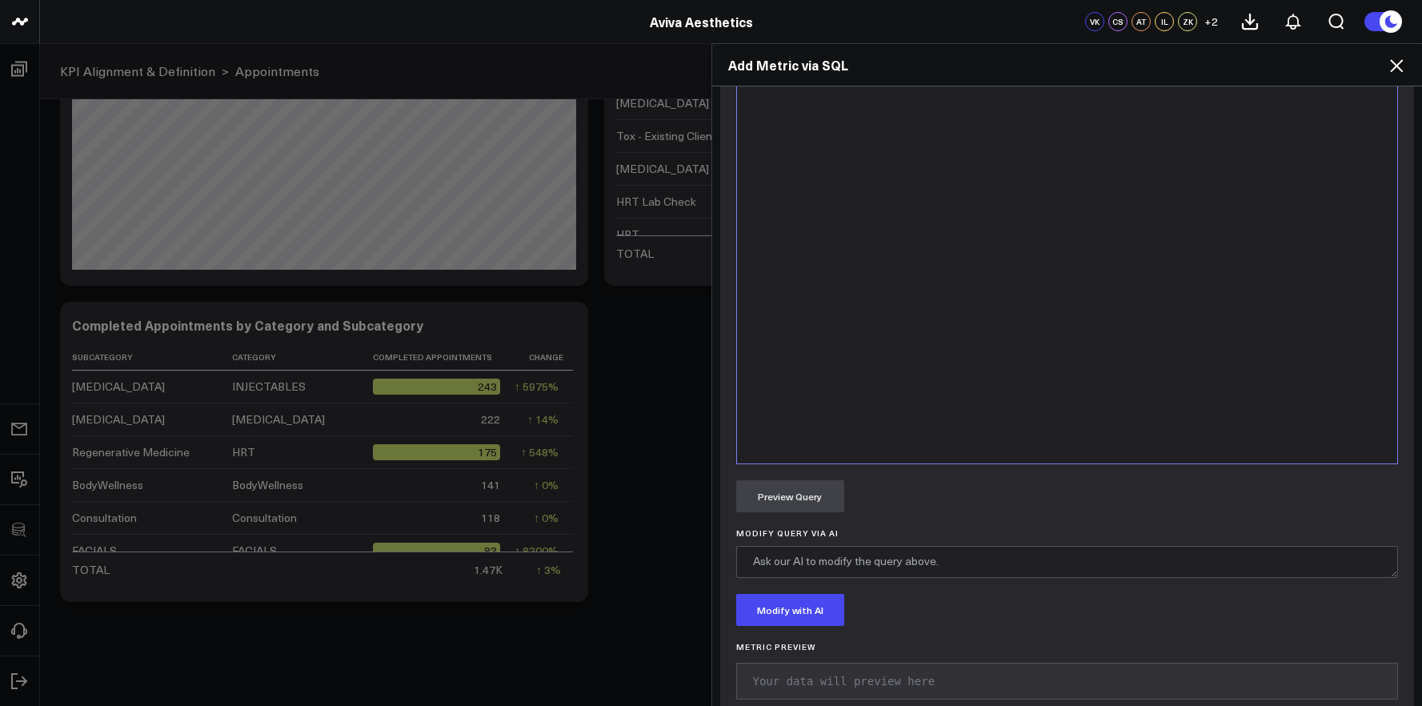
scroll to position [614, 0]
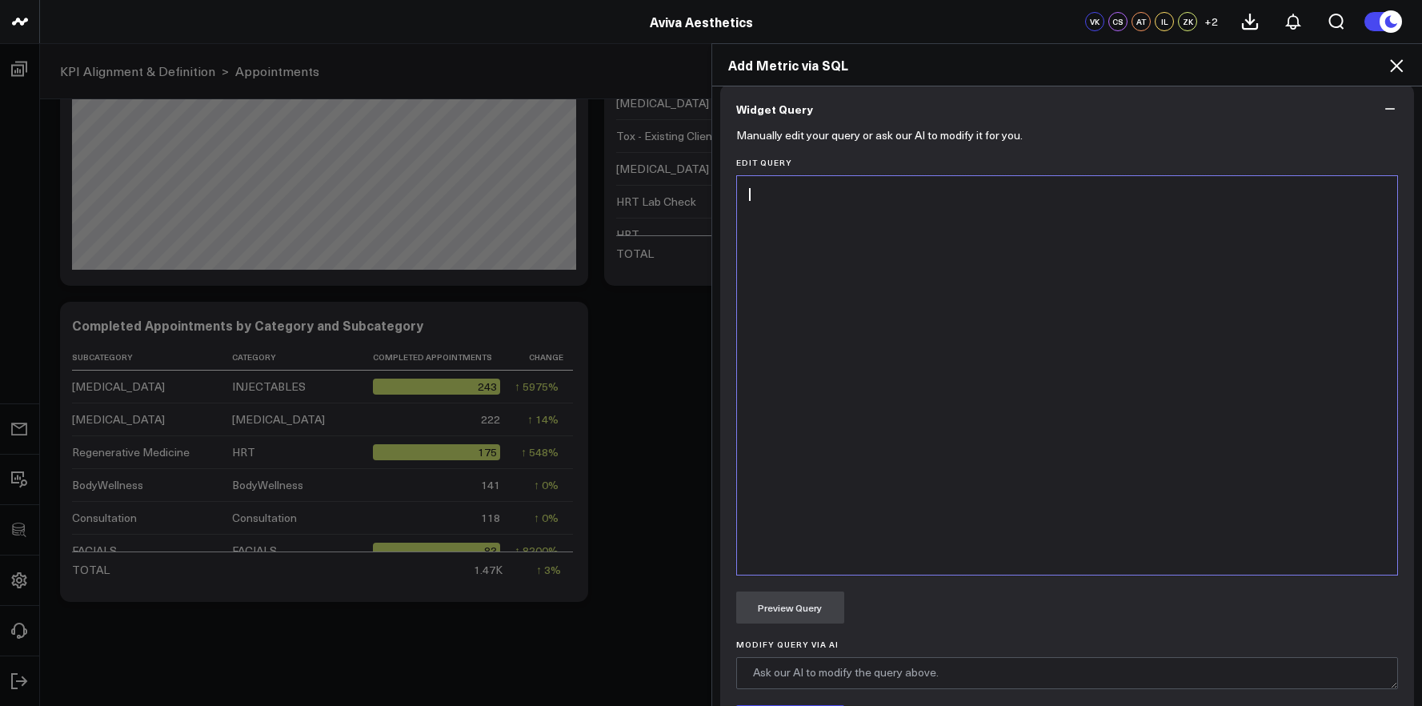
click at [957, 442] on div at bounding box center [1067, 375] width 645 height 383
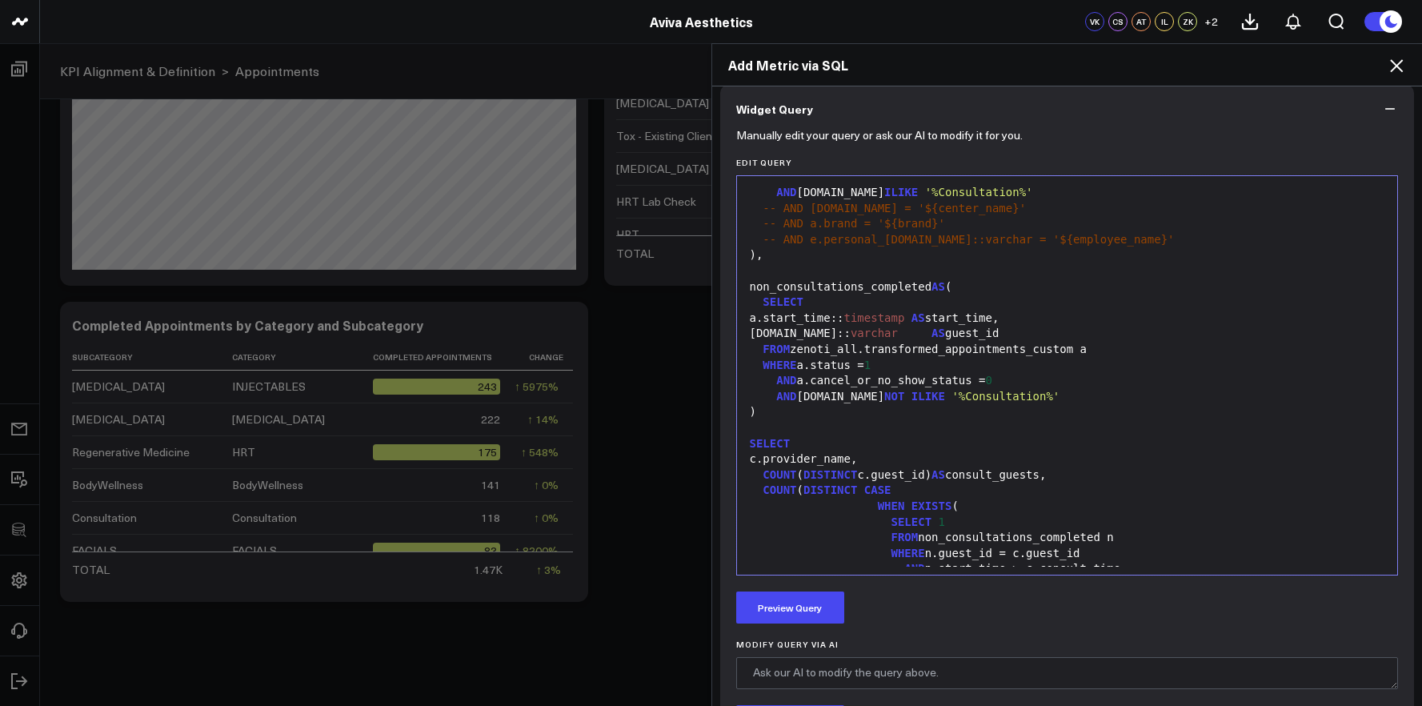
scroll to position [731, 0]
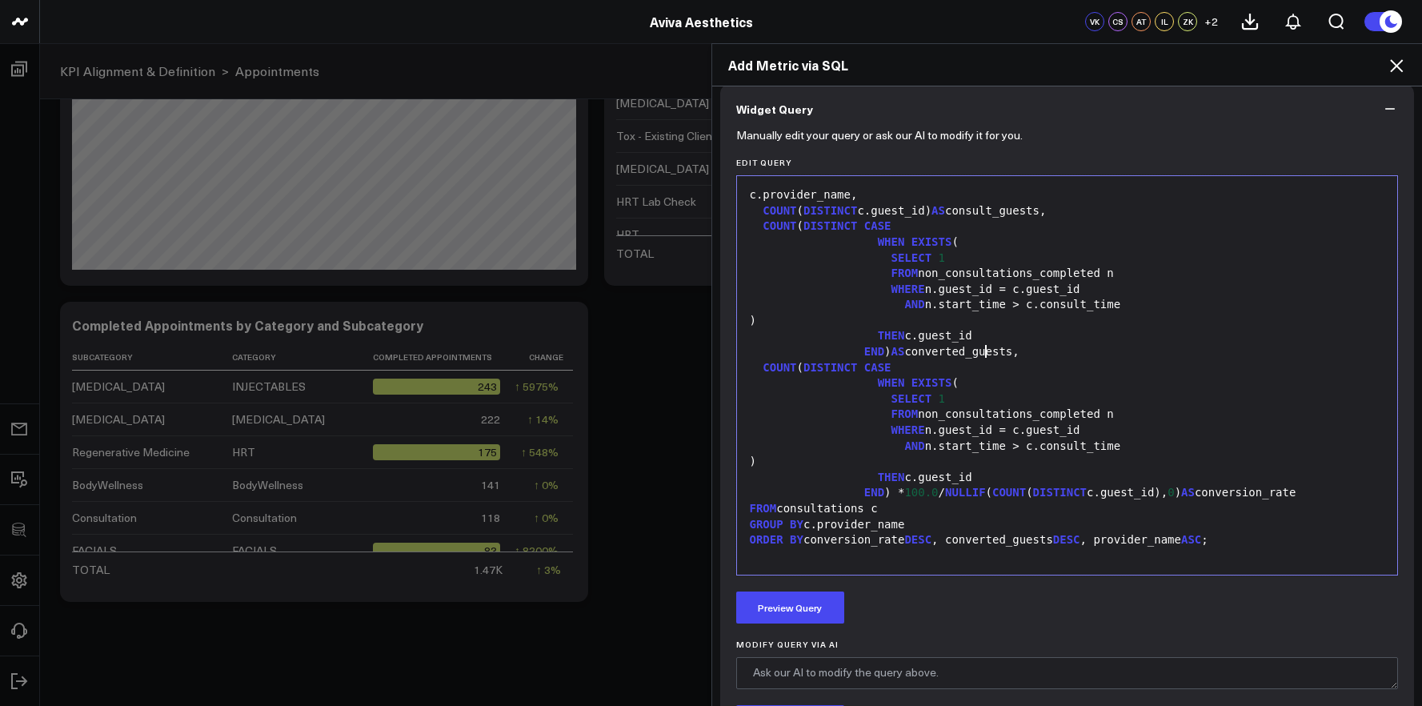
drag, startPoint x: 994, startPoint y: 313, endPoint x: 1278, endPoint y: 319, distance: 284.2
click at [1278, 319] on div "WITH consultations AS ( SELECT a.start_time:: timestamp AS consult_time, [DOMAI…" at bounding box center [1067, 30] width 645 height 1073
click at [1309, 344] on div "END ) AS converted_guests," at bounding box center [1067, 352] width 645 height 16
drag, startPoint x: 1322, startPoint y: 328, endPoint x: 890, endPoint y: 320, distance: 431.5
click at [890, 344] on div "END ) AS converted_guests," at bounding box center [1067, 352] width 645 height 16
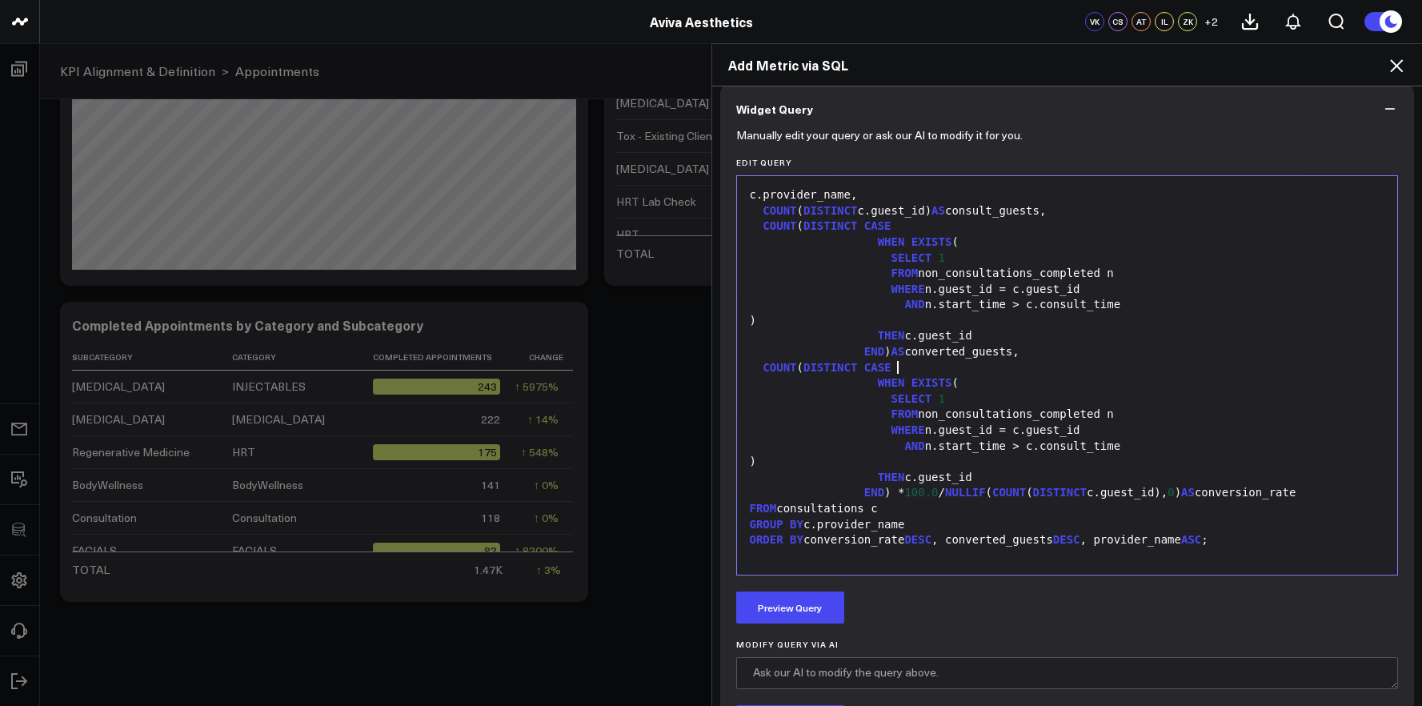
scroll to position [722, 0]
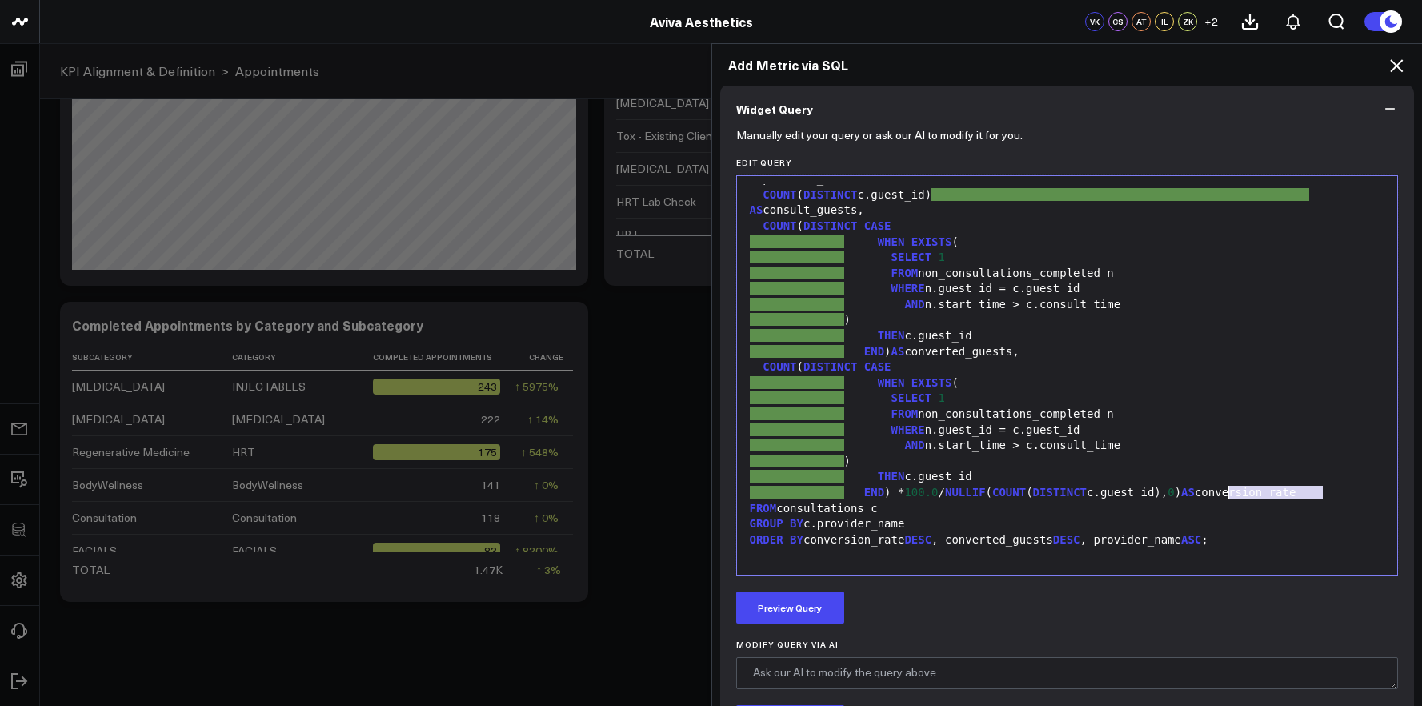
drag, startPoint x: 1320, startPoint y: 475, endPoint x: 1221, endPoint y: 475, distance: 99.3
click at [1221, 485] on div "END ) * 100.0 / NULLIF ( COUNT ( DISTINCT c.guest_id), 0 ) AS conversion_rate" at bounding box center [1067, 493] width 645 height 16
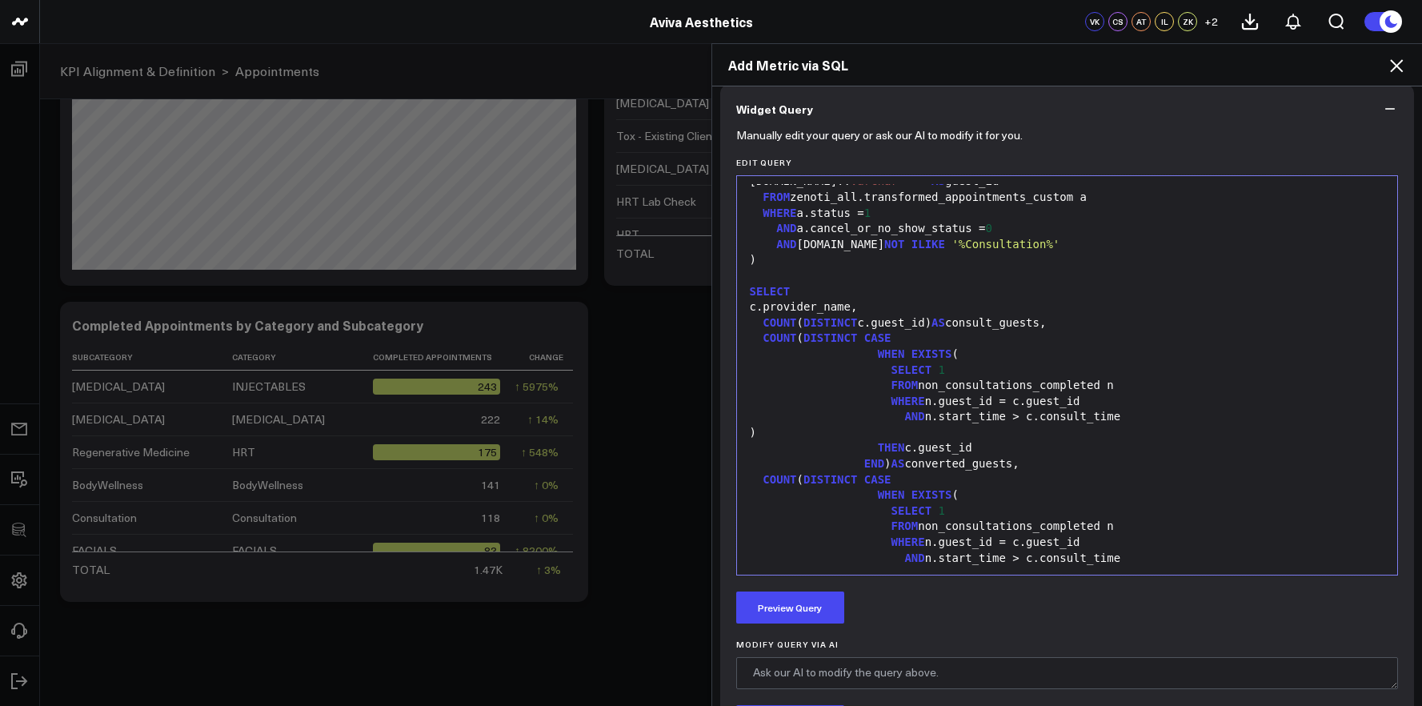
scroll to position [575, 0]
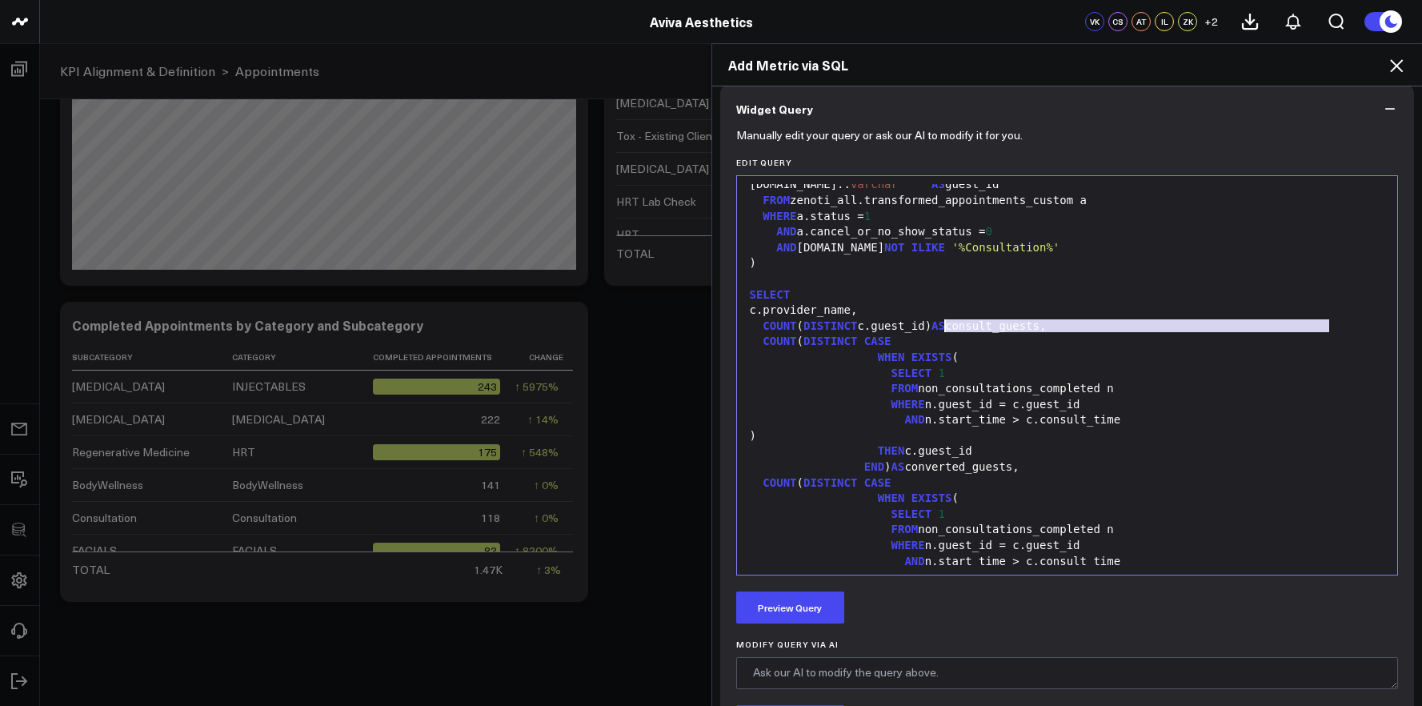
drag, startPoint x: 1322, startPoint y: 328, endPoint x: 938, endPoint y: 326, distance: 384.2
click at [938, 326] on div "COUNT ( DISTINCT c.guest_id) AS consult_guests," at bounding box center [1067, 327] width 645 height 16
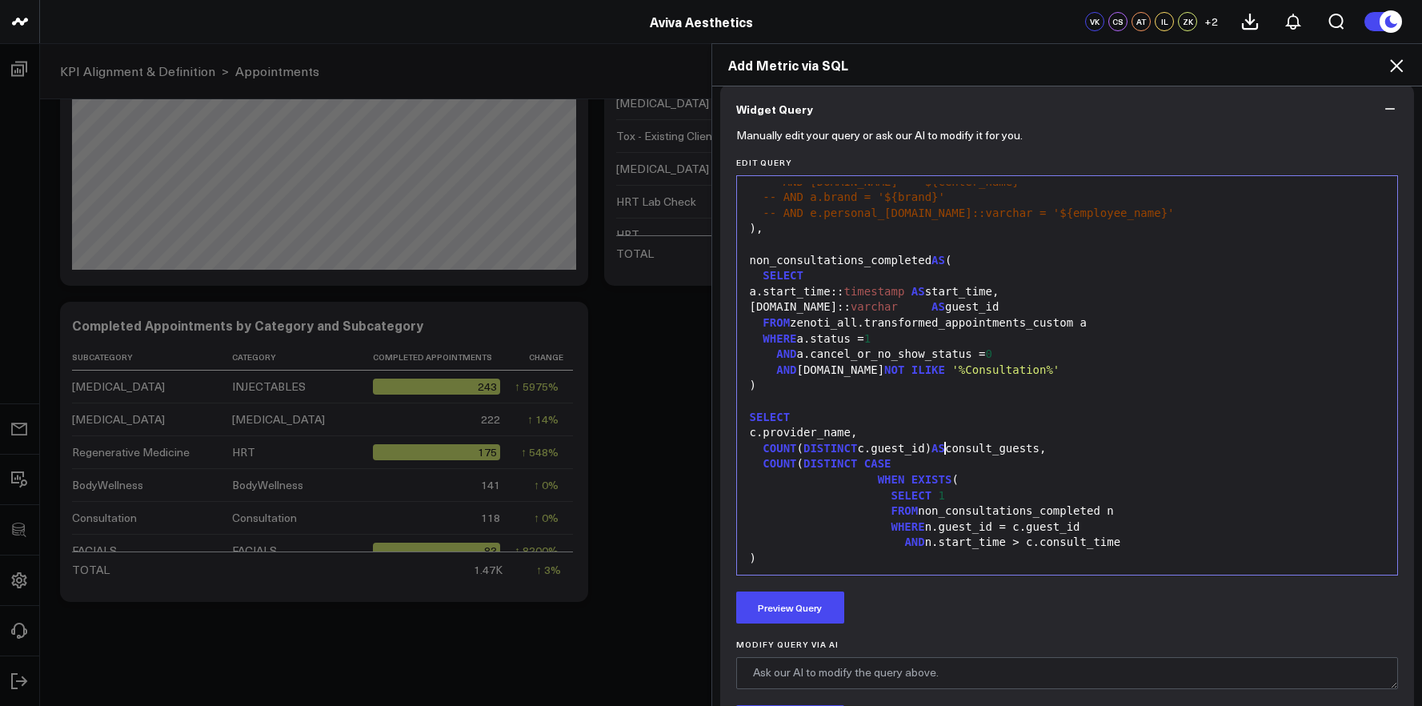
scroll to position [428, 0]
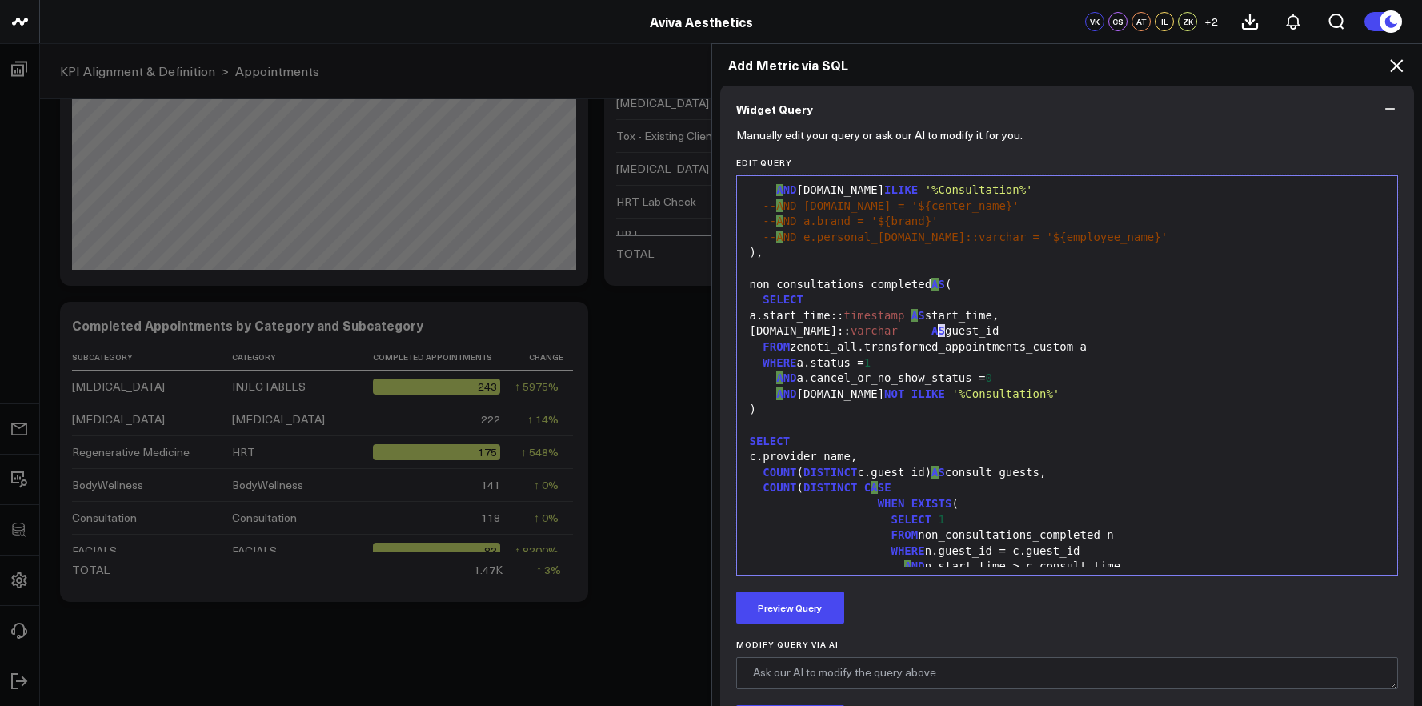
drag, startPoint x: 937, startPoint y: 331, endPoint x: 927, endPoint y: 333, distance: 9.7
click at [927, 333] on div "[DOMAIN_NAME]:: [PERSON_NAME] AS guest_id" at bounding box center [1067, 331] width 645 height 16
click at [926, 333] on div "[DOMAIN_NAME]:: [PERSON_NAME] AS guest_id" at bounding box center [1067, 331] width 645 height 16
drag, startPoint x: 930, startPoint y: 333, endPoint x: 904, endPoint y: 335, distance: 26.5
click at [904, 335] on div "[DOMAIN_NAME]:: [PERSON_NAME] AS guest_id" at bounding box center [1067, 331] width 645 height 16
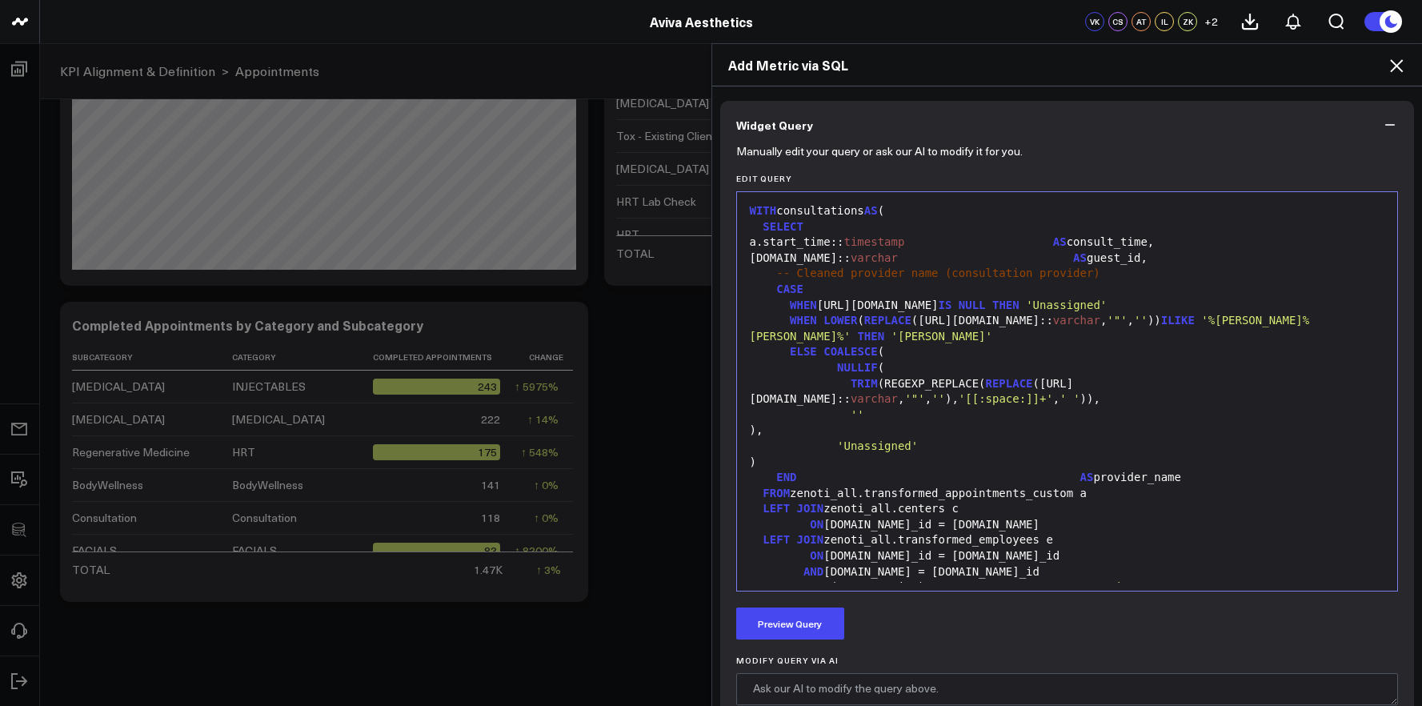
scroll to position [596, 0]
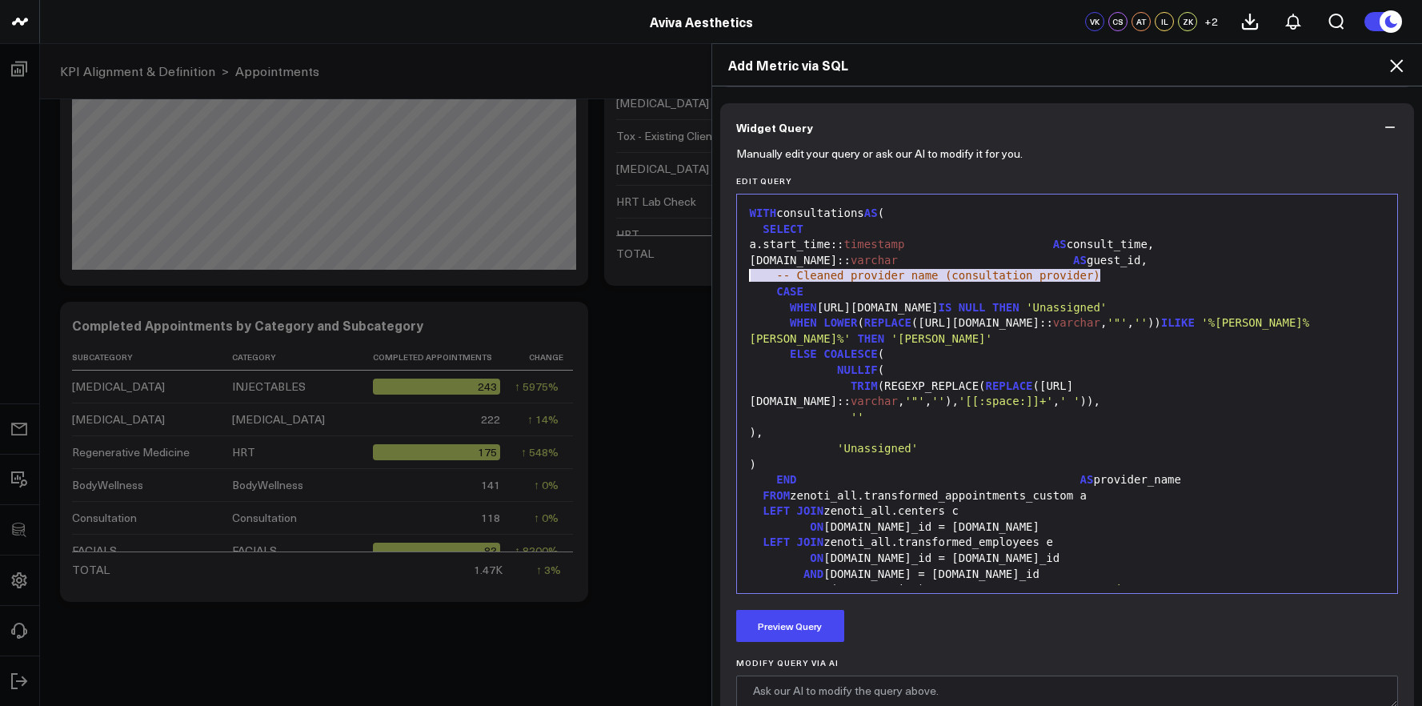
drag, startPoint x: 1048, startPoint y: 276, endPoint x: 721, endPoint y: 279, distance: 326.6
click at [723, 279] on div "Manually edit your query or ask our AI to modify it for you. Edit Query Selecti…" at bounding box center [1067, 503] width 695 height 705
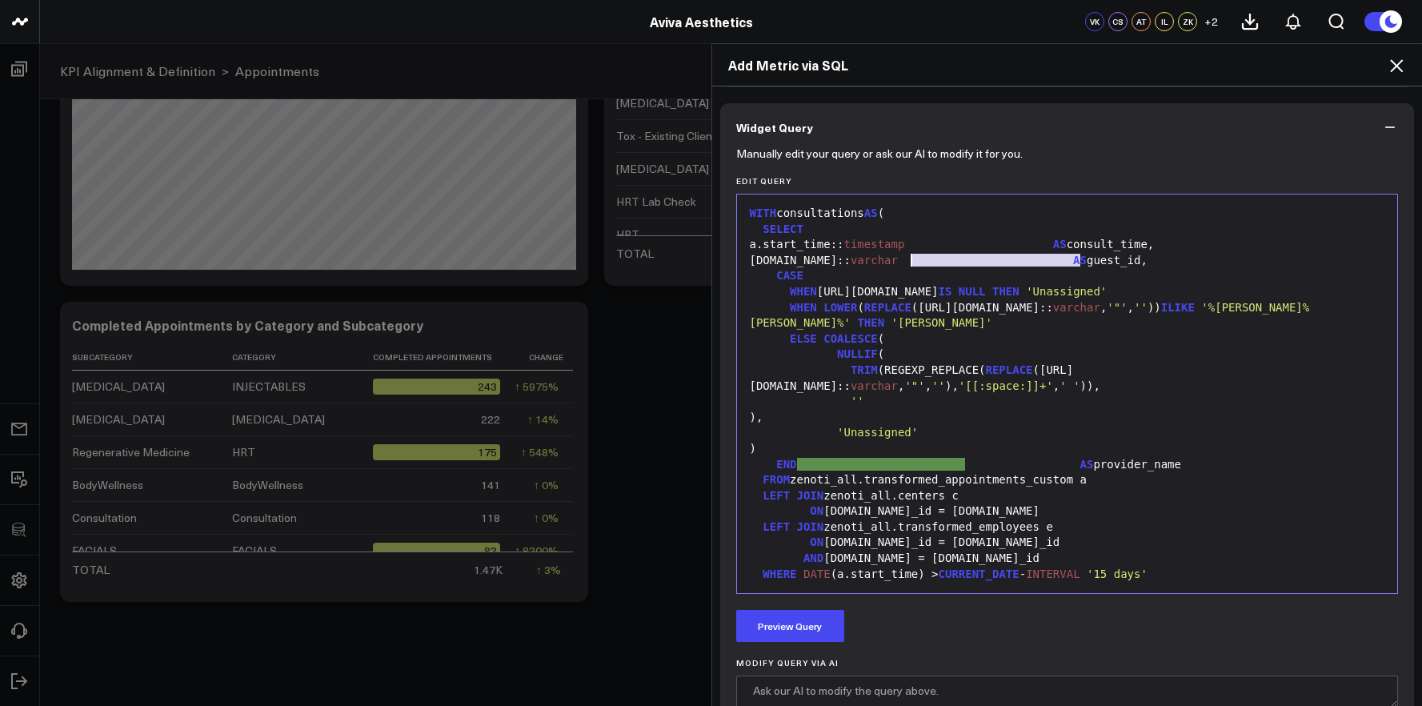
drag, startPoint x: 1073, startPoint y: 262, endPoint x: 905, endPoint y: 262, distance: 168.1
click at [905, 262] on div "[DOMAIN_NAME]:: [PERSON_NAME] AS guest_id," at bounding box center [1067, 261] width 645 height 16
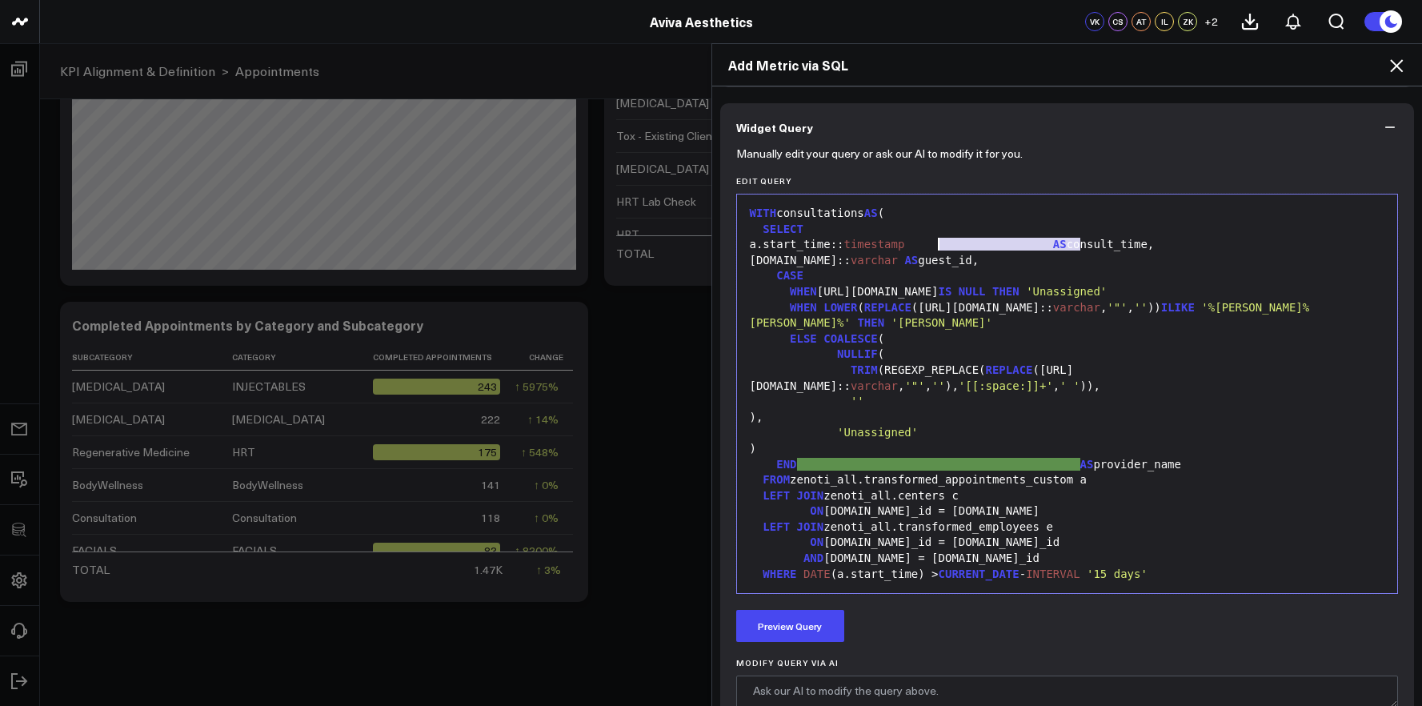
drag, startPoint x: 1075, startPoint y: 247, endPoint x: 934, endPoint y: 249, distance: 140.9
click at [934, 249] on div "a.start_time:: timestamp AS consult_time," at bounding box center [1067, 245] width 645 height 16
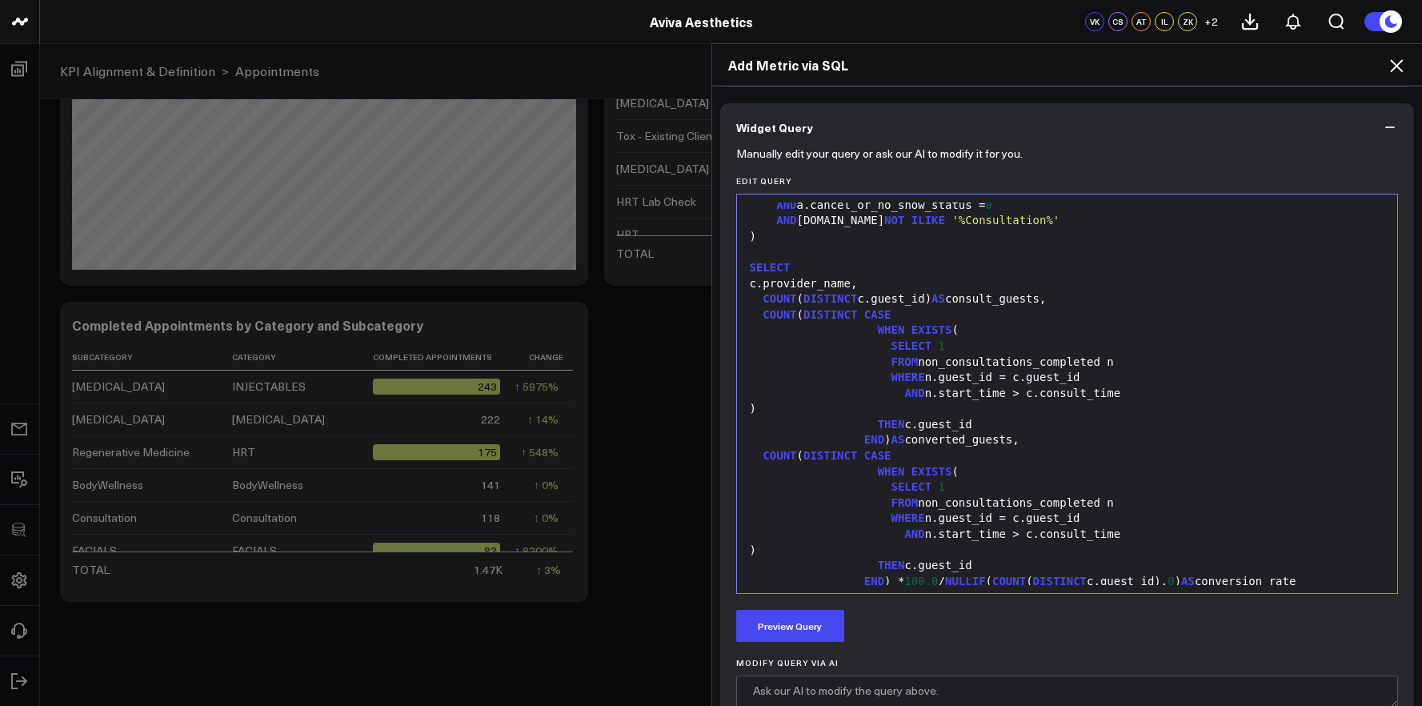
scroll to position [675, 0]
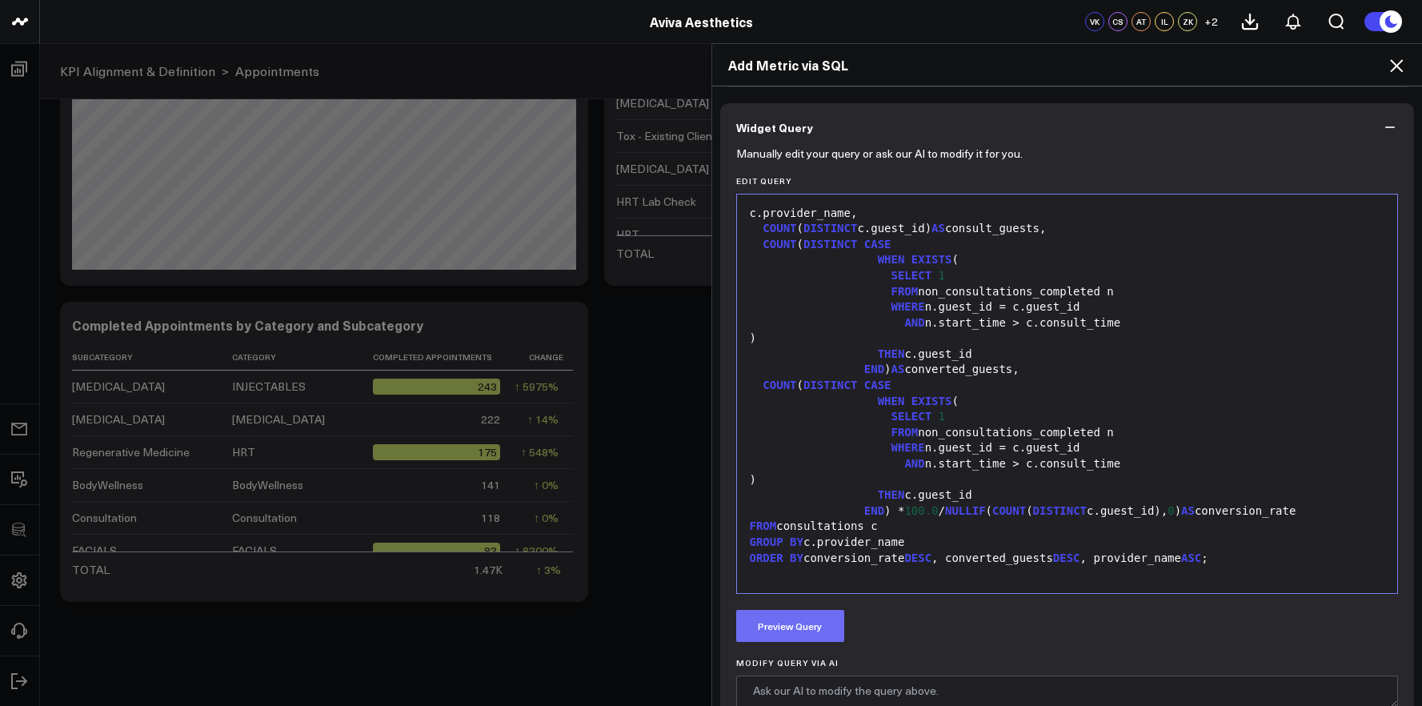
click at [809, 635] on button "Preview Query" at bounding box center [790, 626] width 108 height 32
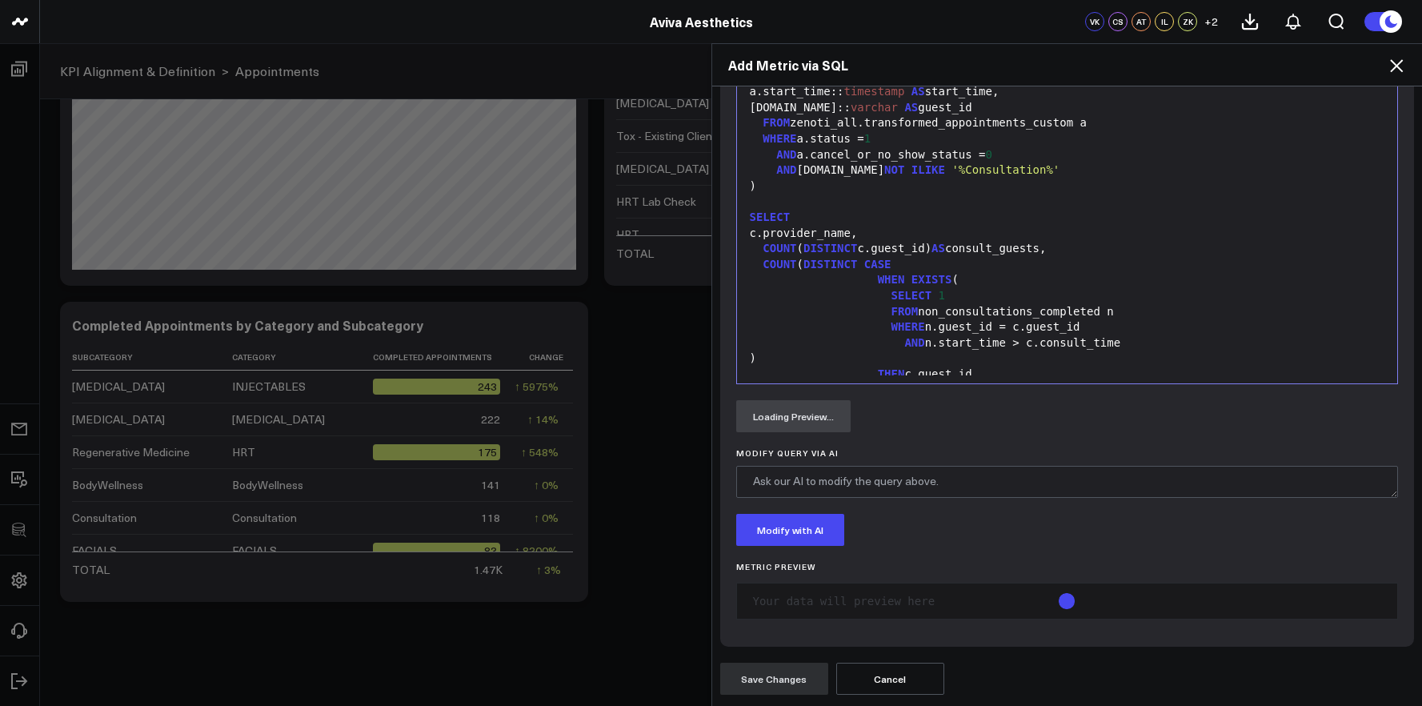
scroll to position [0, 0]
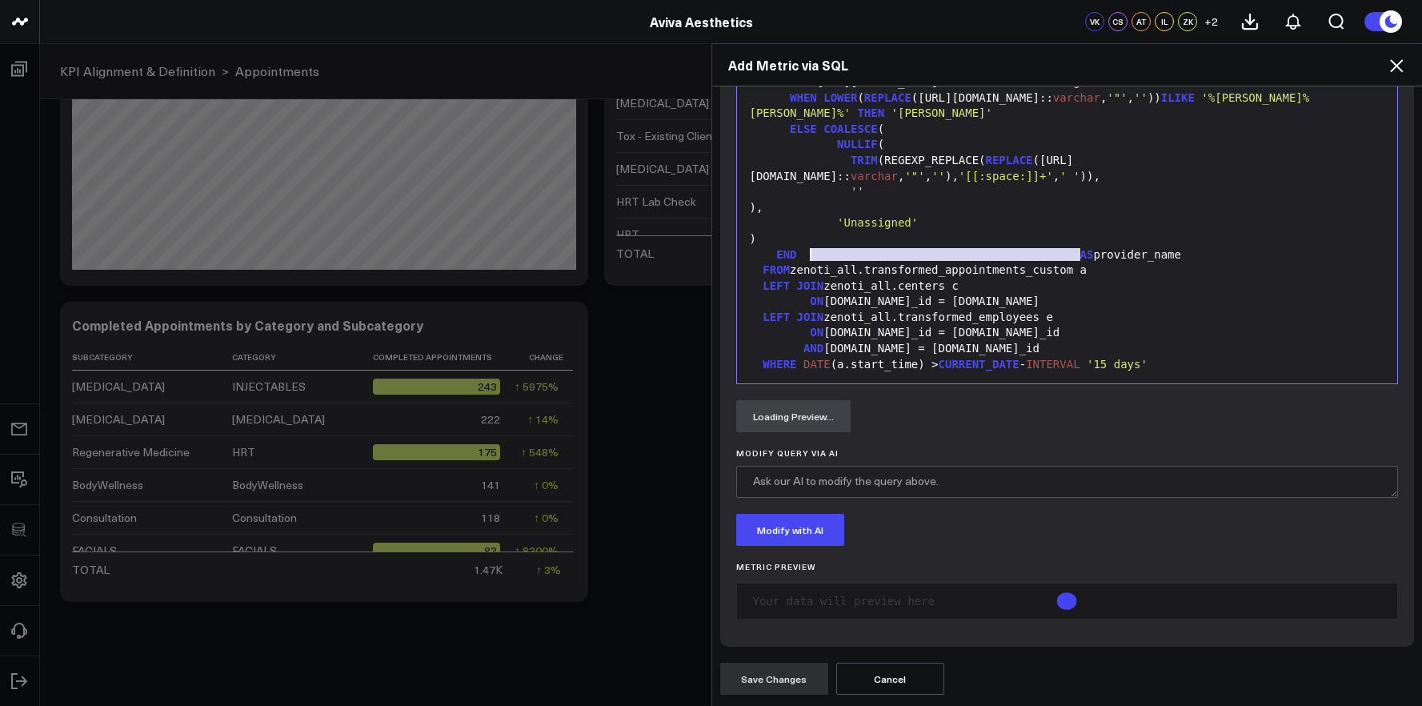
drag, startPoint x: 1076, startPoint y: 253, endPoint x: 804, endPoint y: 262, distance: 271.5
click at [804, 262] on div "WITH consultations AS ( SELECT a.start_time:: timestamp AS consult_time, [DOMAI…" at bounding box center [1067, 521] width 645 height 1057
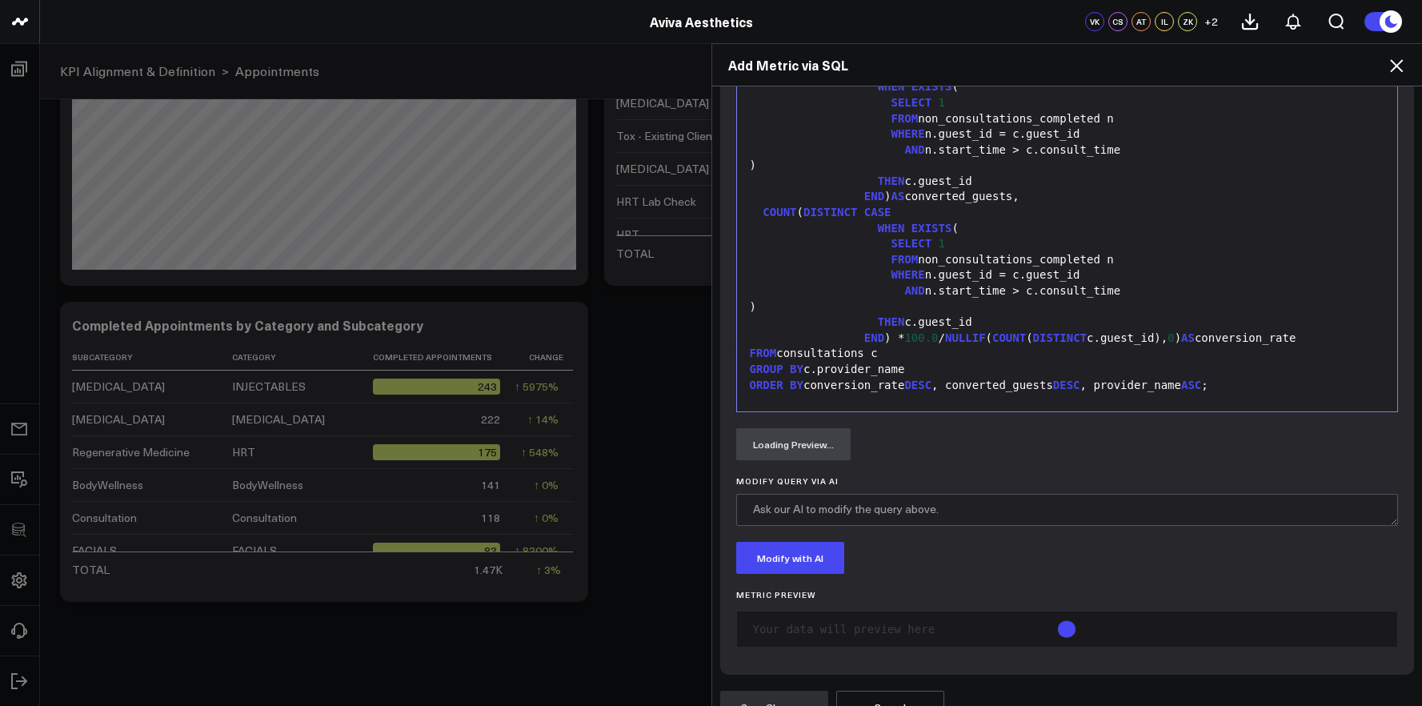
scroll to position [675, 0]
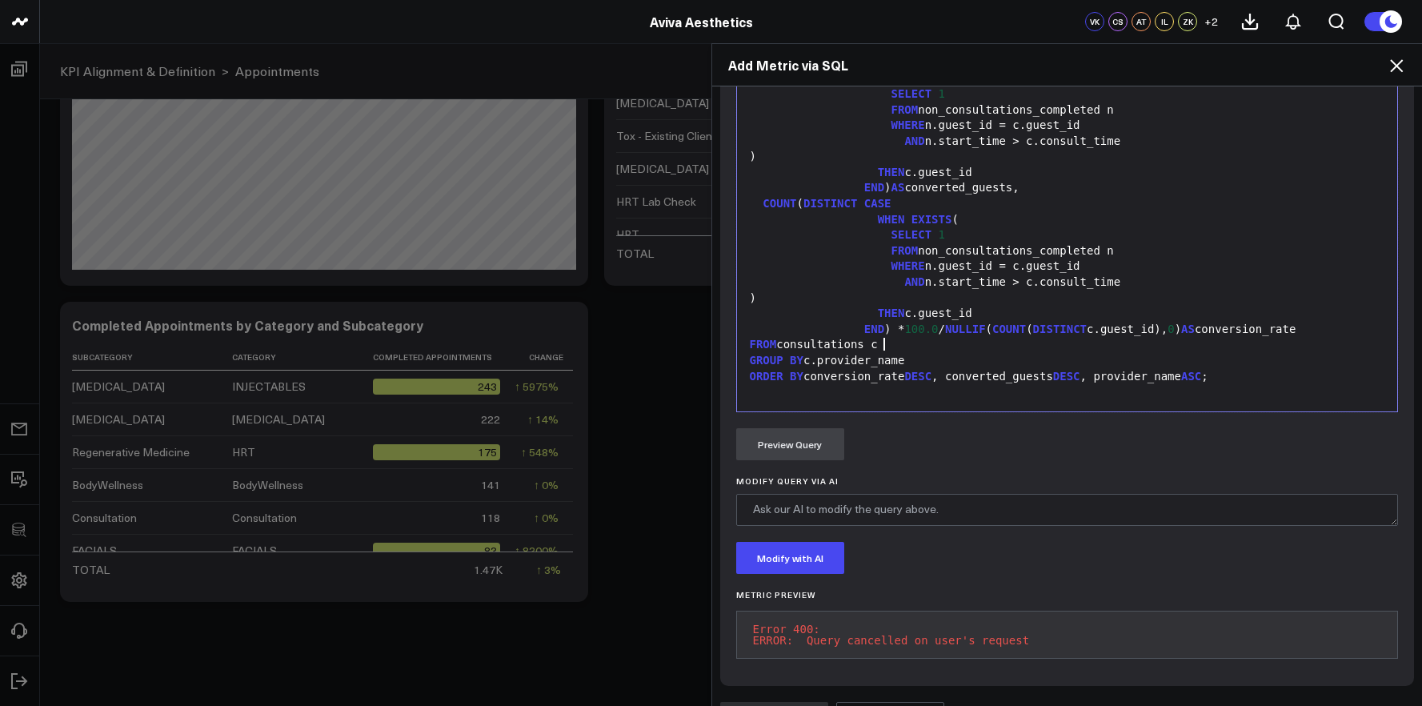
click at [937, 343] on div "FROM consultations c" at bounding box center [1067, 345] width 645 height 16
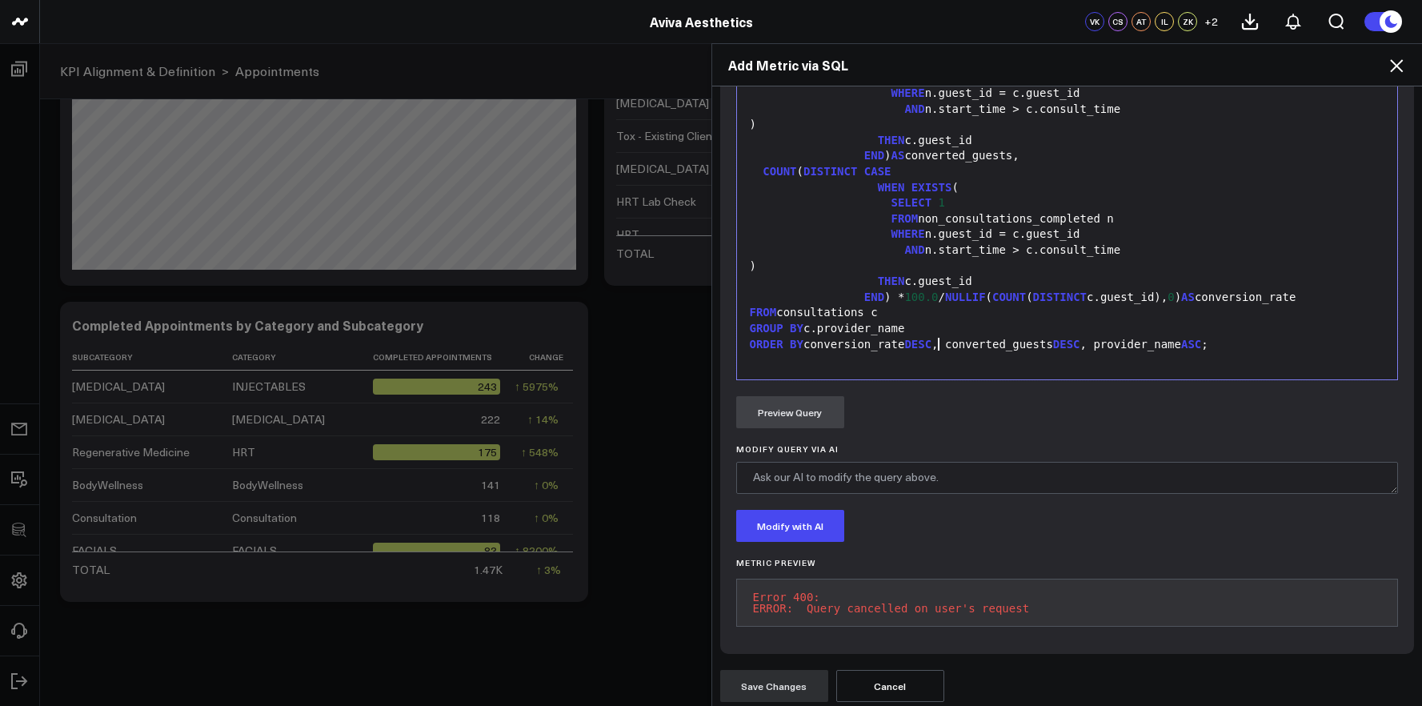
drag, startPoint x: 931, startPoint y: 343, endPoint x: 933, endPoint y: 316, distance: 26.5
click at [931, 340] on span "DESC" at bounding box center [918, 344] width 27 height 13
click at [933, 314] on div "FROM consultations c" at bounding box center [1067, 313] width 645 height 16
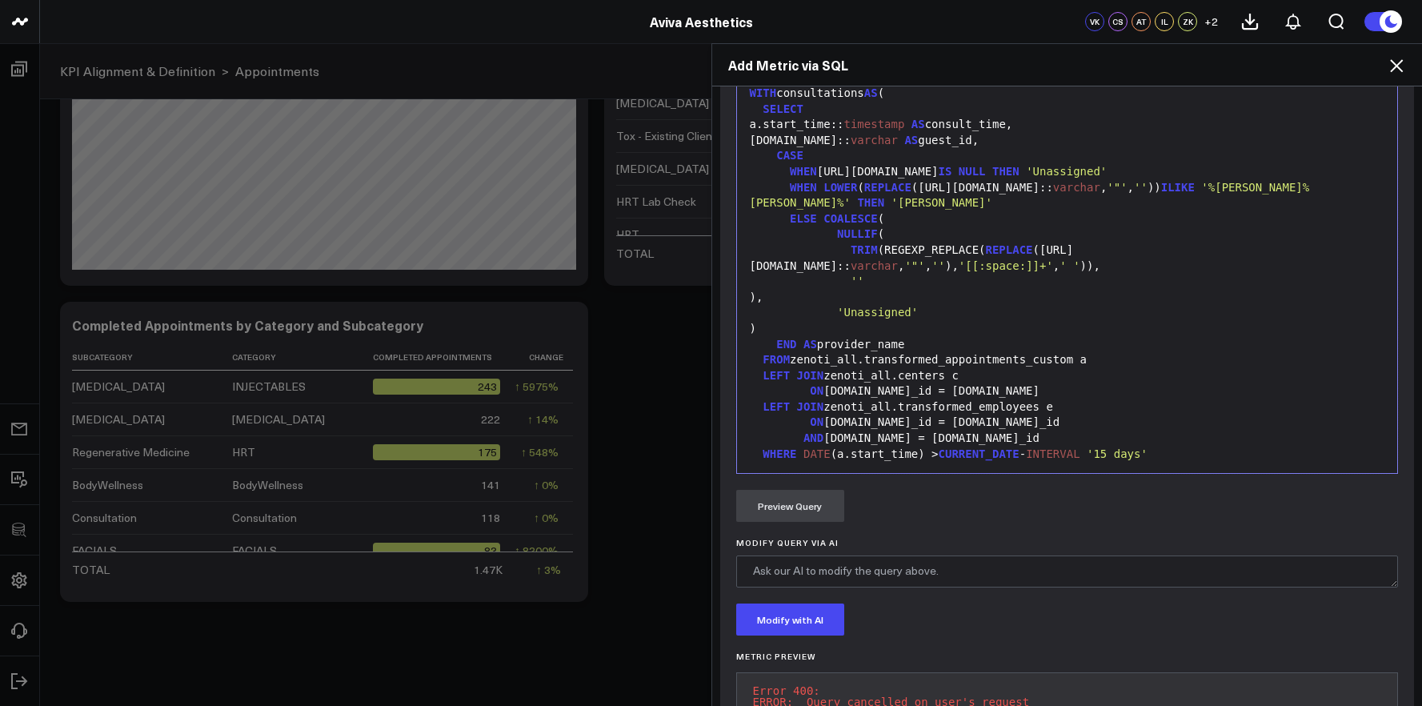
scroll to position [703, 0]
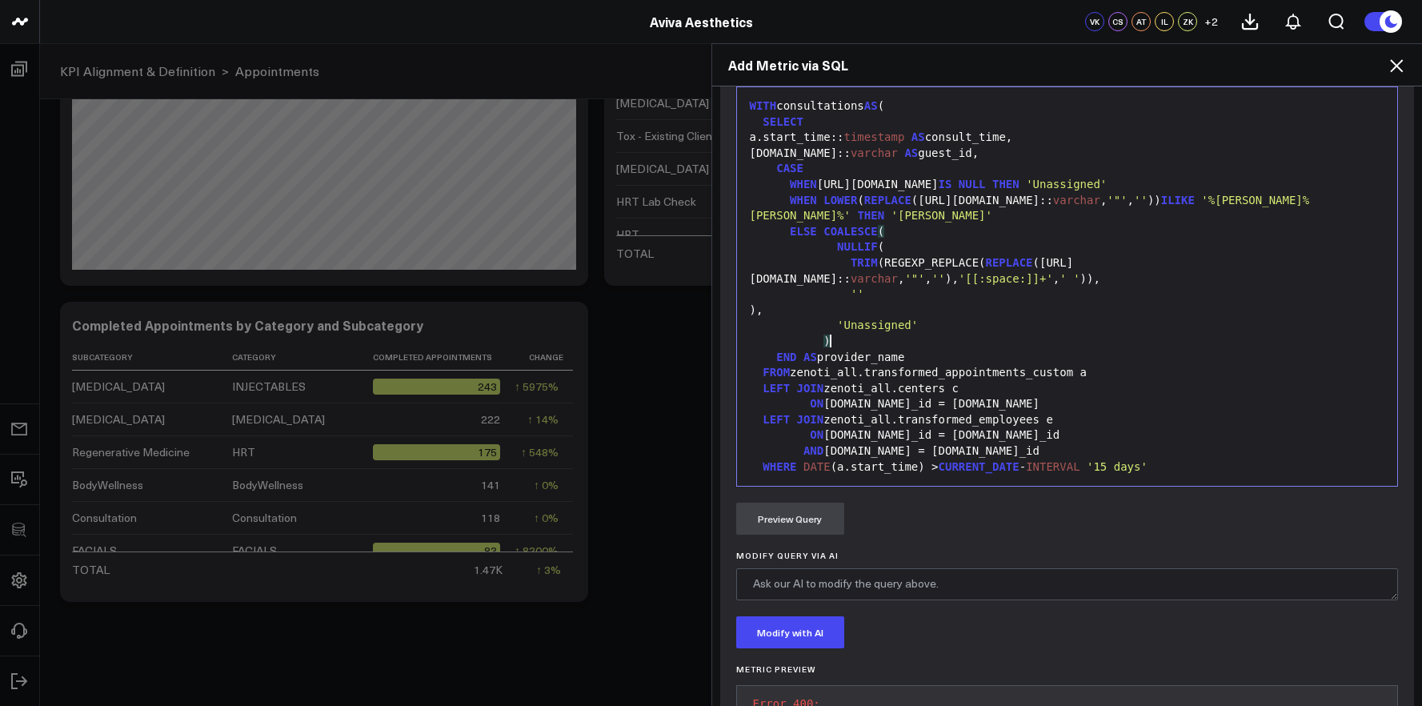
click at [830, 340] on div ")" at bounding box center [1067, 342] width 645 height 16
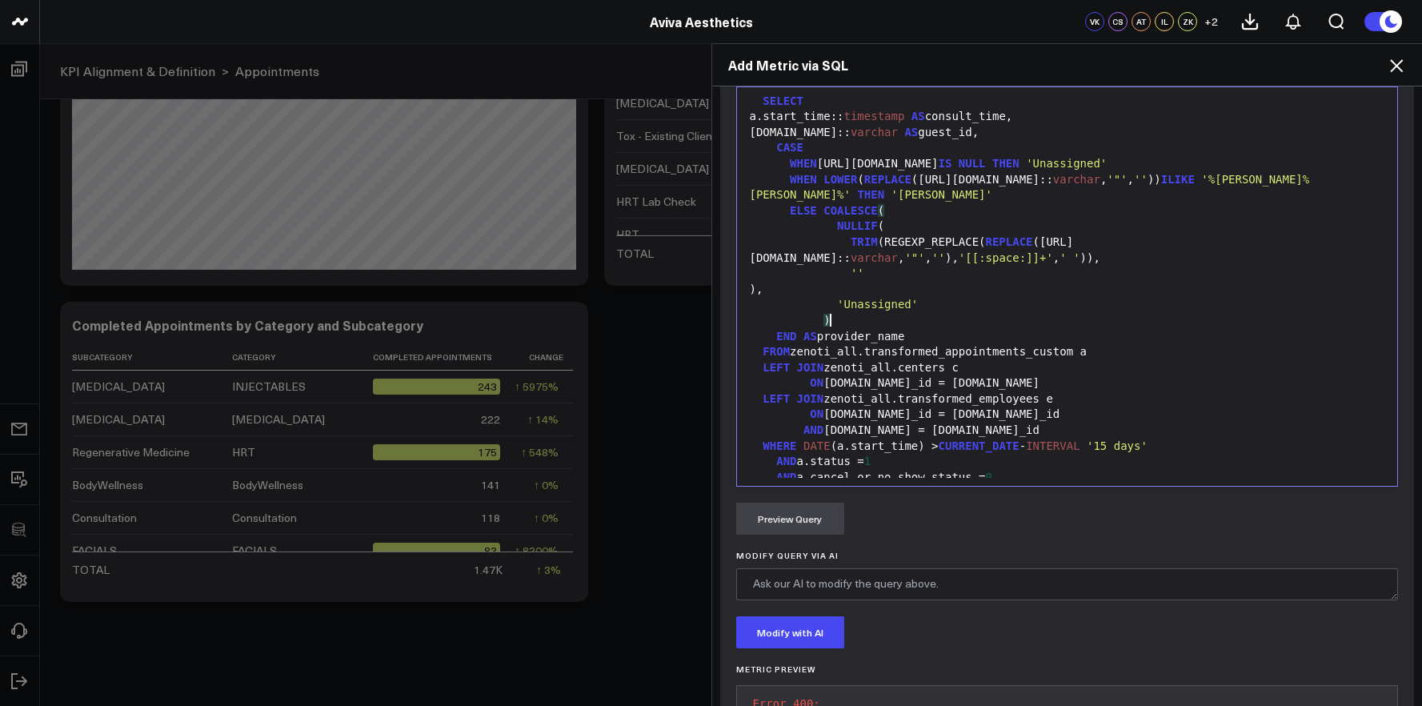
scroll to position [0, 0]
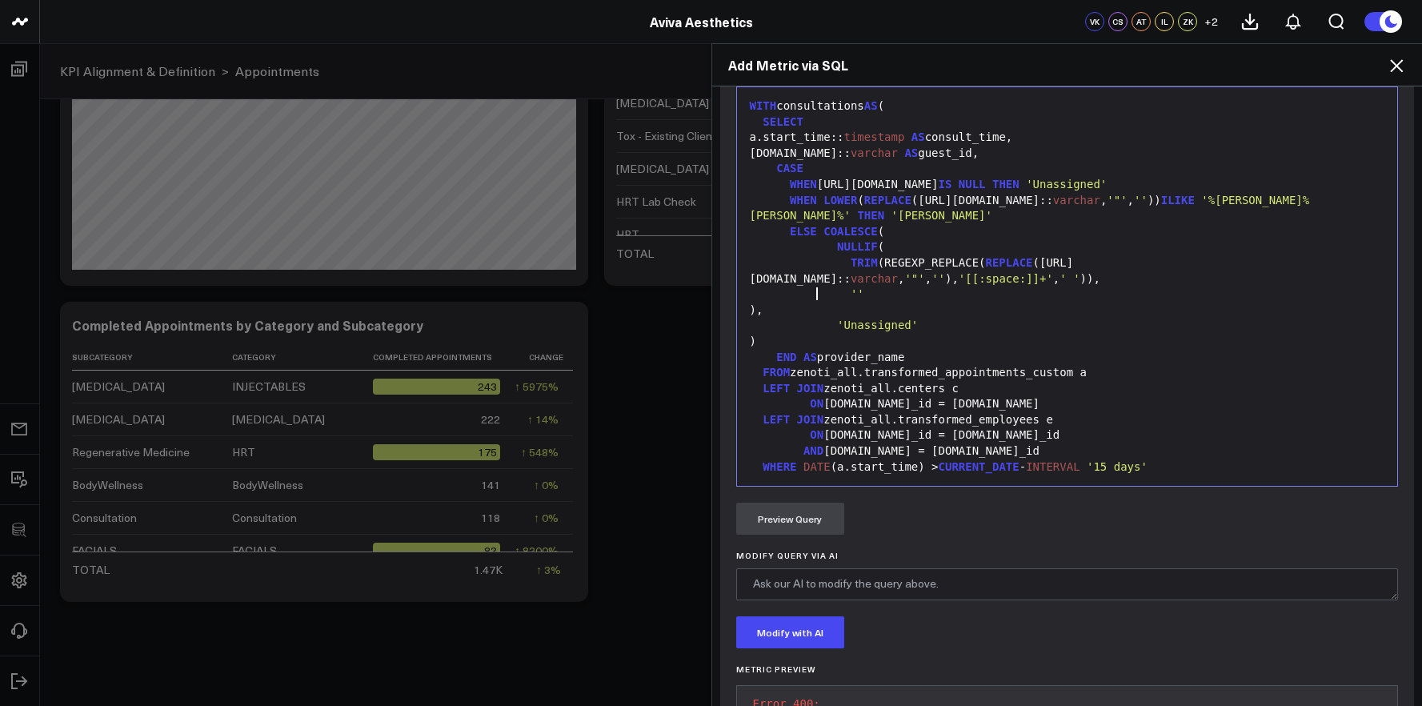
click at [812, 298] on div "''" at bounding box center [1067, 295] width 645 height 16
click at [818, 254] on div "NULLIF (" at bounding box center [1067, 247] width 645 height 16
click at [832, 254] on div "NULLIF (" at bounding box center [1067, 247] width 645 height 16
click at [839, 263] on div "TRIM (REGEXP_REPLACE( REPLACE ([URL][DOMAIN_NAME]:: [PERSON_NAME] , '"' , '' ),…" at bounding box center [1067, 270] width 645 height 31
click at [851, 262] on span "TRIM" at bounding box center [864, 262] width 27 height 13
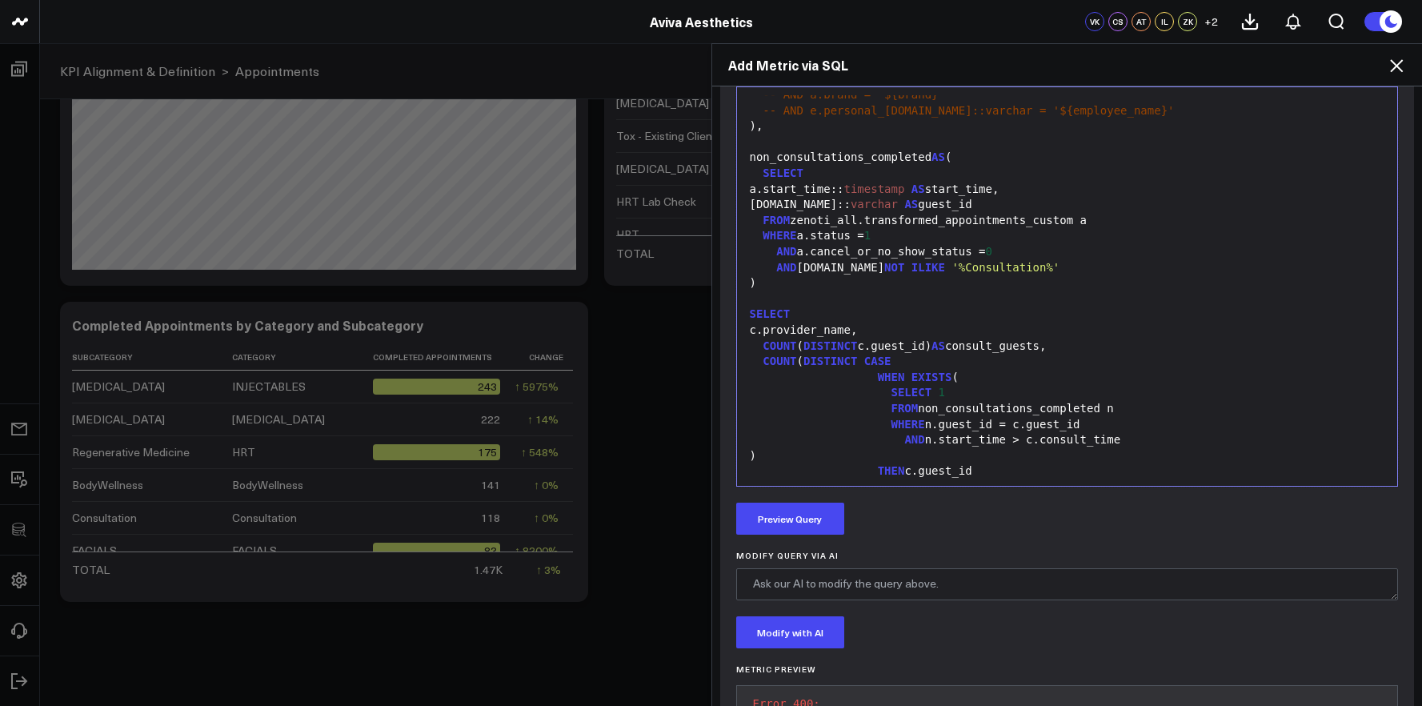
scroll to position [441, 0]
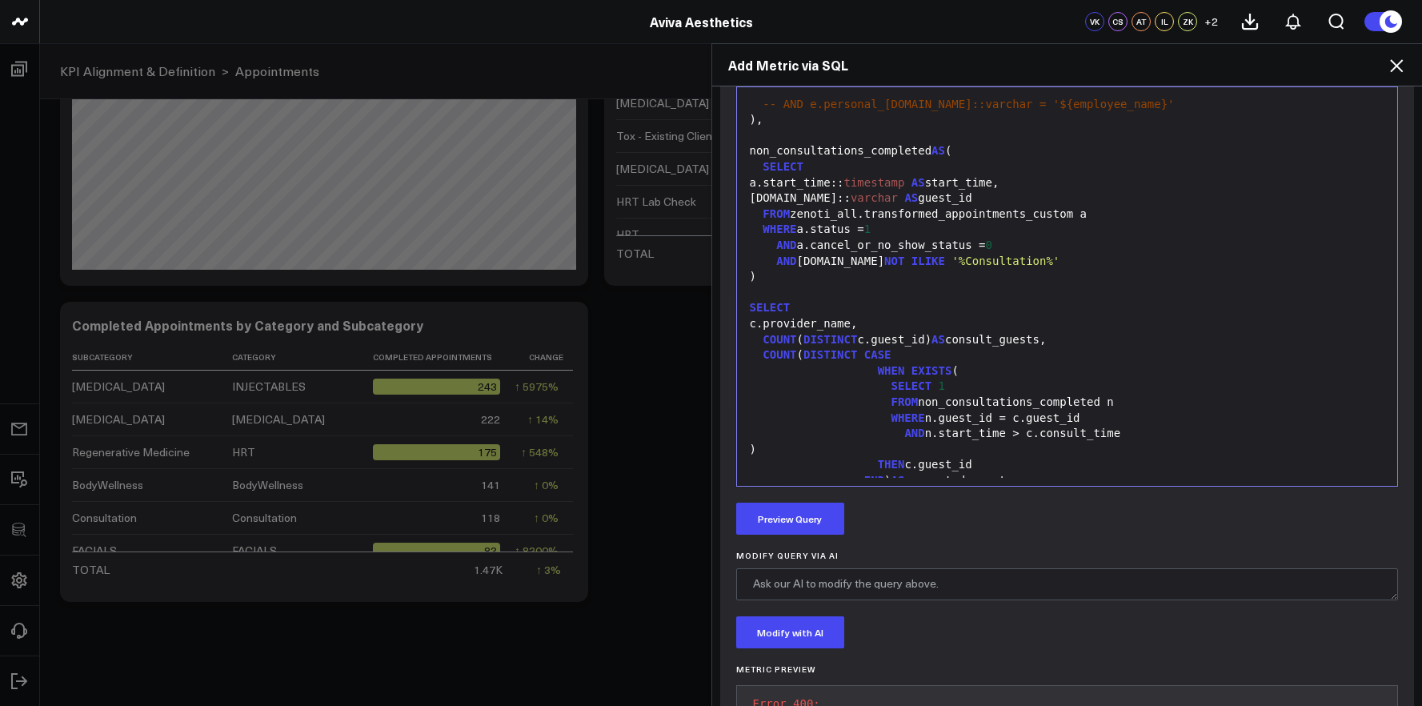
click at [828, 292] on div at bounding box center [1067, 293] width 645 height 16
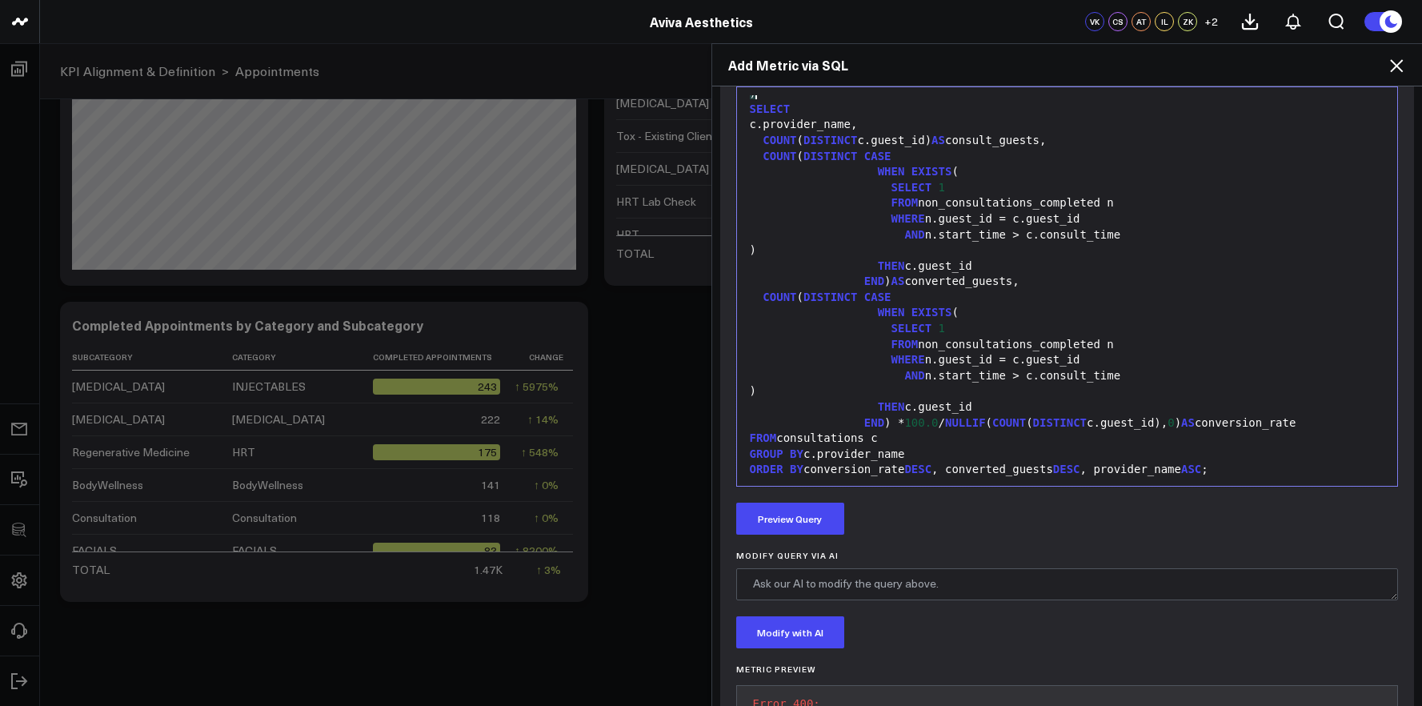
scroll to position [644, 0]
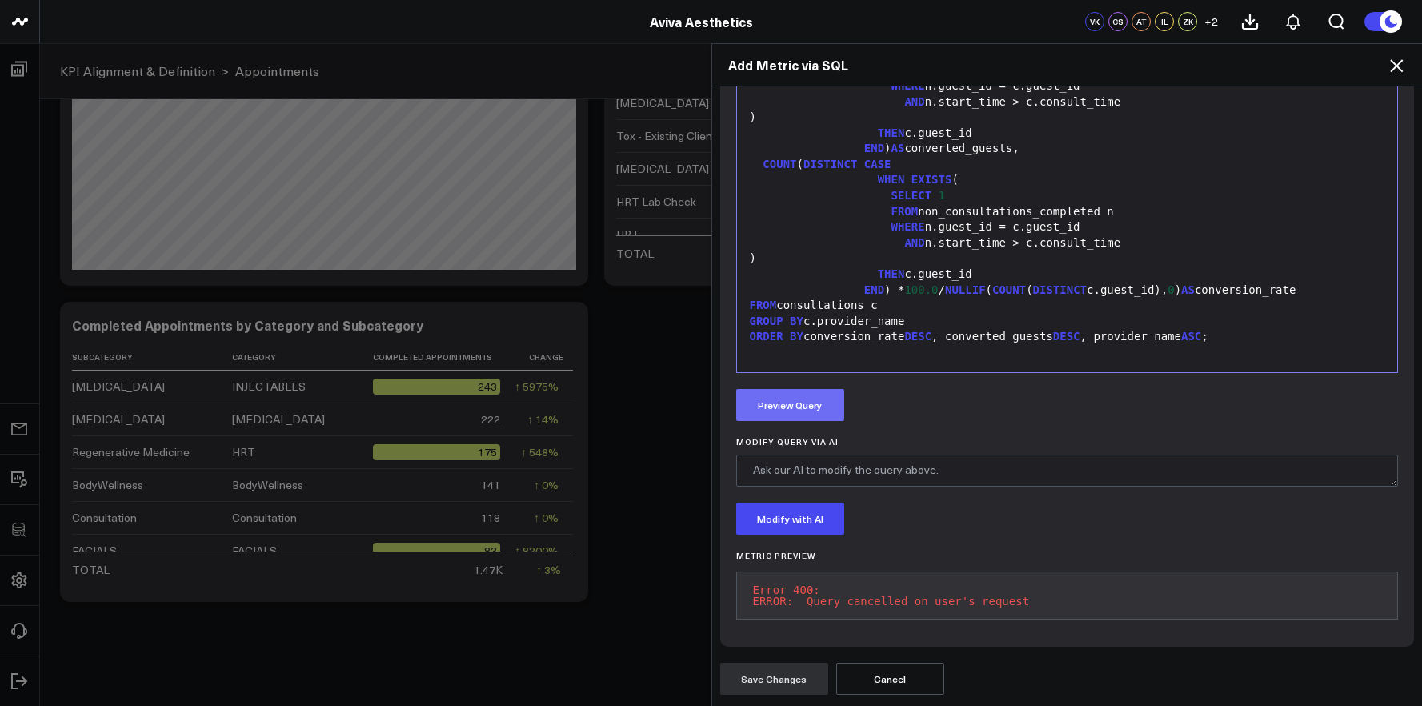
click at [800, 389] on button "Preview Query" at bounding box center [790, 405] width 108 height 32
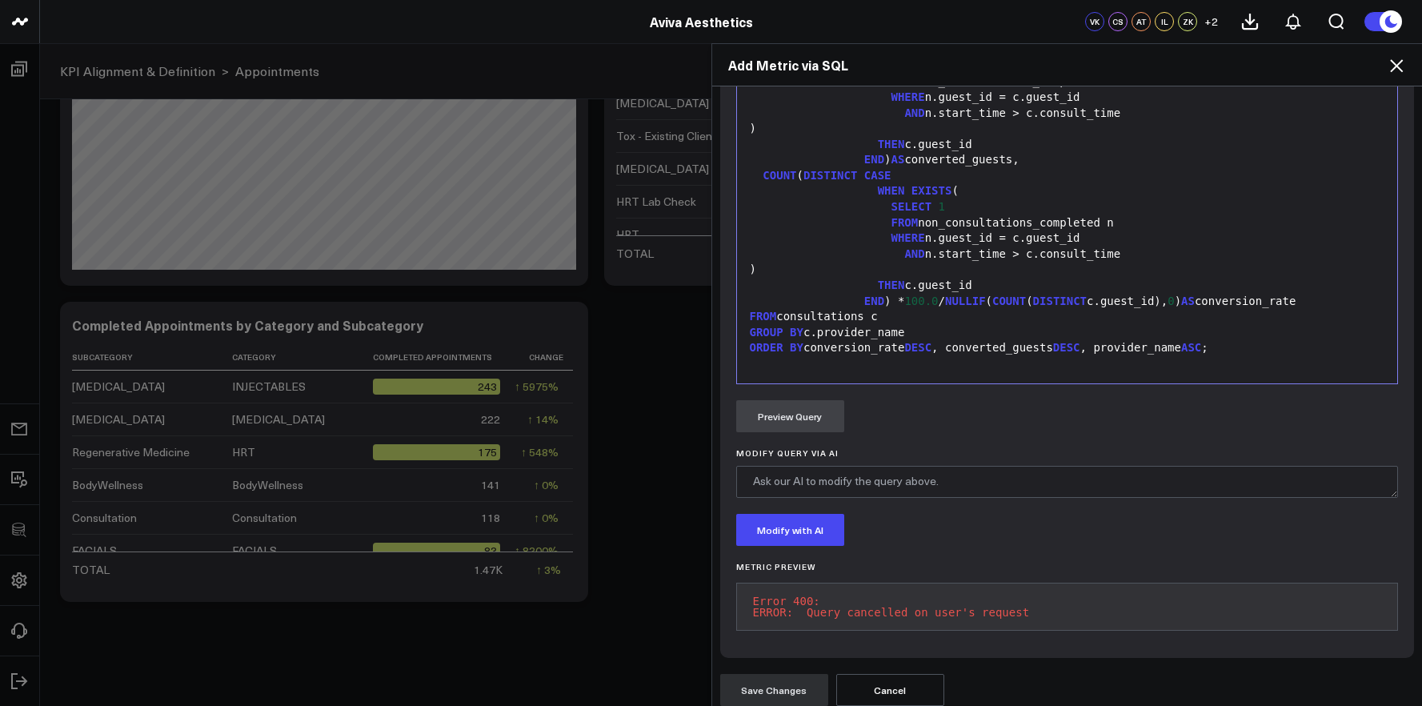
scroll to position [828, 0]
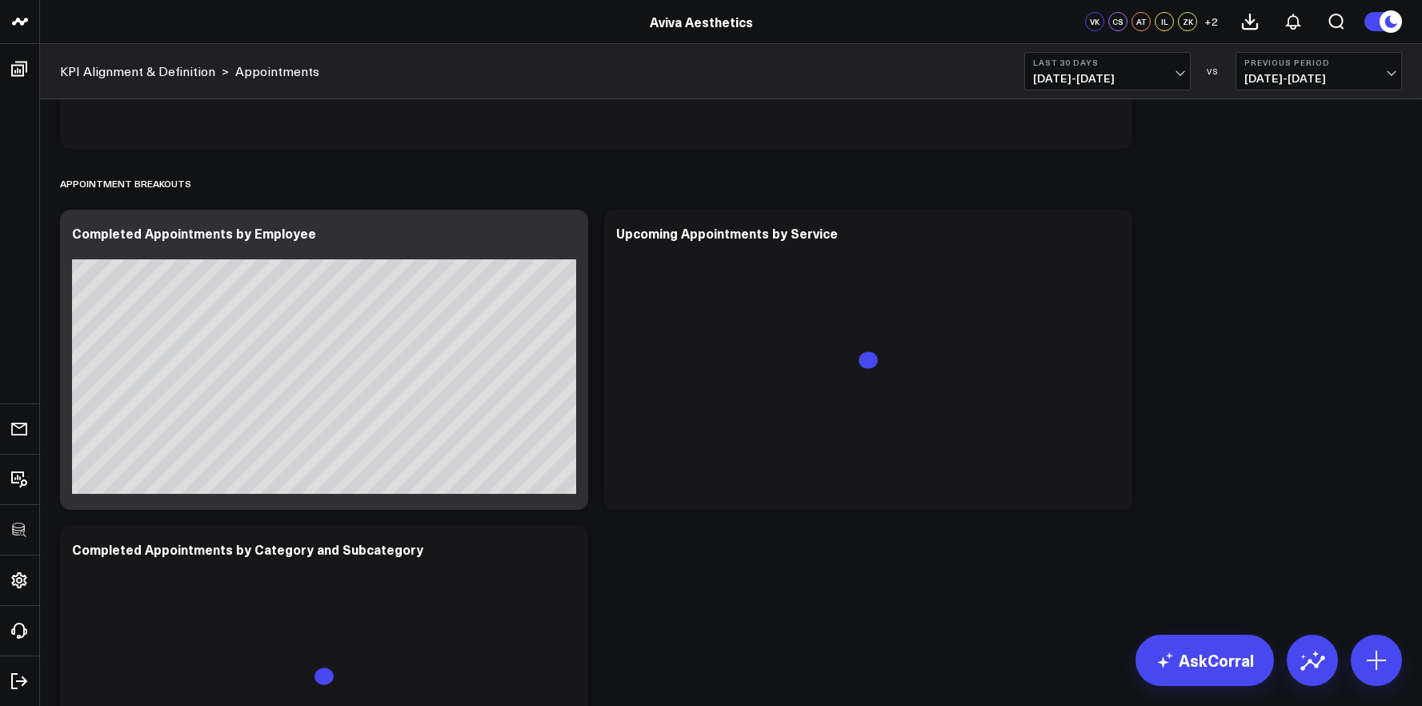
scroll to position [4110, 0]
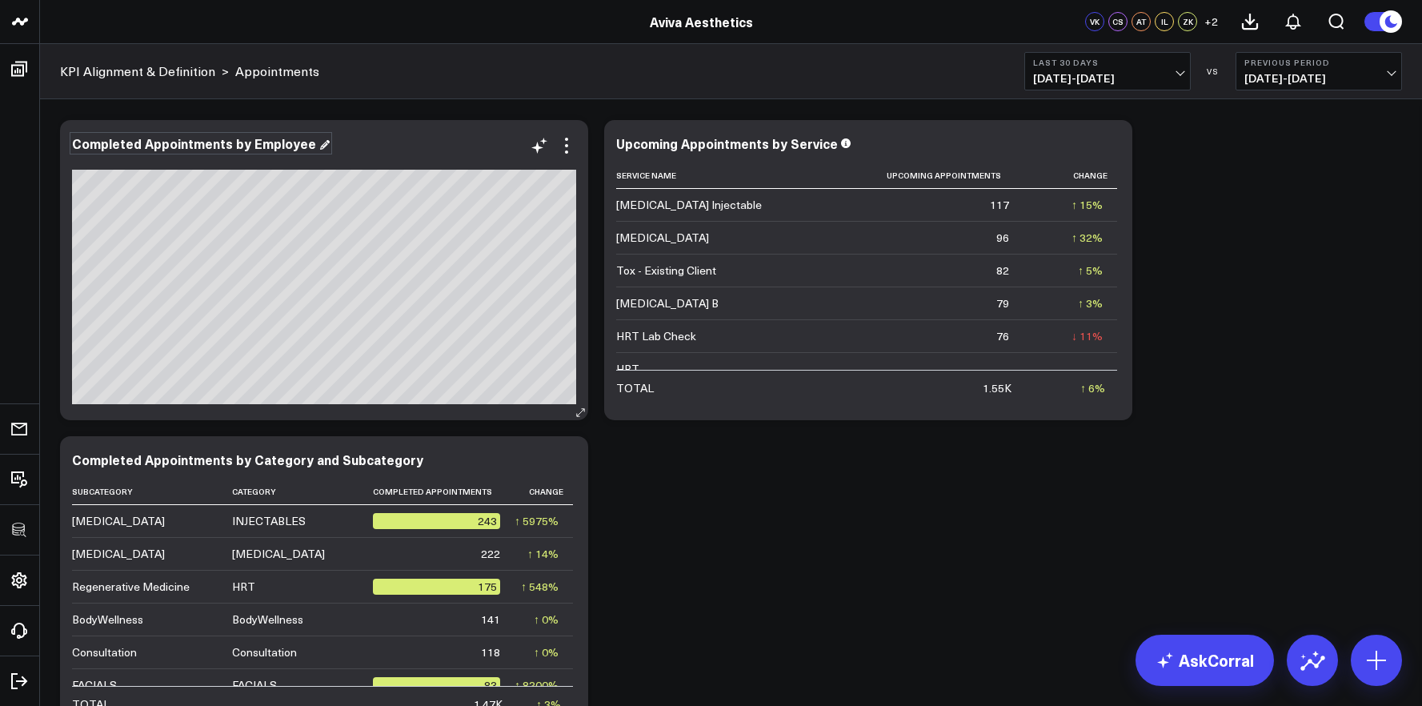
click at [78, 145] on div "Completed Appointments by Employee" at bounding box center [201, 143] width 258 height 18
click at [78, 145] on div "Completed Appointments by Employee" at bounding box center [195, 143] width 247 height 18
copy div "Completed Appointments by Employee"
